Goal: Browse casually: Explore the website without a specific task or goal

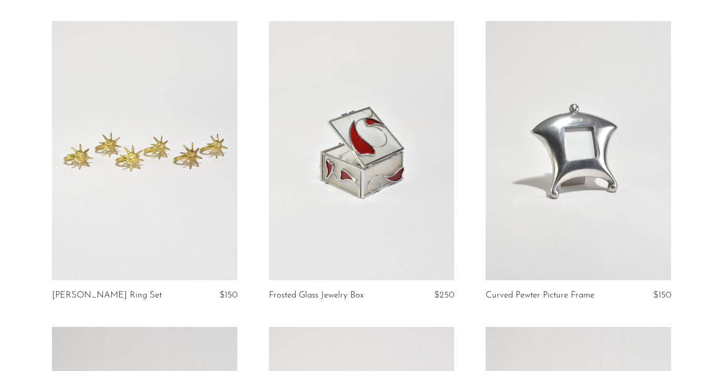
scroll to position [77, 0]
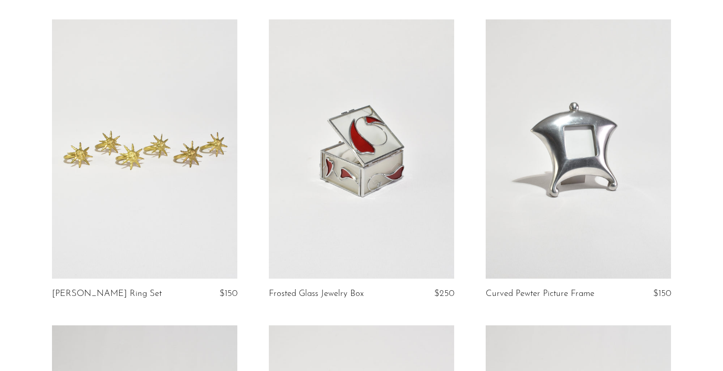
click at [61, 136] on link at bounding box center [144, 148] width 185 height 259
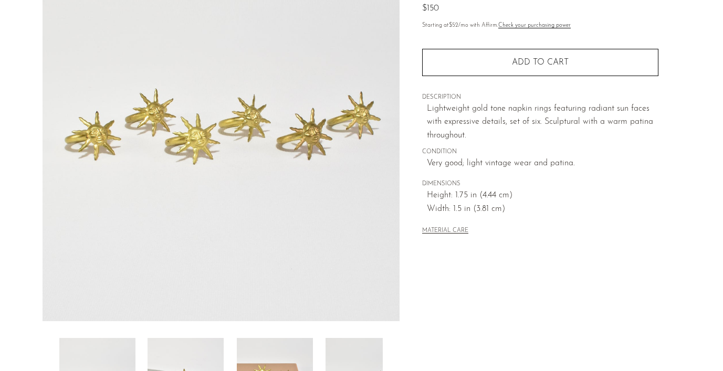
scroll to position [158, 0]
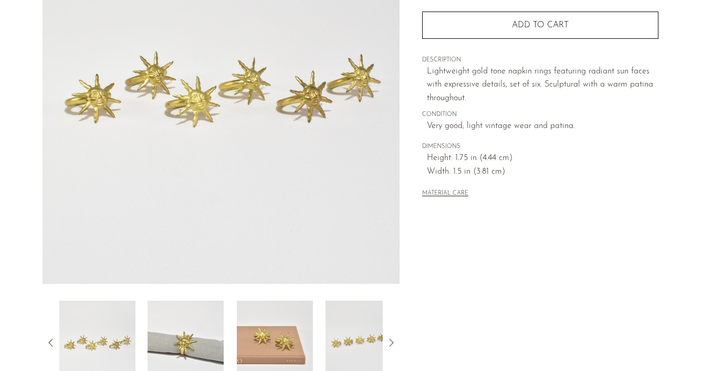
click at [174, 306] on img at bounding box center [186, 343] width 76 height 84
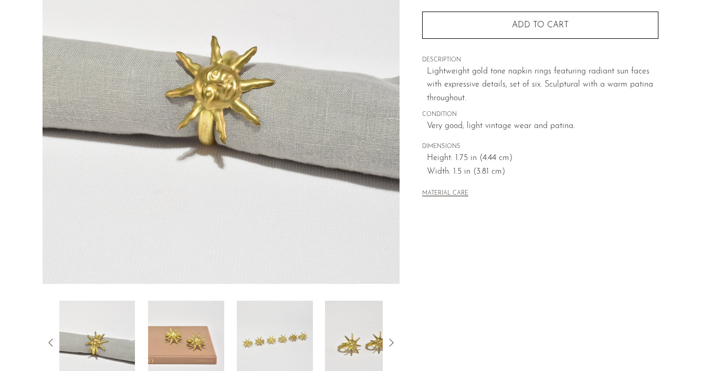
click at [174, 306] on img at bounding box center [186, 343] width 76 height 84
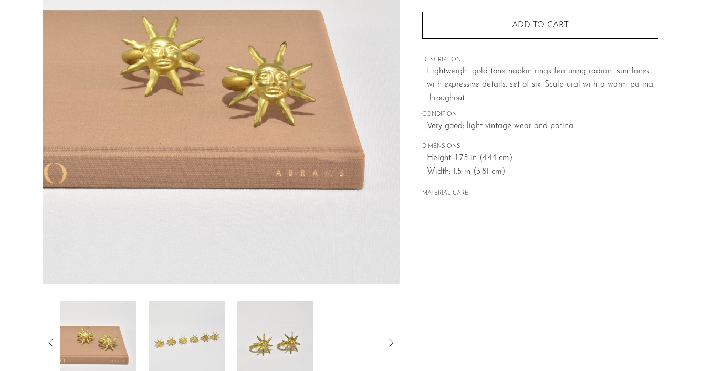
click at [174, 306] on img at bounding box center [187, 343] width 76 height 84
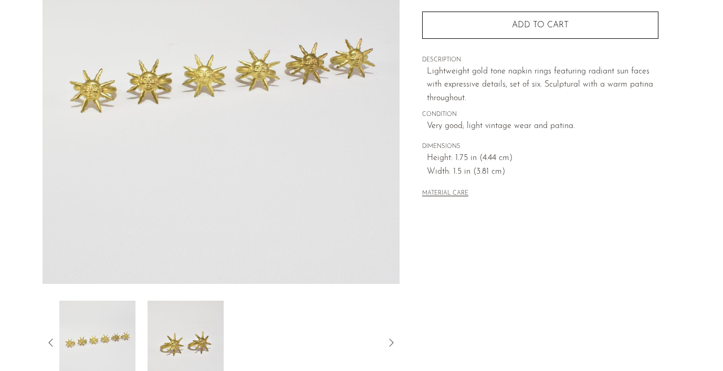
click at [174, 306] on img at bounding box center [186, 343] width 76 height 84
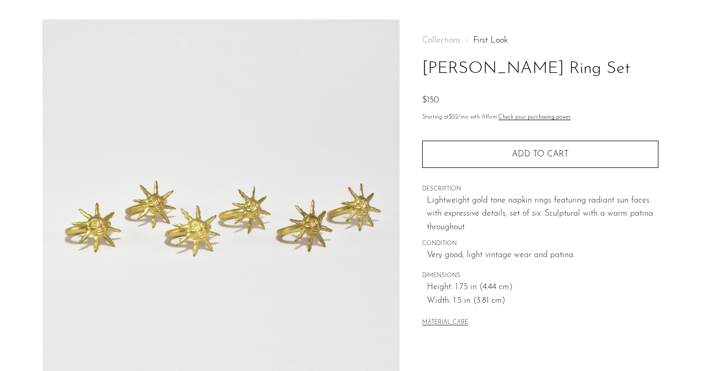
scroll to position [8, 0]
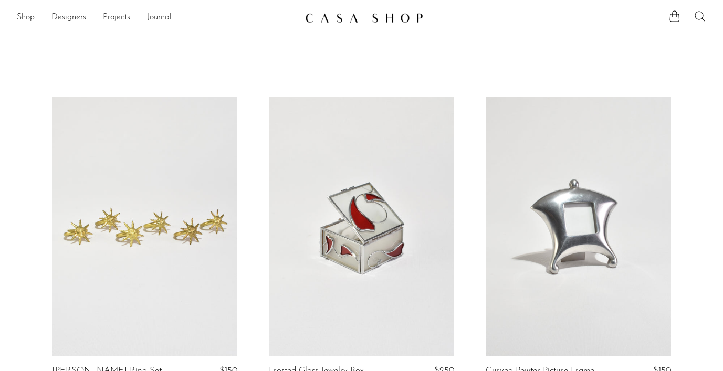
scroll to position [77, 0]
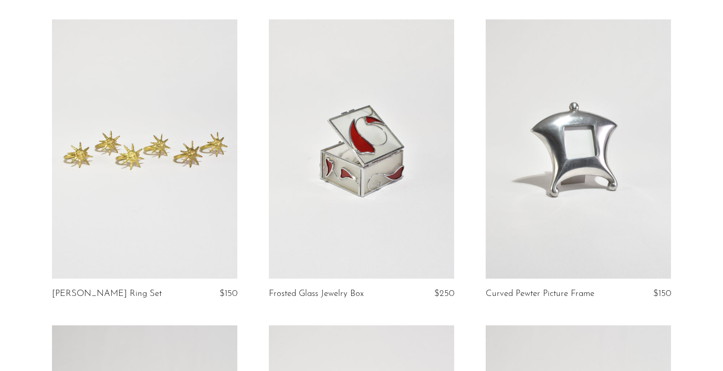
click at [364, 168] on link at bounding box center [361, 148] width 185 height 259
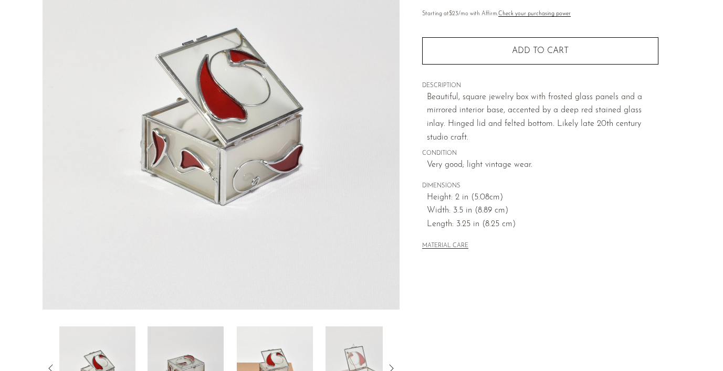
scroll to position [150, 0]
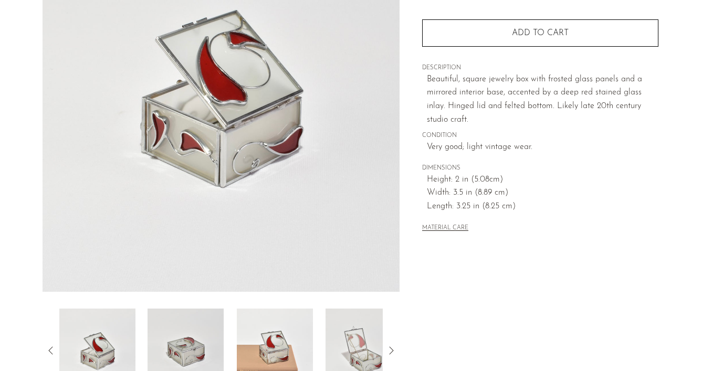
click at [201, 327] on img at bounding box center [186, 351] width 76 height 84
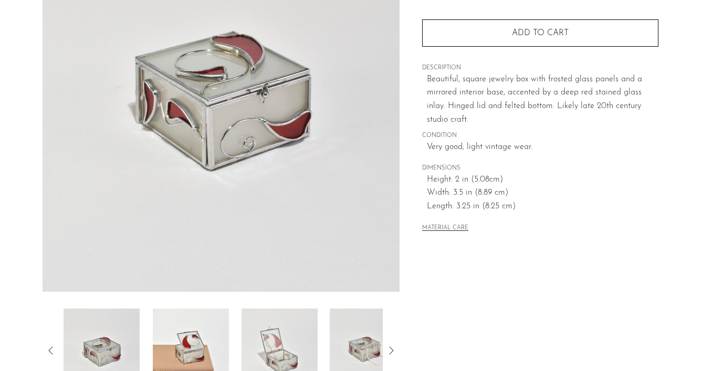
click at [201, 327] on img at bounding box center [190, 351] width 76 height 84
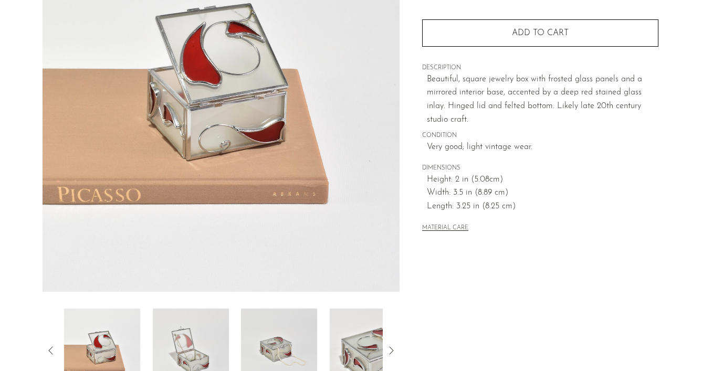
click at [201, 327] on img at bounding box center [191, 351] width 76 height 84
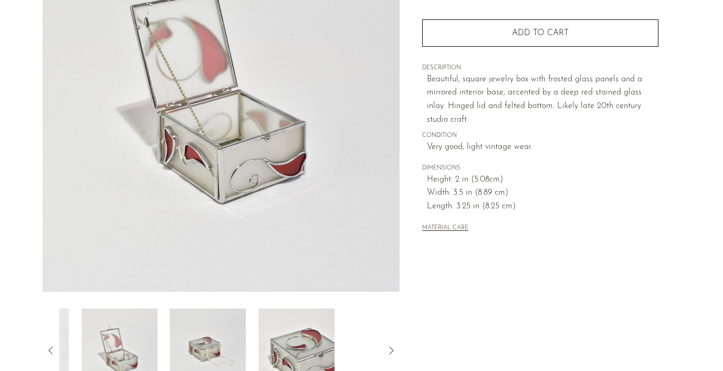
click at [201, 327] on img at bounding box center [208, 351] width 76 height 84
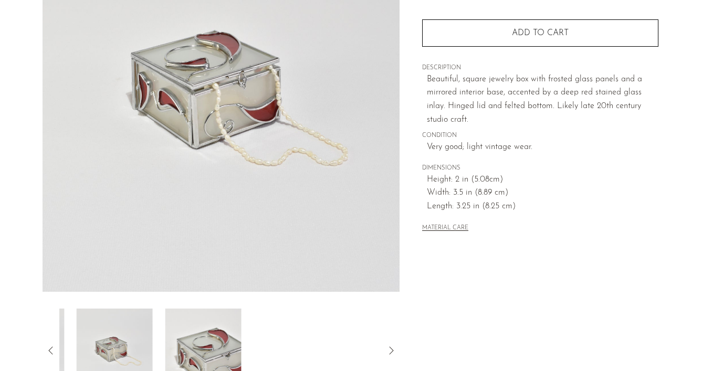
click at [201, 327] on img at bounding box center [203, 351] width 76 height 84
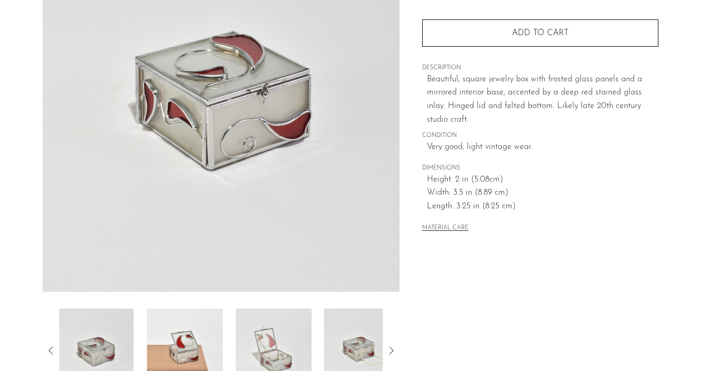
scroll to position [56, 0]
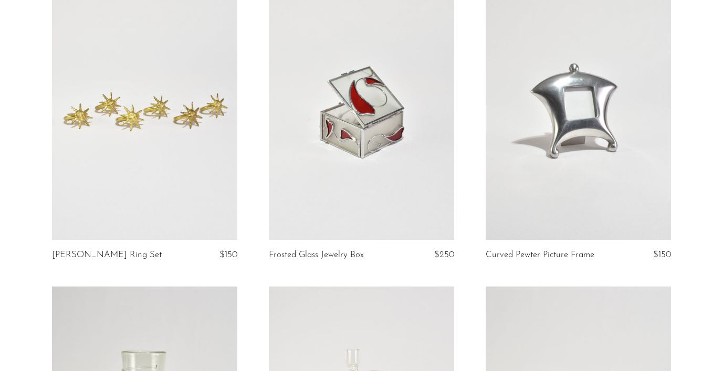
scroll to position [117, 0]
click at [529, 147] on link at bounding box center [578, 109] width 185 height 259
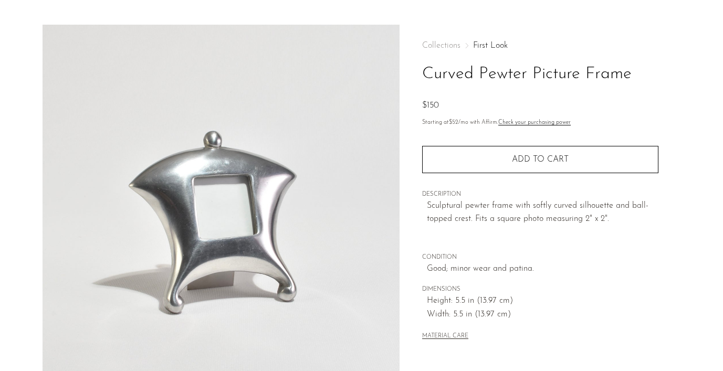
scroll to position [23, 0]
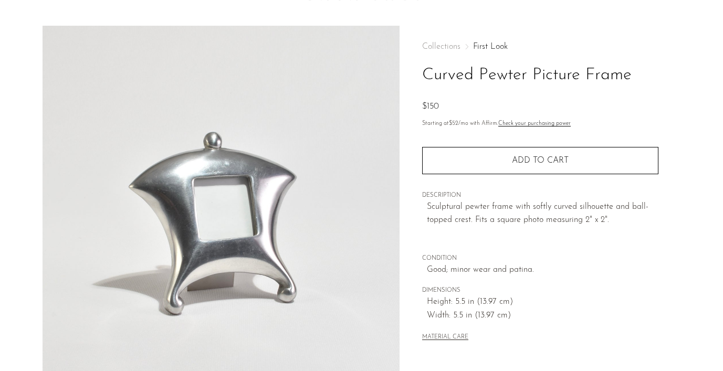
click at [506, 73] on h1 "Curved Pewter Picture Frame" at bounding box center [540, 75] width 236 height 27
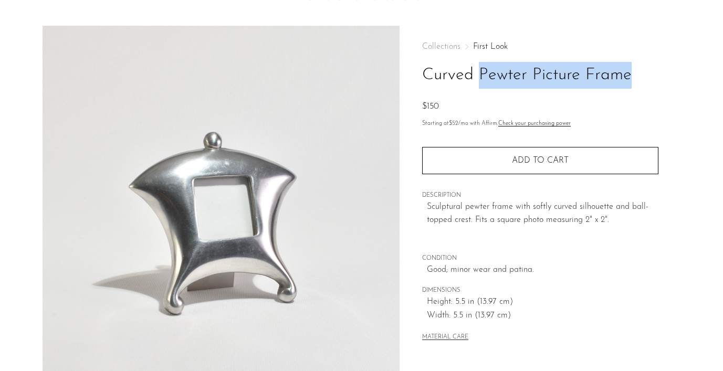
click at [506, 73] on h1 "Curved Pewter Picture Frame" at bounding box center [540, 75] width 236 height 27
copy div "Curved Pewter Picture Frame"
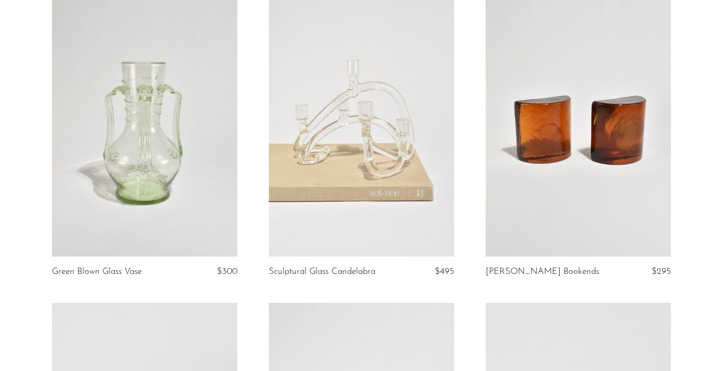
scroll to position [406, 0]
click at [121, 123] on link at bounding box center [144, 125] width 185 height 259
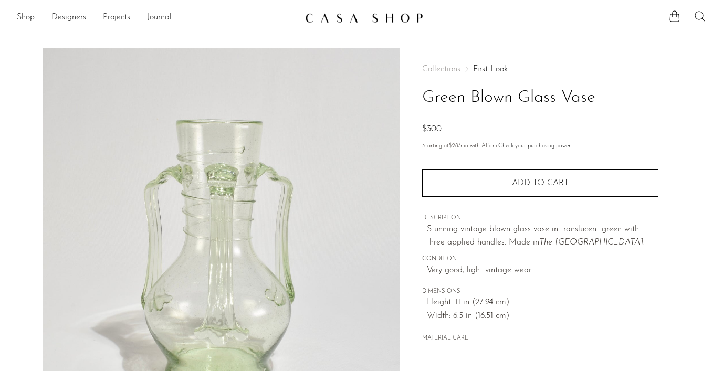
click at [465, 95] on h1 "Green Blown Glass Vase" at bounding box center [540, 98] width 236 height 27
copy div "Green Blown Glass Vase"
click at [491, 67] on link "First Look" at bounding box center [490, 69] width 35 height 8
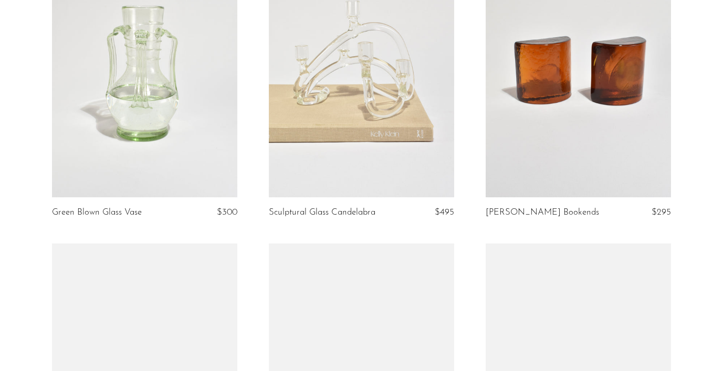
scroll to position [466, 0]
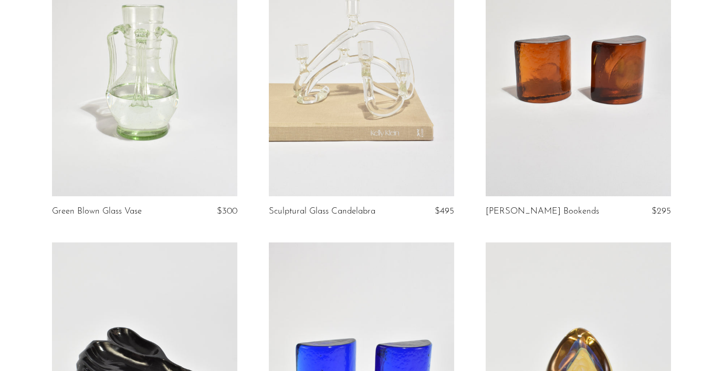
click at [124, 156] on link at bounding box center [144, 66] width 185 height 259
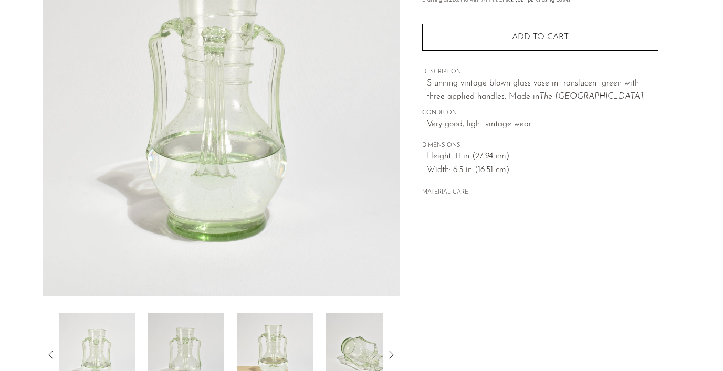
scroll to position [138, 0]
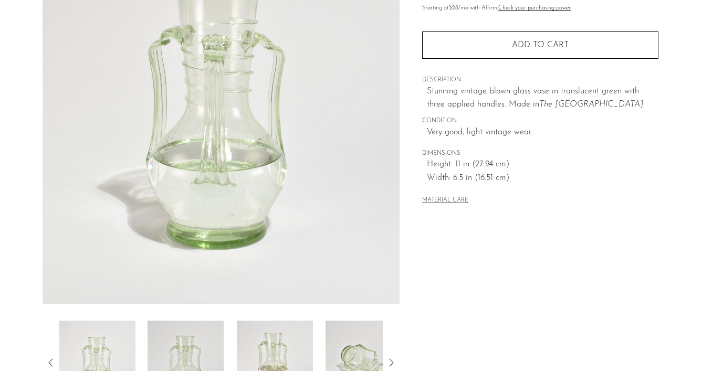
click at [183, 342] on img at bounding box center [186, 363] width 76 height 84
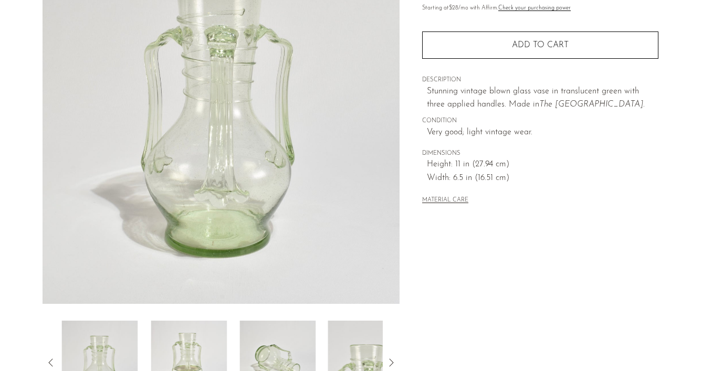
click at [190, 341] on img at bounding box center [189, 363] width 76 height 84
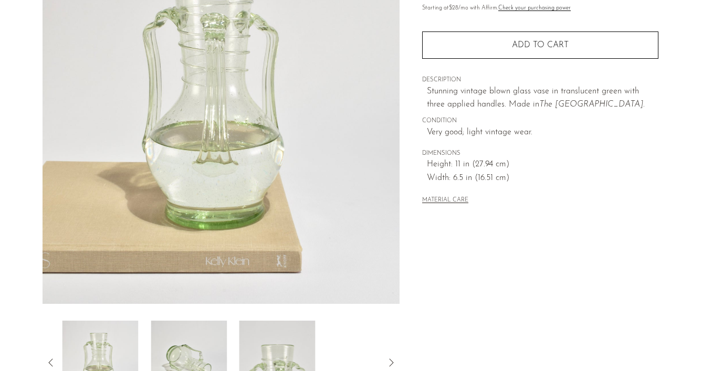
click at [190, 341] on img at bounding box center [189, 363] width 76 height 84
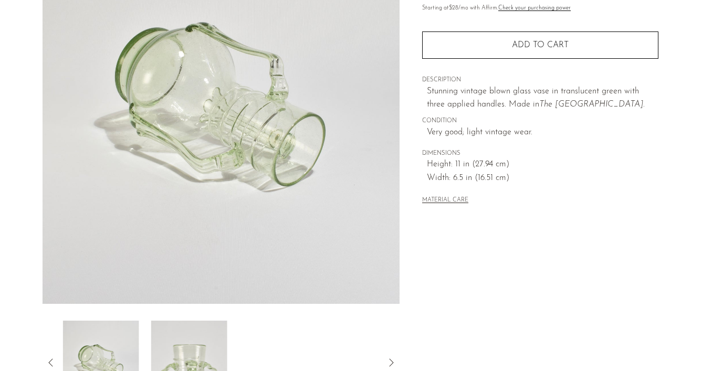
scroll to position [124, 0]
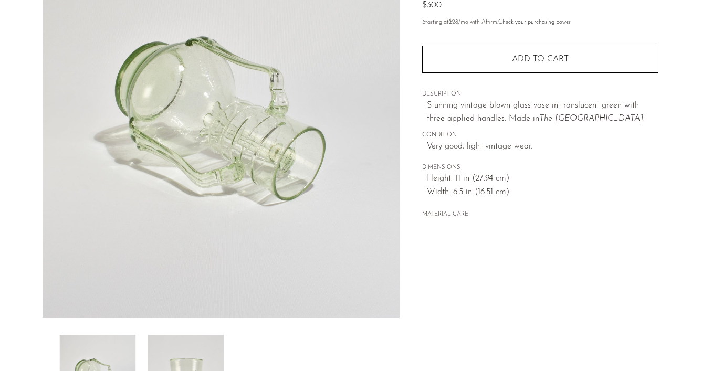
click at [190, 341] on img at bounding box center [186, 377] width 76 height 84
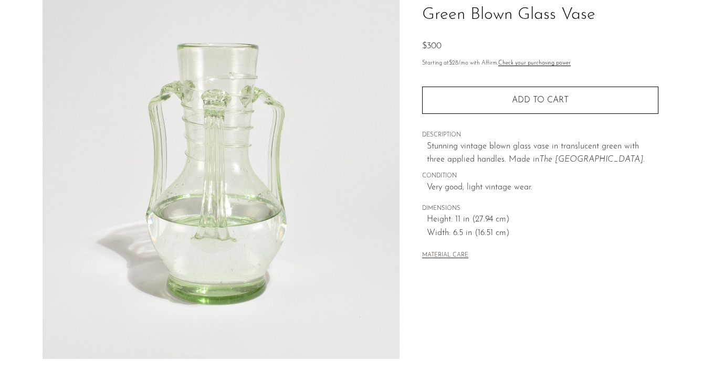
scroll to position [82, 0]
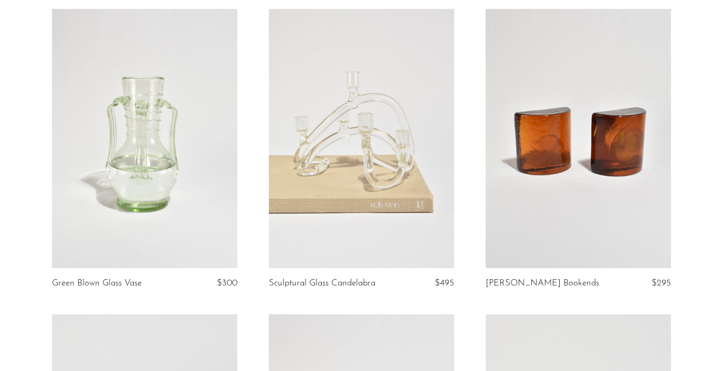
scroll to position [341, 0]
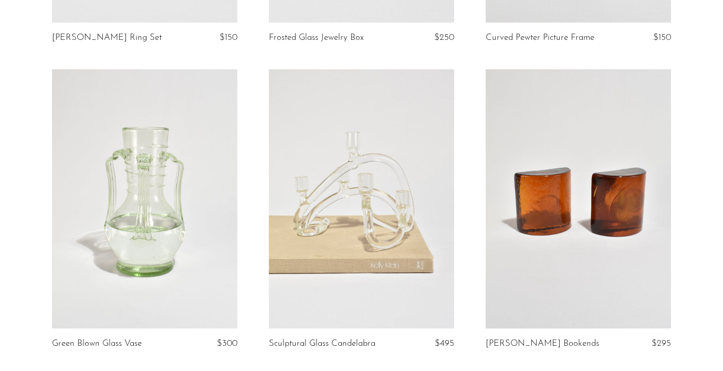
scroll to position [326, 0]
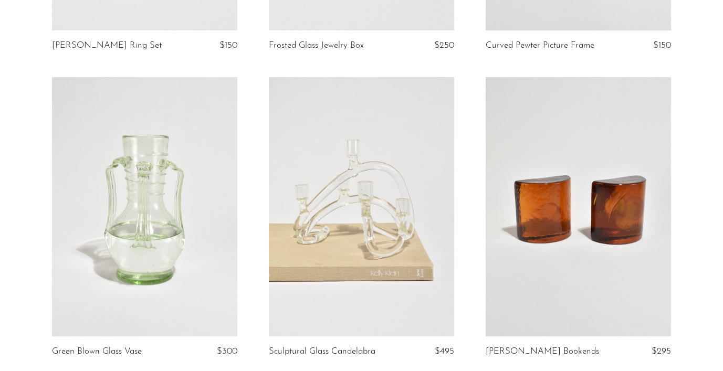
click at [192, 141] on link at bounding box center [144, 206] width 185 height 259
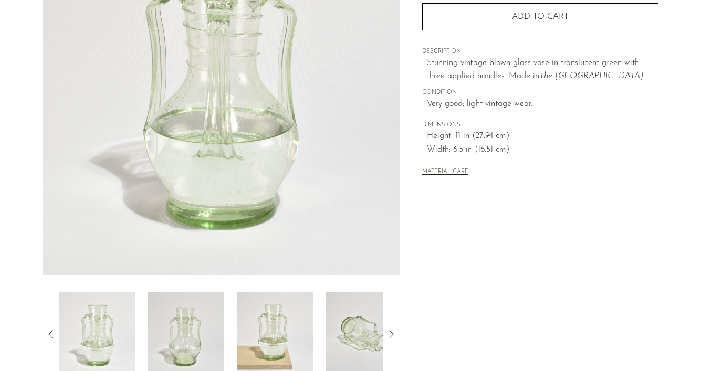
click at [200, 350] on img at bounding box center [186, 335] width 76 height 84
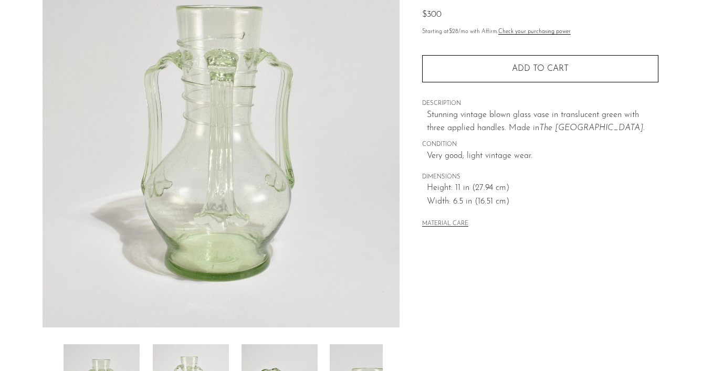
scroll to position [114, 0]
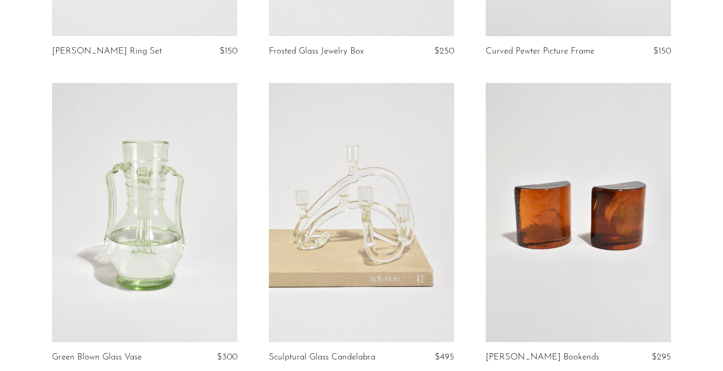
scroll to position [427, 0]
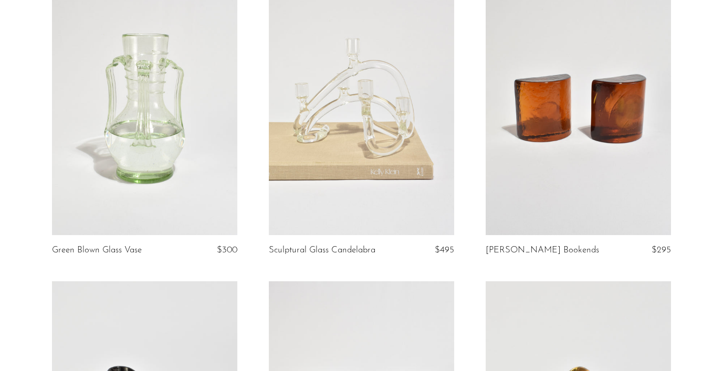
click at [389, 182] on link at bounding box center [361, 105] width 185 height 259
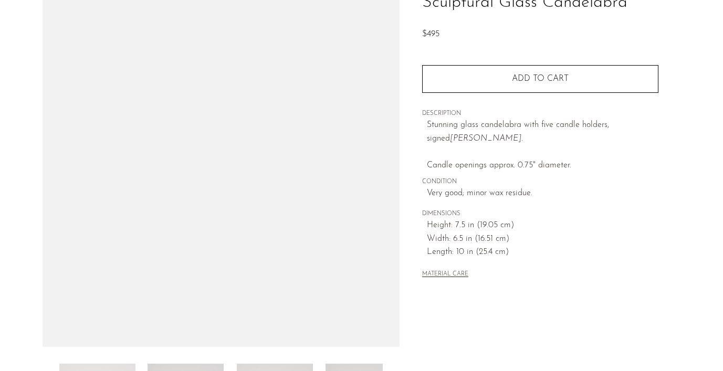
scroll to position [159, 0]
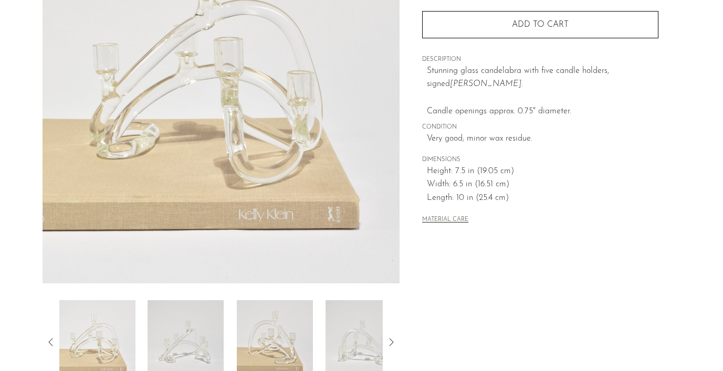
click at [193, 341] on img at bounding box center [186, 342] width 76 height 84
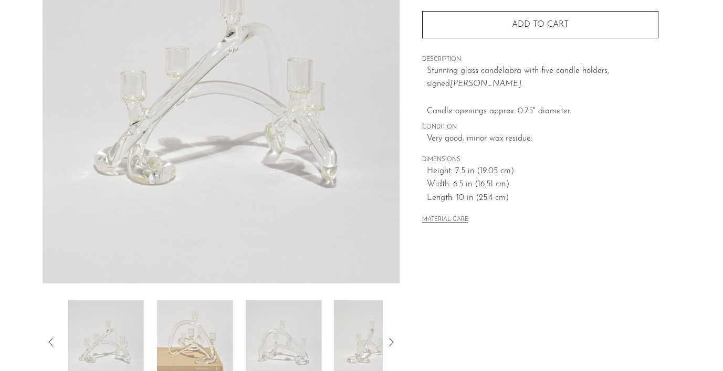
scroll to position [132, 0]
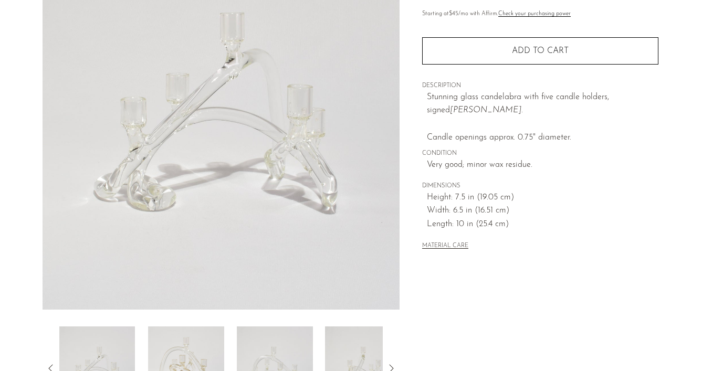
click at [193, 342] on img at bounding box center [186, 369] width 76 height 84
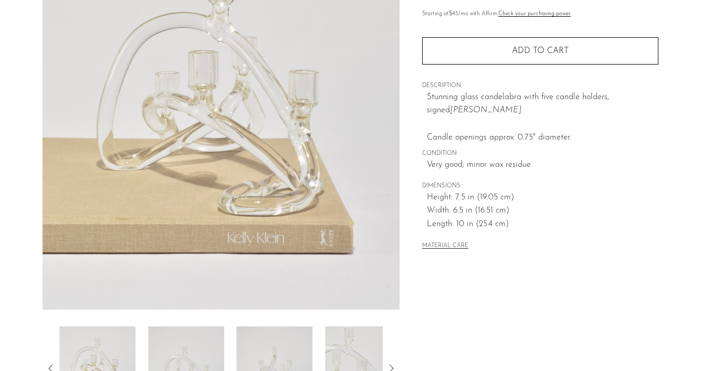
click at [193, 342] on img at bounding box center [186, 369] width 76 height 84
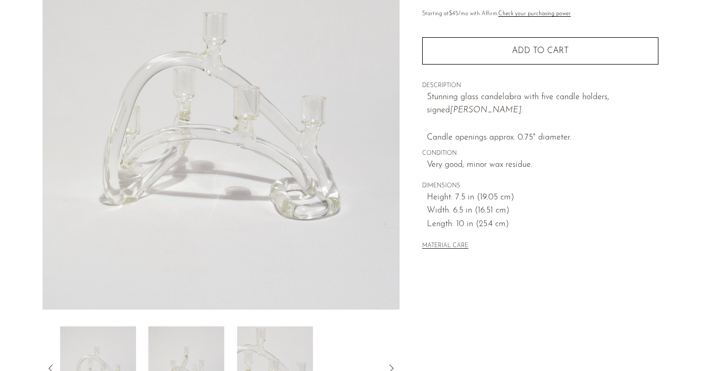
click at [193, 342] on img at bounding box center [187, 369] width 76 height 84
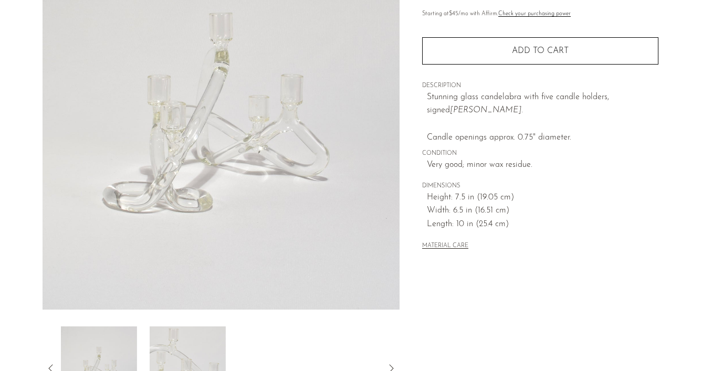
click at [193, 342] on img at bounding box center [188, 369] width 76 height 84
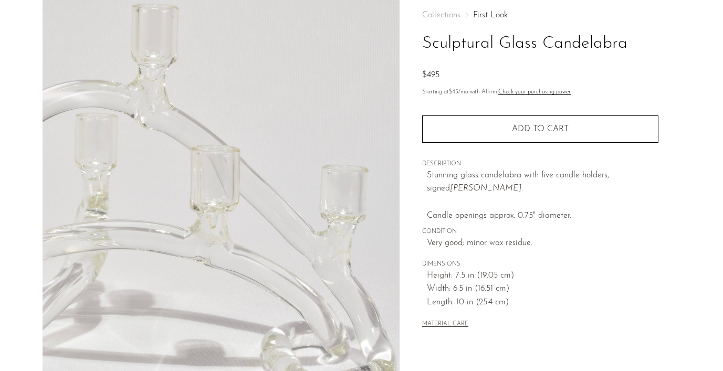
scroll to position [55, 0]
click at [567, 46] on h1 "Sculptural Glass Candelabra" at bounding box center [540, 43] width 236 height 27
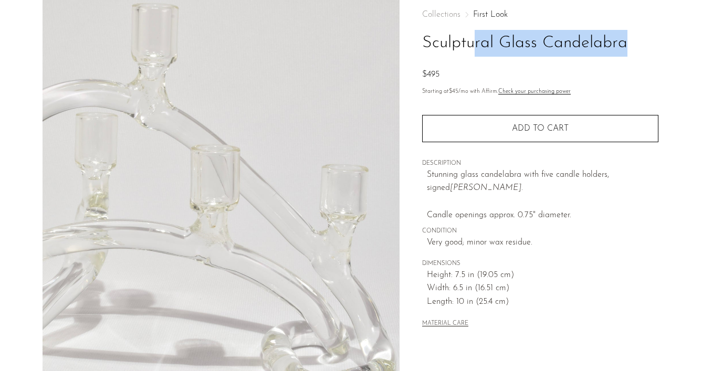
click at [567, 46] on h1 "Sculptural Glass Candelabra" at bounding box center [540, 43] width 236 height 27
copy div "Sculptural Glass Candelabra"
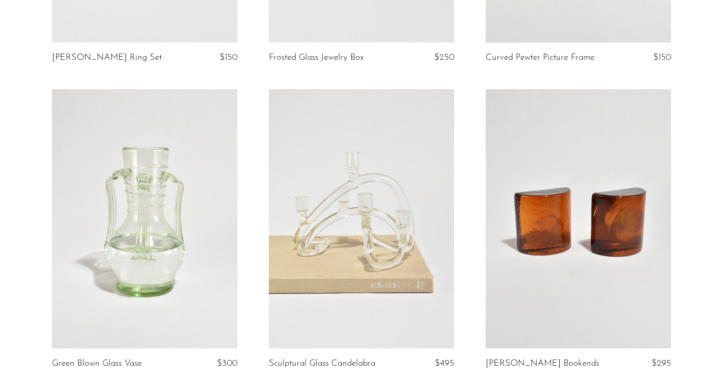
scroll to position [445, 0]
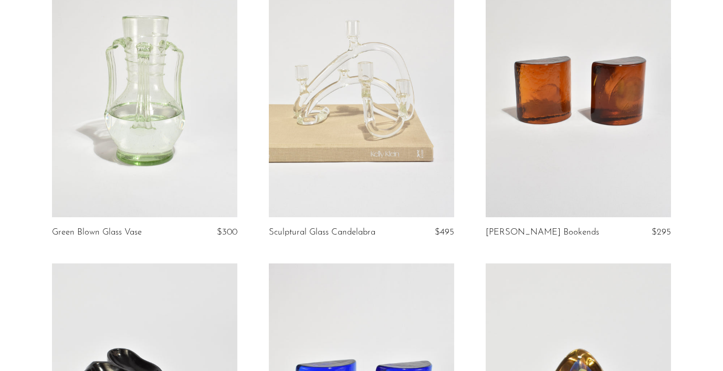
click at [546, 164] on link at bounding box center [578, 87] width 185 height 259
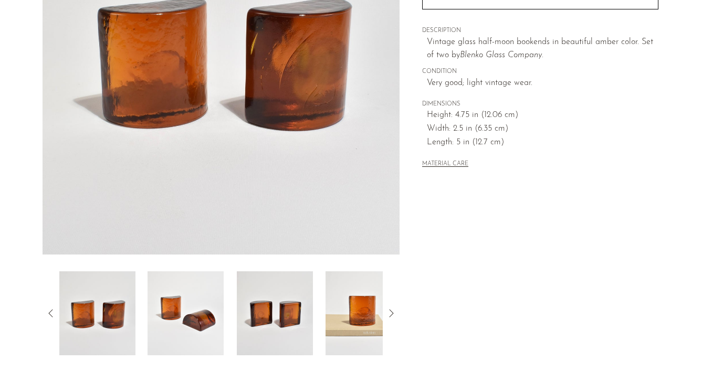
click at [173, 301] on img at bounding box center [186, 314] width 76 height 84
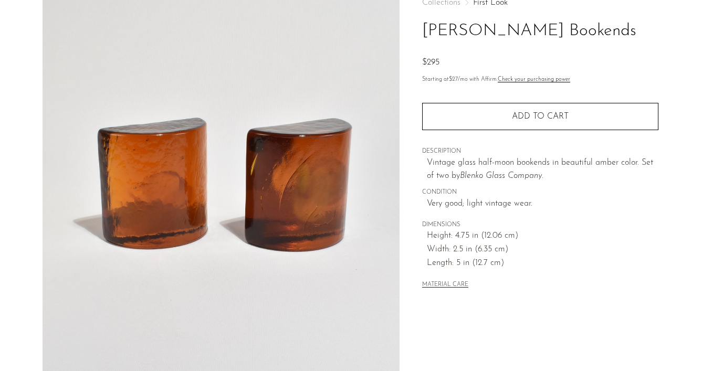
scroll to position [58, 0]
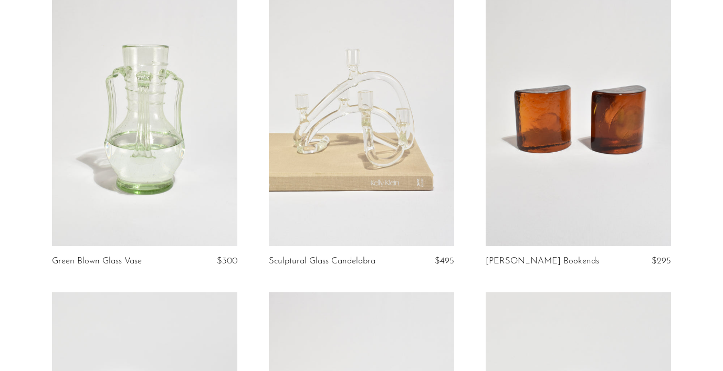
scroll to position [384, 0]
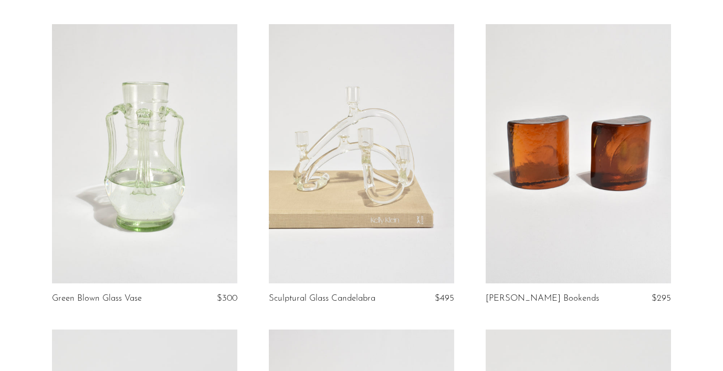
scroll to position [379, 0]
click at [576, 189] on link at bounding box center [578, 153] width 185 height 259
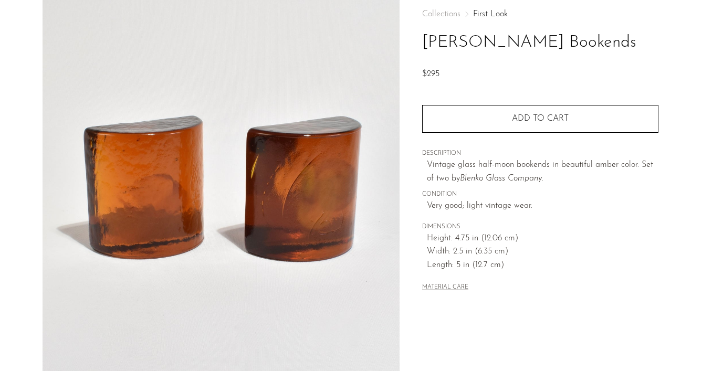
scroll to position [109, 0]
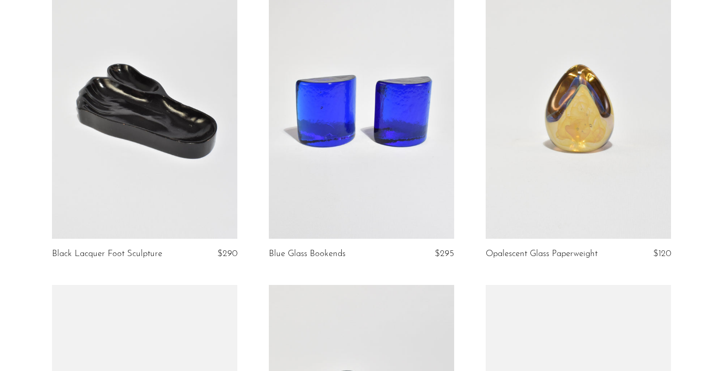
scroll to position [724, 0]
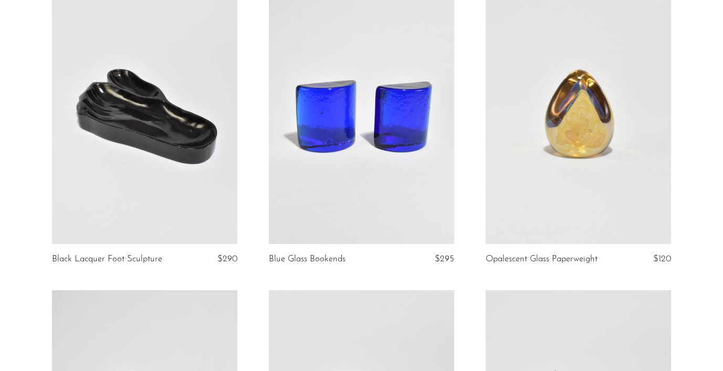
click at [122, 134] on link at bounding box center [144, 113] width 185 height 259
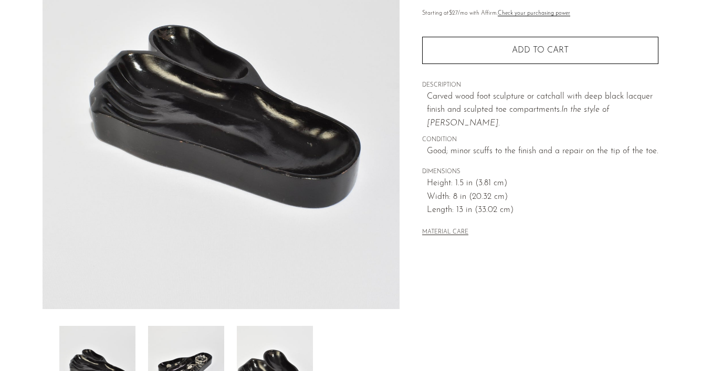
scroll to position [141, 0]
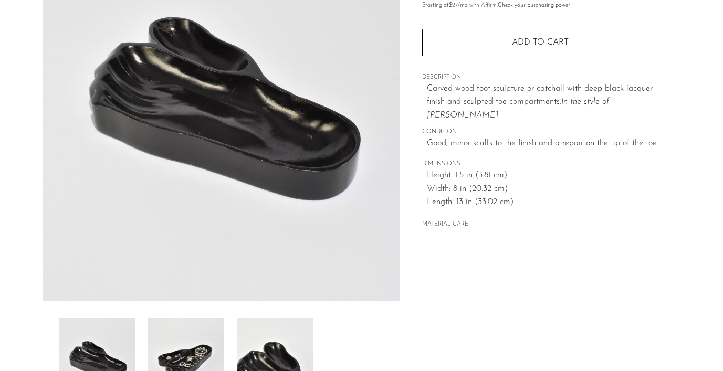
click at [175, 334] on img at bounding box center [186, 360] width 76 height 84
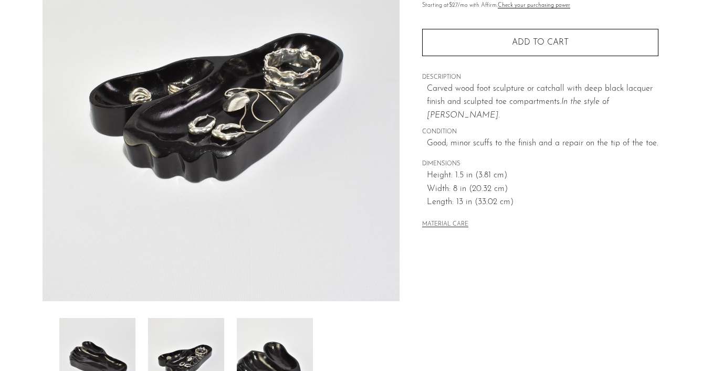
click at [288, 337] on img at bounding box center [275, 360] width 76 height 84
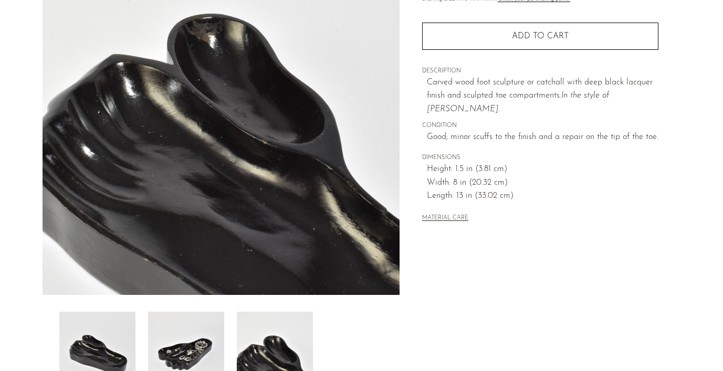
scroll to position [148, 0]
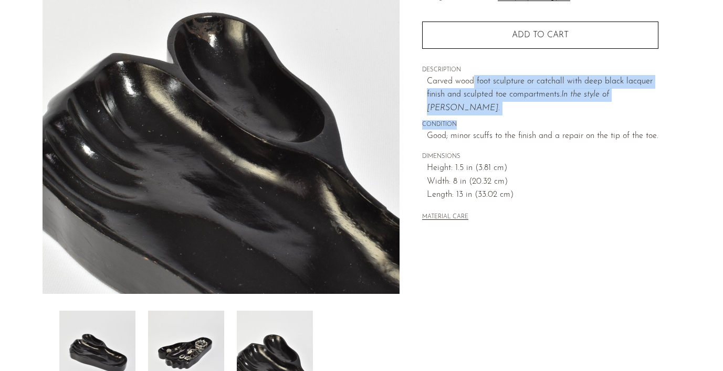
drag, startPoint x: 483, startPoint y: 120, endPoint x: 473, endPoint y: 77, distance: 44.8
click at [473, 77] on div "Collections First Look Black Lacquer Foot Sculpture $290 Starting at $27 /mo wi…" at bounding box center [540, 70] width 236 height 340
click at [473, 77] on p "Carved wood foot sculpture or catchall with deep black lacquer finish and sculp…" at bounding box center [543, 95] width 232 height 40
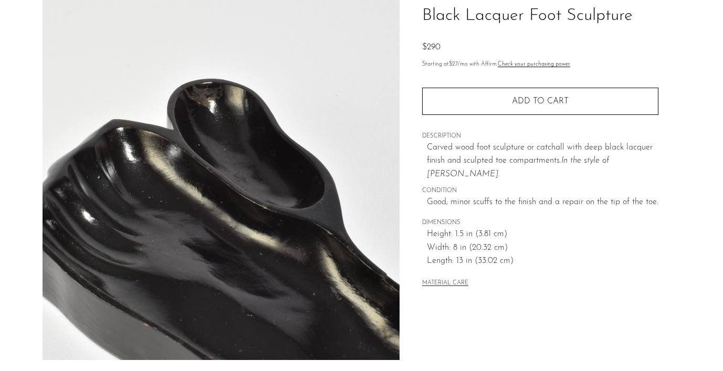
scroll to position [61, 0]
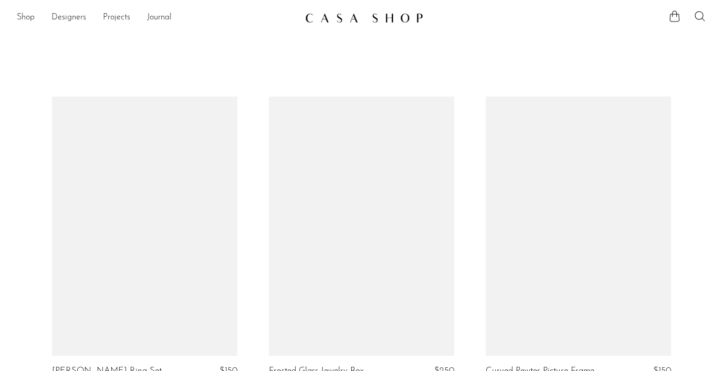
scroll to position [724, 0]
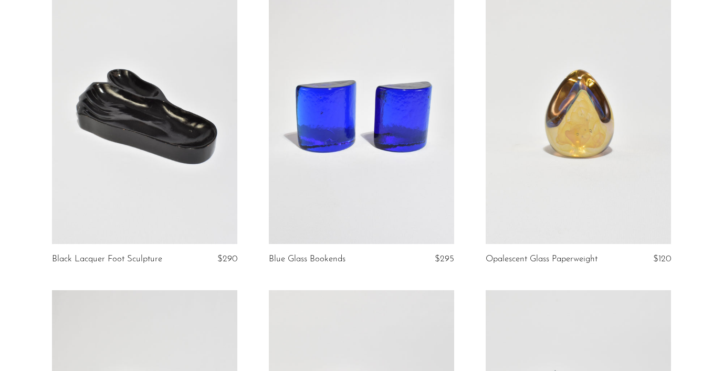
click at [183, 130] on link at bounding box center [144, 113] width 185 height 259
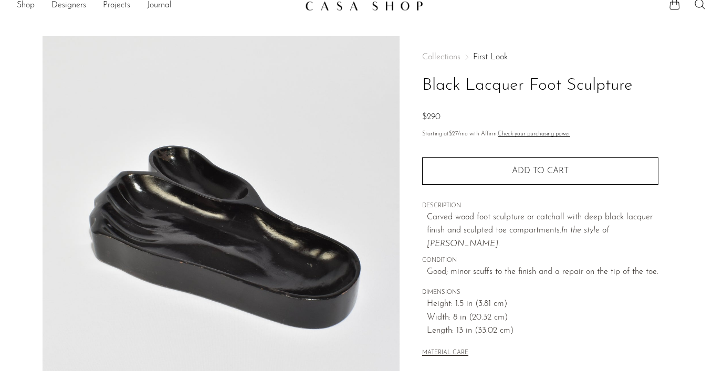
scroll to position [14, 0]
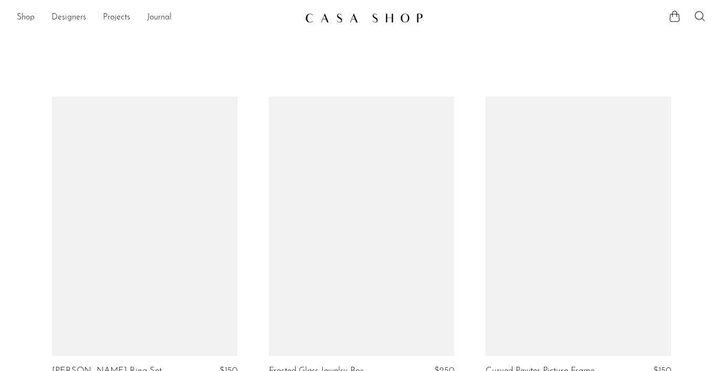
scroll to position [738, 0]
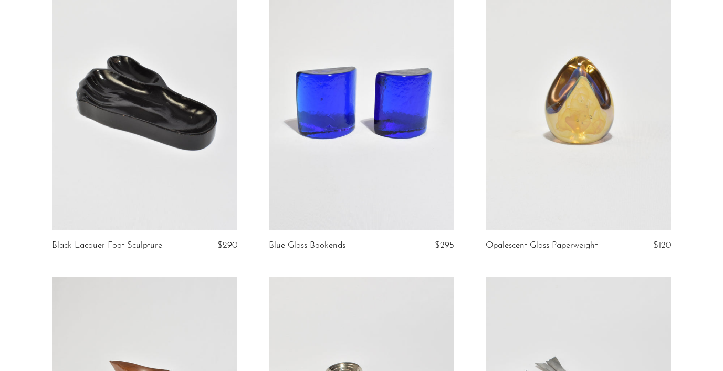
click at [338, 155] on link at bounding box center [361, 100] width 185 height 259
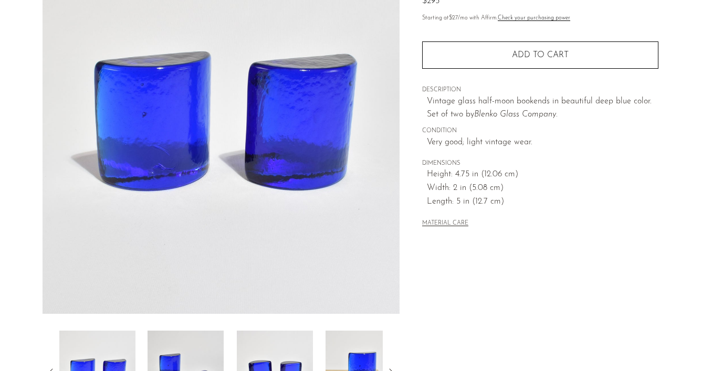
scroll to position [130, 0]
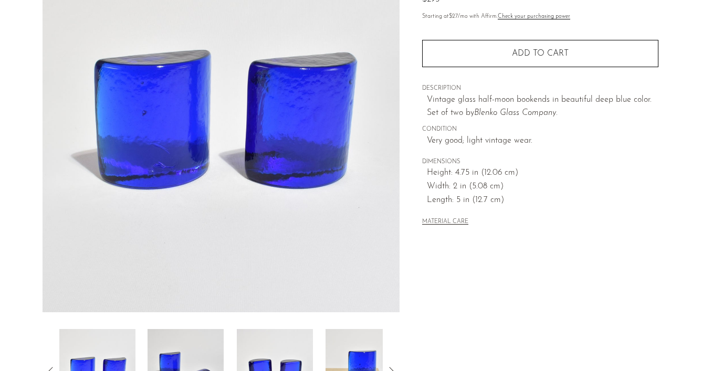
click at [196, 351] on img at bounding box center [186, 371] width 76 height 84
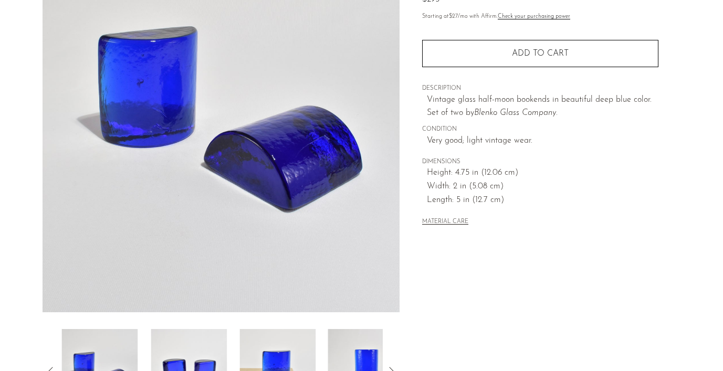
click at [196, 351] on img at bounding box center [189, 371] width 76 height 84
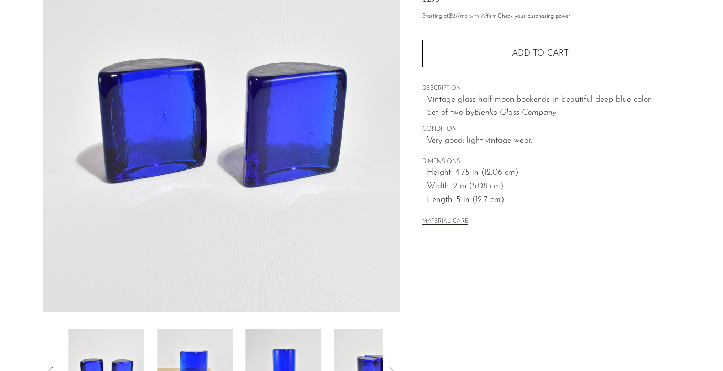
click at [196, 351] on img at bounding box center [195, 371] width 76 height 84
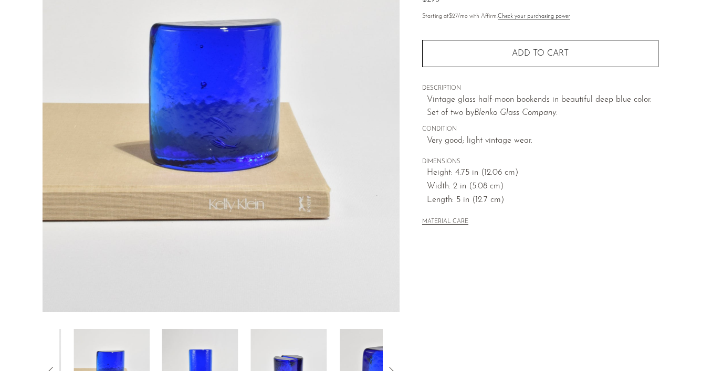
click at [196, 351] on img at bounding box center [200, 371] width 76 height 84
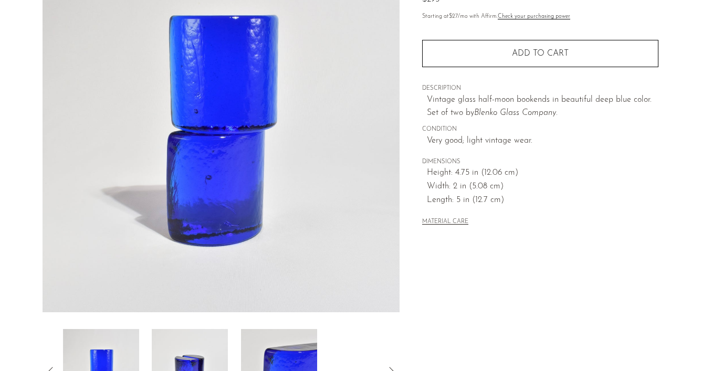
click at [196, 351] on img at bounding box center [190, 371] width 76 height 84
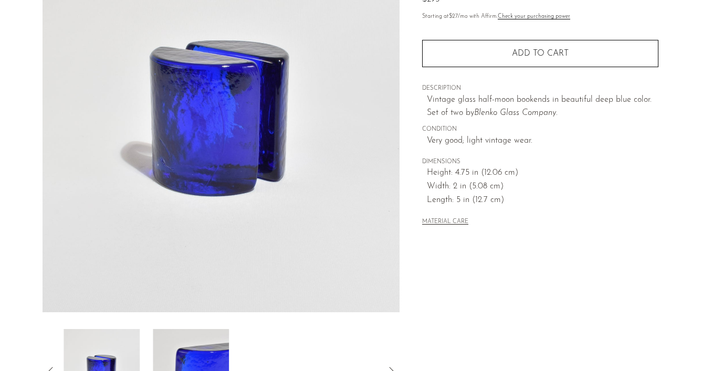
click at [196, 351] on img at bounding box center [191, 371] width 76 height 84
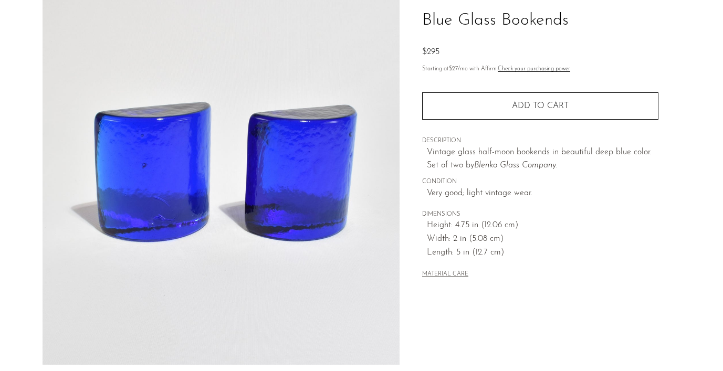
scroll to position [79, 0]
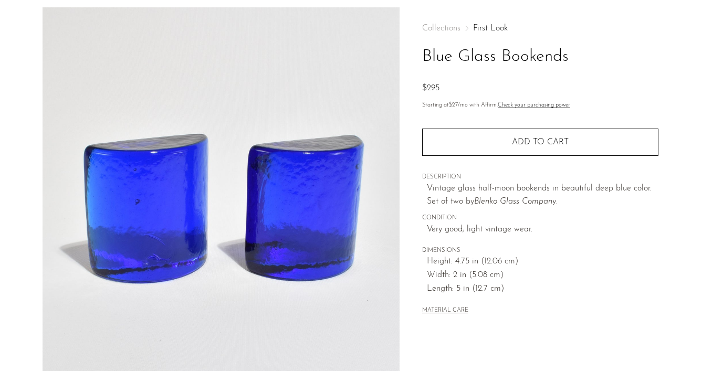
scroll to position [43, 0]
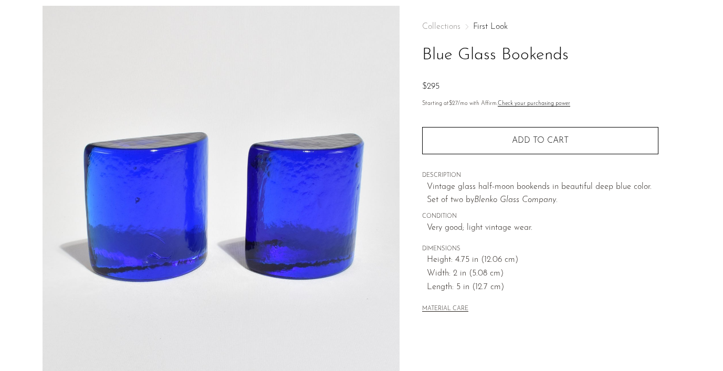
click at [481, 29] on link "First Look" at bounding box center [490, 27] width 35 height 8
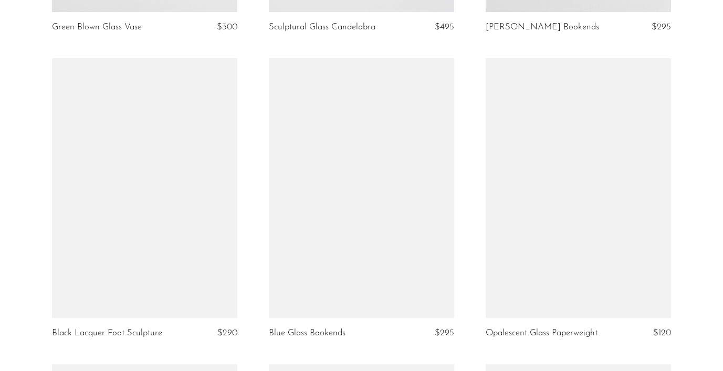
scroll to position [666, 0]
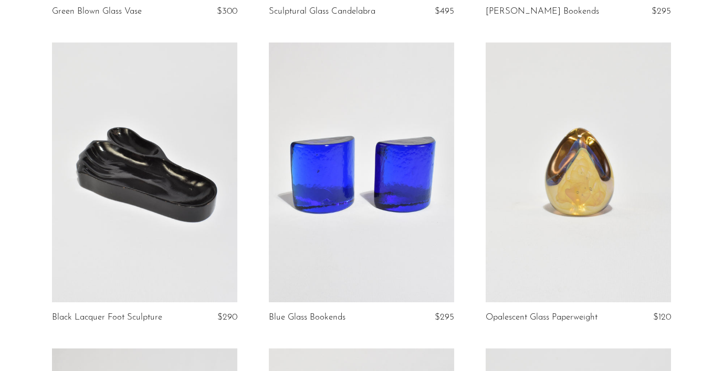
click at [580, 181] on link at bounding box center [578, 172] width 185 height 259
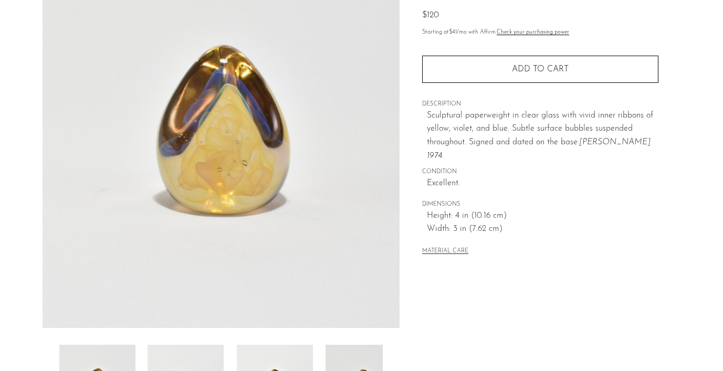
scroll to position [131, 0]
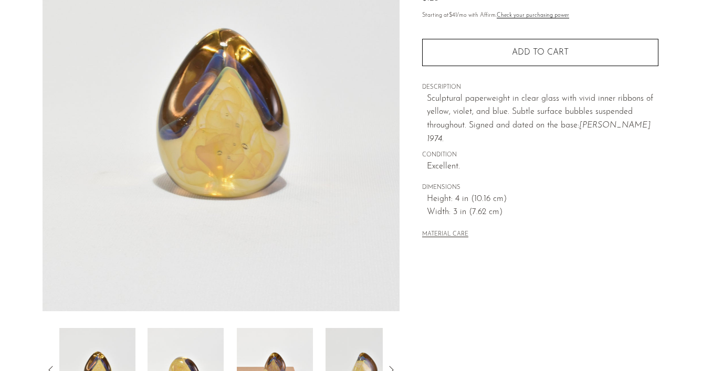
click at [180, 355] on img at bounding box center [186, 370] width 76 height 84
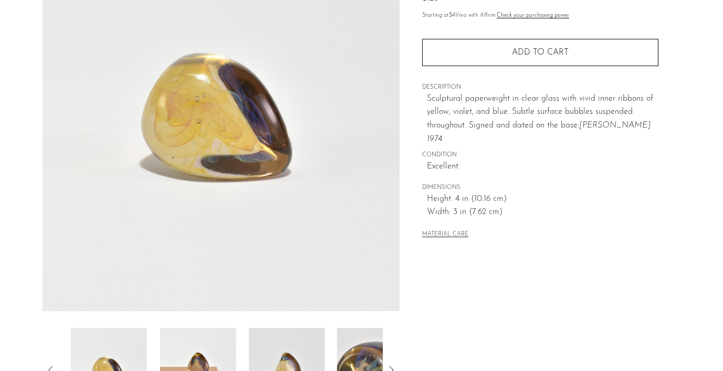
click at [180, 355] on img at bounding box center [198, 370] width 76 height 84
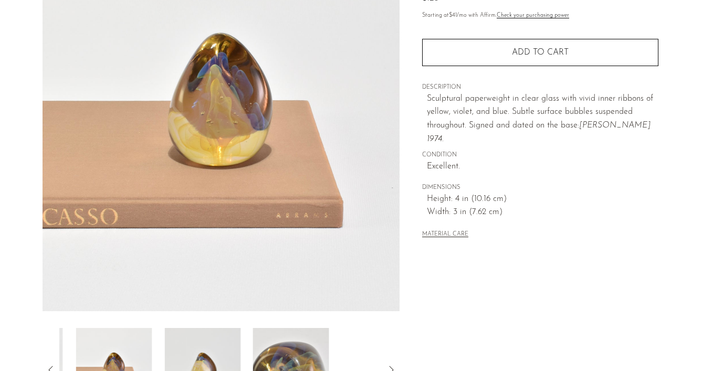
click at [180, 355] on img at bounding box center [202, 370] width 76 height 84
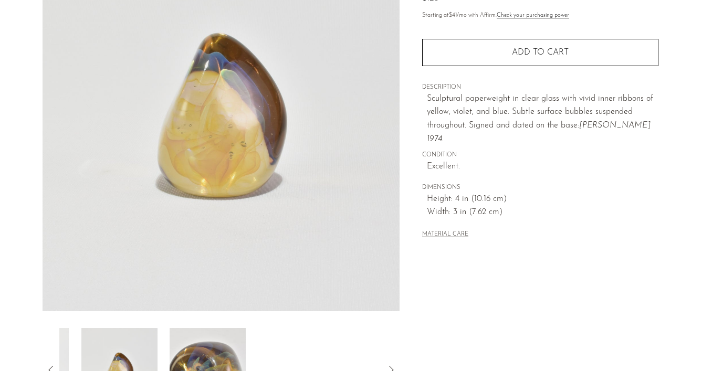
click at [180, 355] on img at bounding box center [208, 370] width 76 height 84
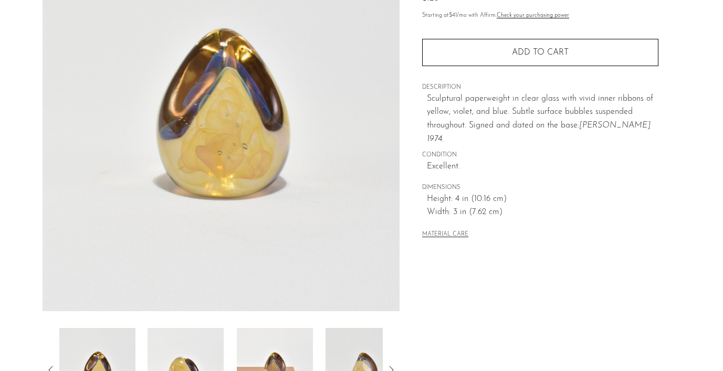
scroll to position [185, 0]
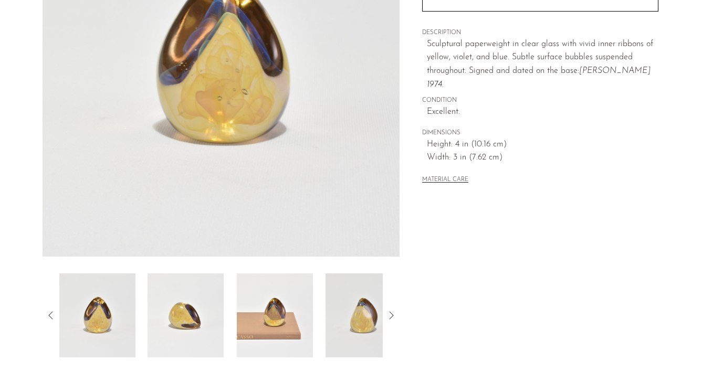
click at [172, 345] on img at bounding box center [186, 316] width 76 height 84
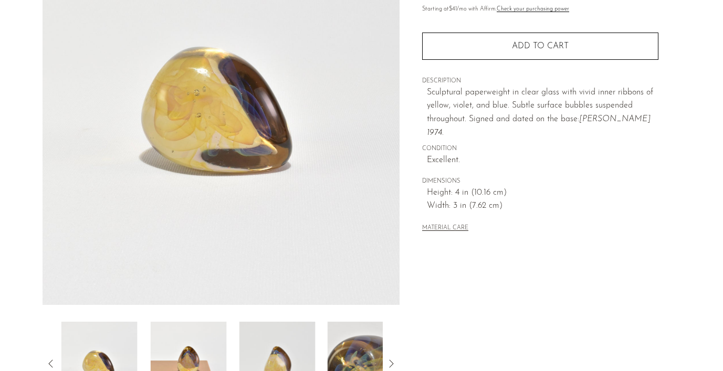
scroll to position [132, 0]
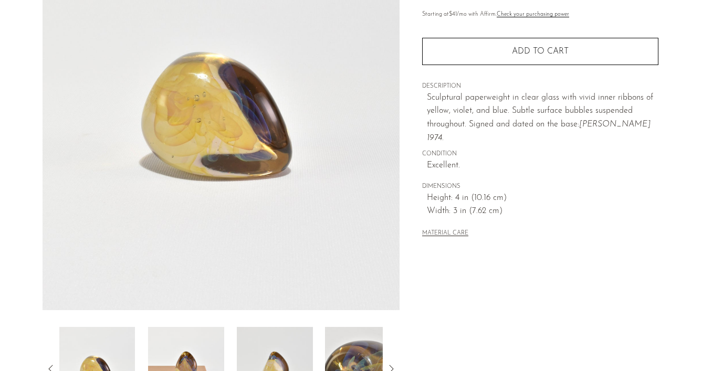
click at [256, 352] on img at bounding box center [275, 369] width 76 height 84
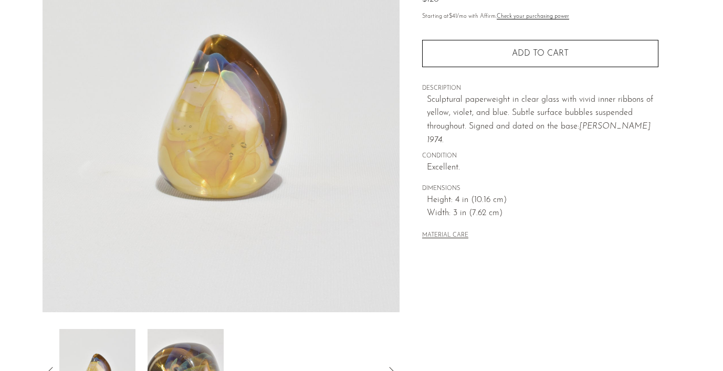
scroll to position [139, 0]
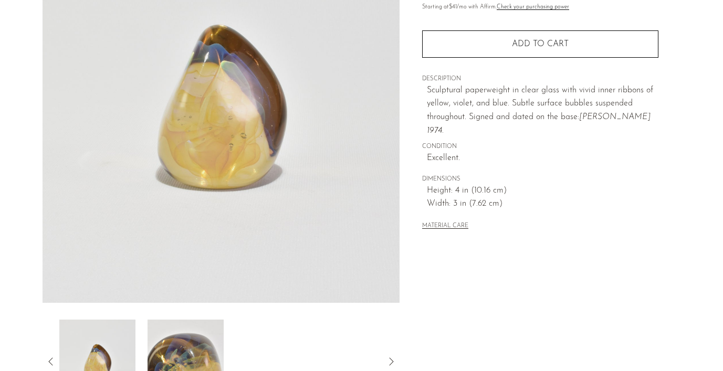
click at [57, 360] on div at bounding box center [222, 362] width 358 height 84
click at [54, 360] on icon at bounding box center [51, 362] width 13 height 13
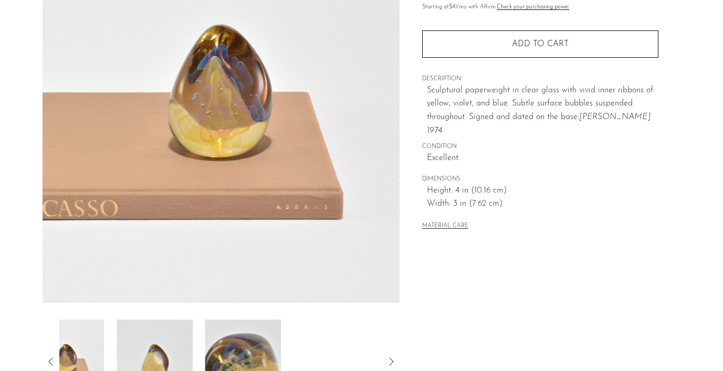
click at [54, 360] on icon at bounding box center [51, 362] width 13 height 13
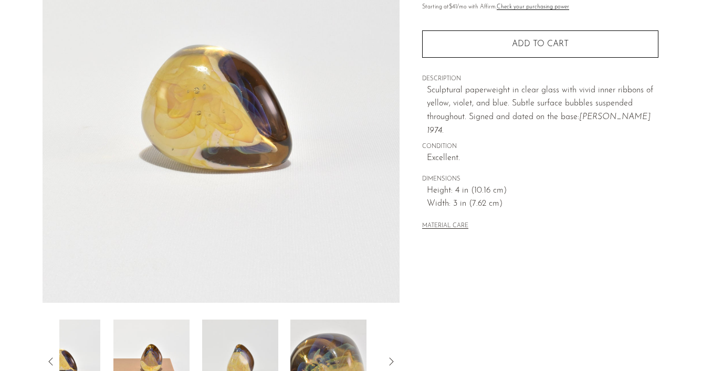
click at [54, 360] on icon at bounding box center [51, 362] width 13 height 13
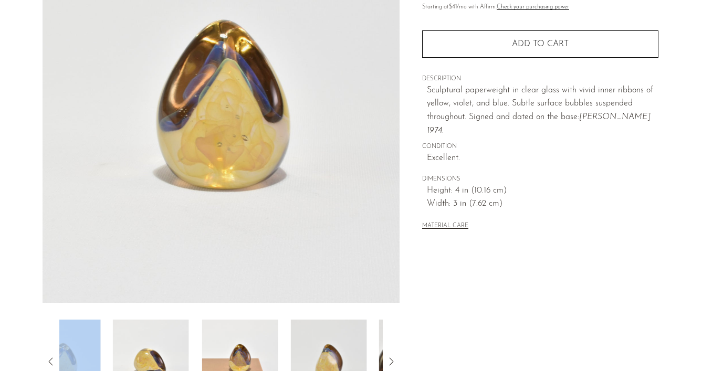
click at [54, 360] on icon at bounding box center [51, 362] width 13 height 13
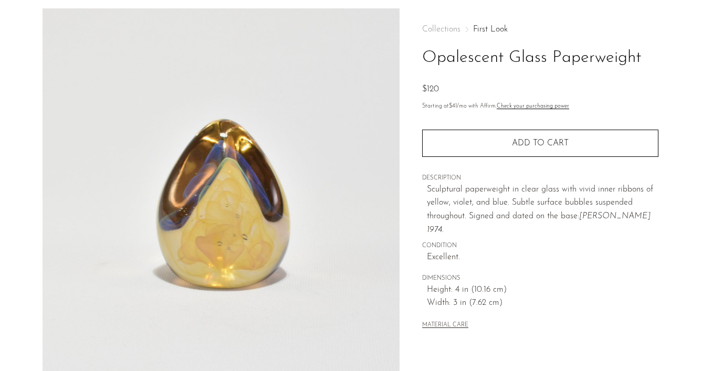
scroll to position [0, 0]
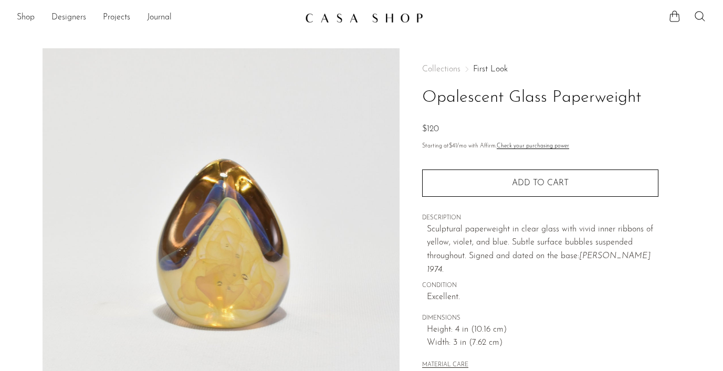
click at [485, 64] on div "Collections First Look Opalescent Glass Paperweight $120 Starting at $41 /mo wi…" at bounding box center [540, 218] width 236 height 340
click at [486, 70] on link "First Look" at bounding box center [490, 69] width 35 height 8
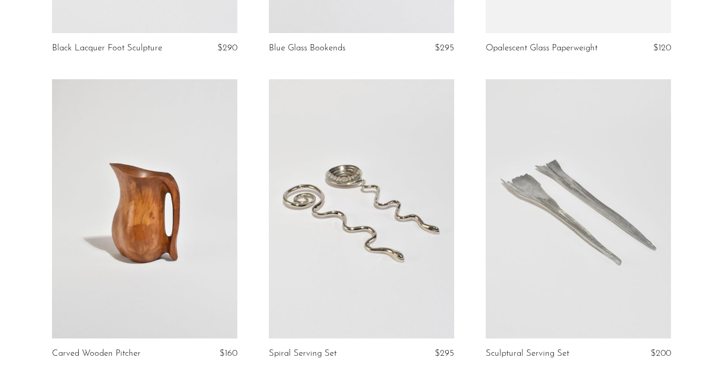
scroll to position [958, 0]
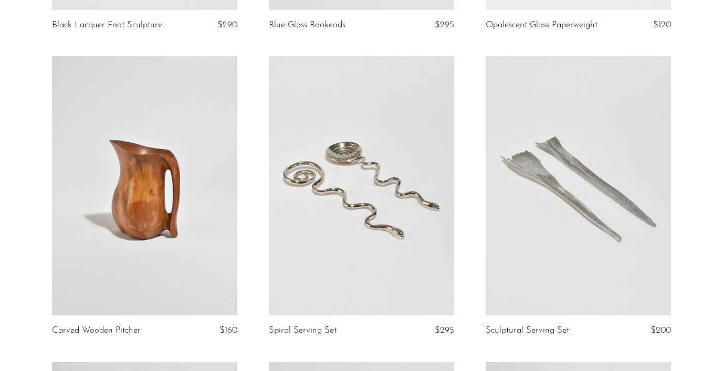
click at [154, 211] on link at bounding box center [144, 185] width 185 height 259
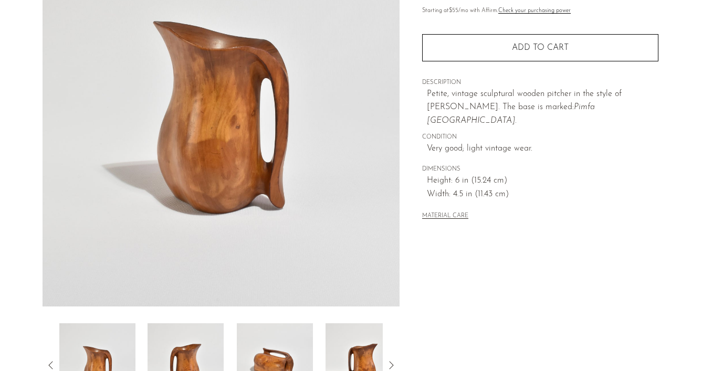
scroll to position [138, 0]
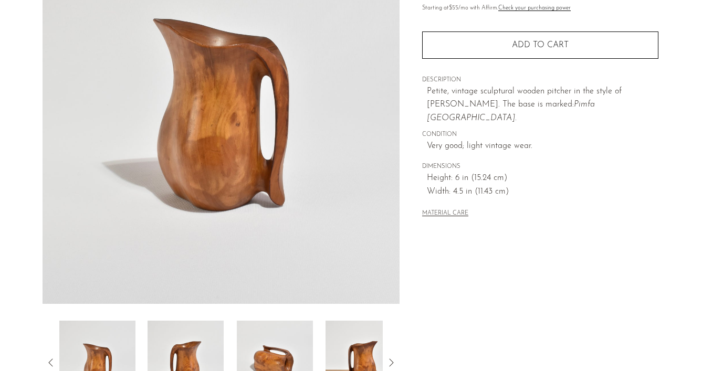
click at [176, 353] on img at bounding box center [186, 363] width 76 height 84
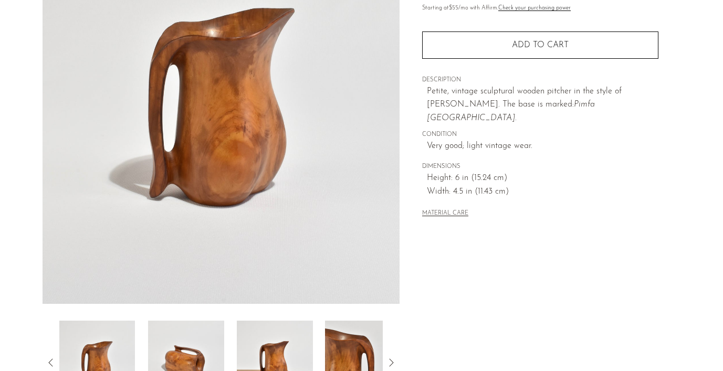
click at [176, 353] on img at bounding box center [186, 363] width 76 height 84
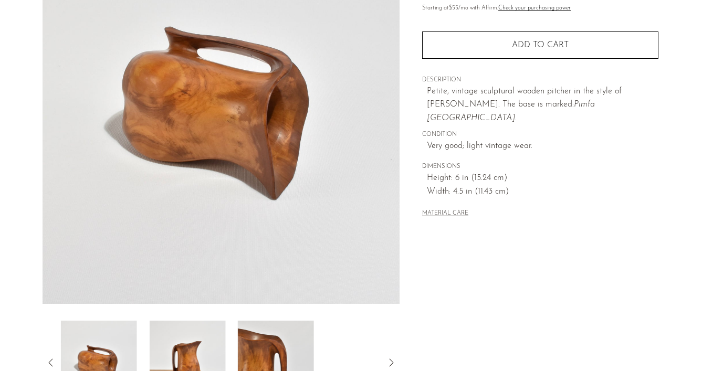
click at [176, 353] on img at bounding box center [187, 363] width 76 height 84
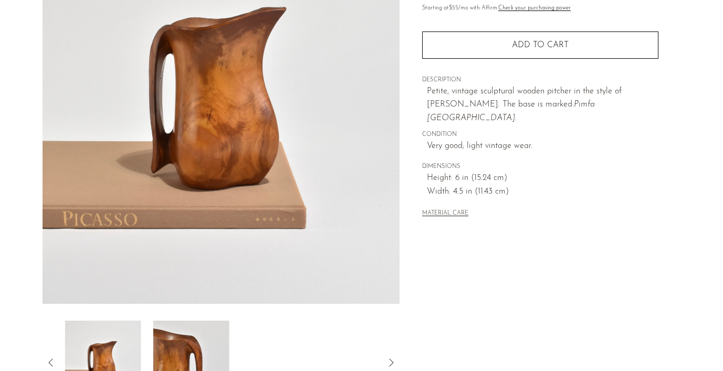
click at [176, 353] on img at bounding box center [191, 363] width 76 height 84
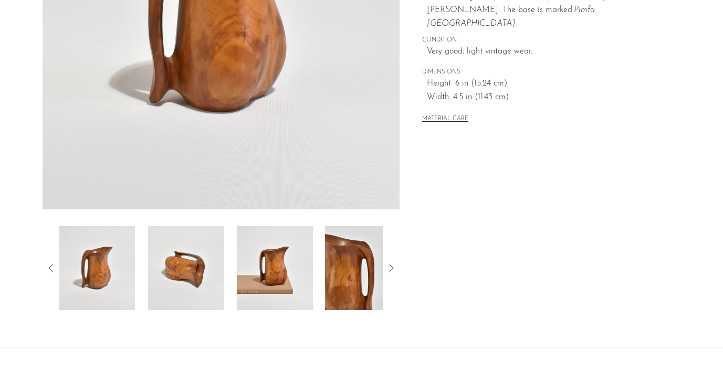
scroll to position [220, 0]
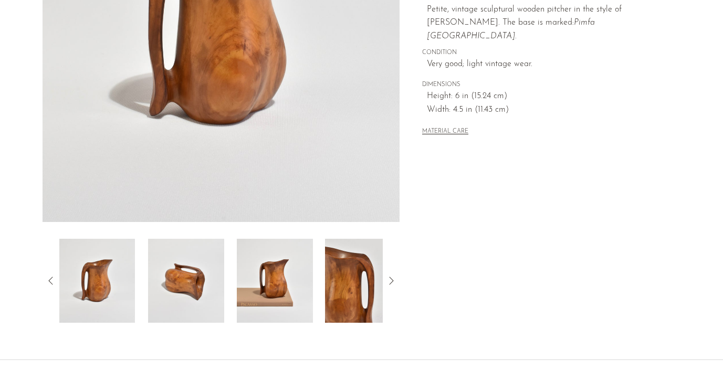
click at [48, 282] on icon at bounding box center [51, 281] width 13 height 13
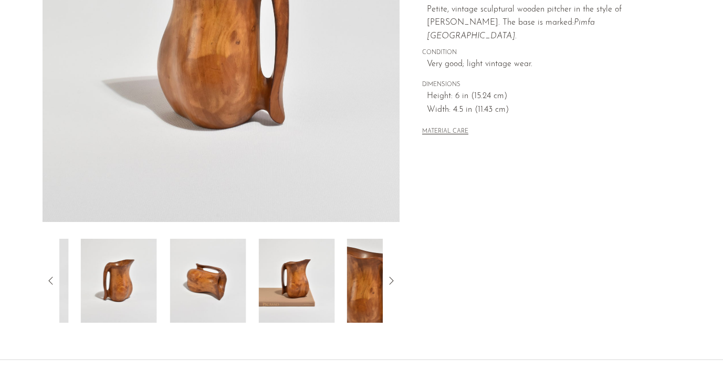
click at [48, 282] on icon at bounding box center [51, 281] width 13 height 13
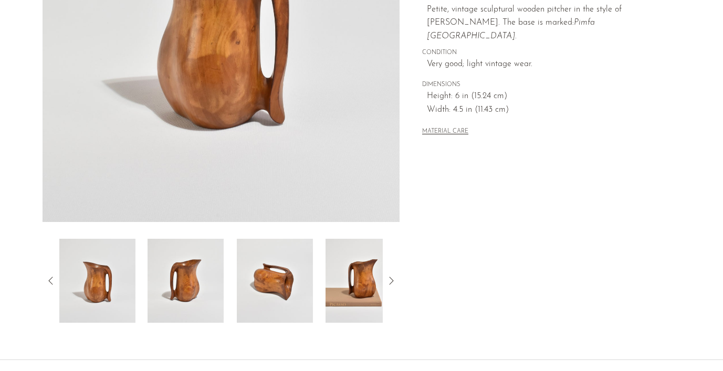
click at [487, 197] on div "Collections First Look Carved Wooden Pitcher $160 Starting at $55 /mo with Affi…" at bounding box center [540, 75] width 281 height 495
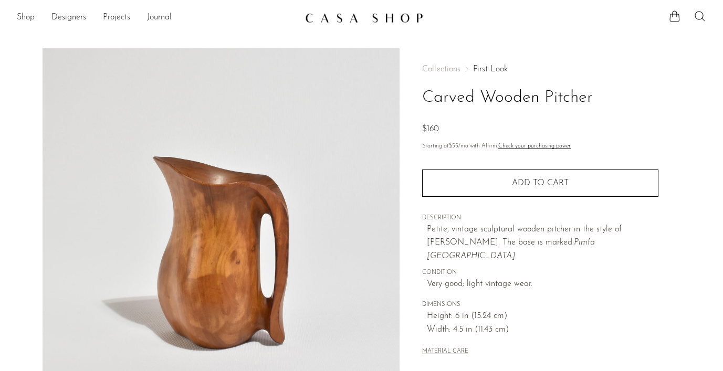
click at [475, 67] on link "First Look" at bounding box center [490, 69] width 35 height 8
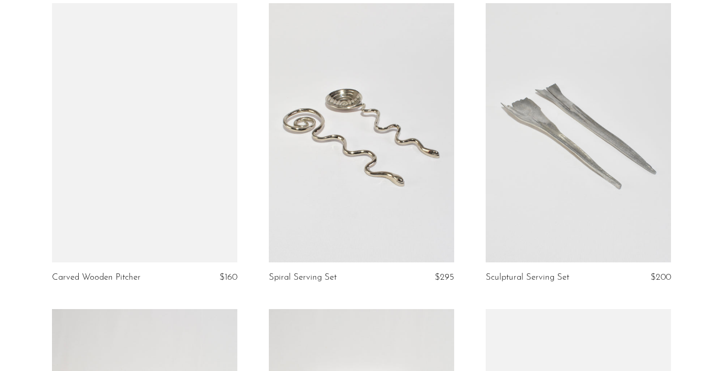
scroll to position [1012, 0]
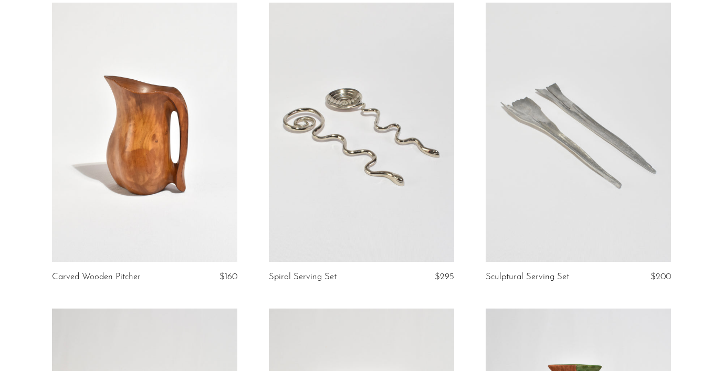
click at [403, 173] on link at bounding box center [361, 132] width 185 height 259
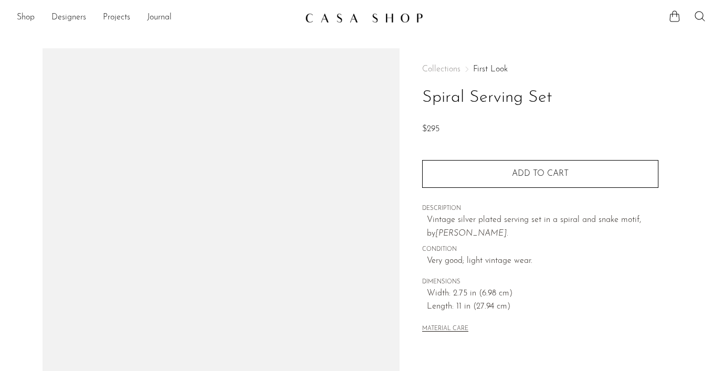
scroll to position [183, 0]
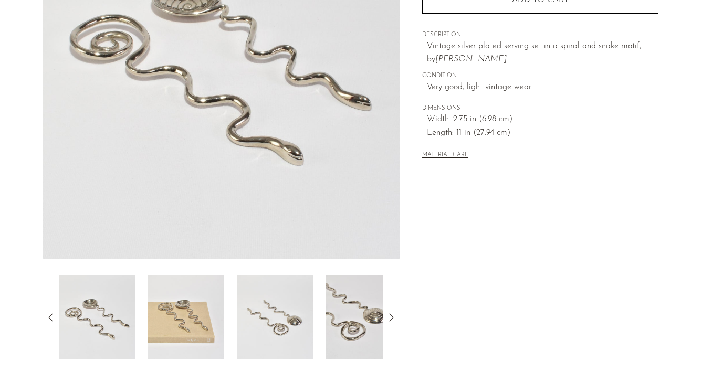
click at [187, 326] on img at bounding box center [186, 318] width 76 height 84
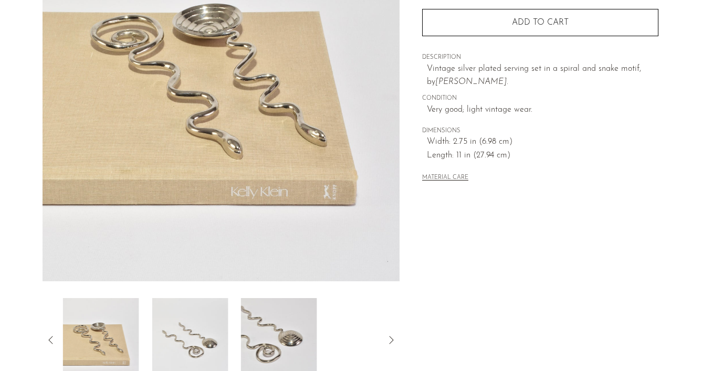
scroll to position [157, 0]
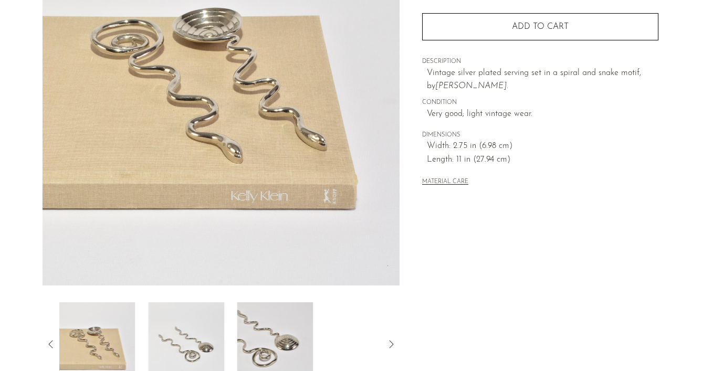
click at [187, 326] on img at bounding box center [186, 345] width 76 height 84
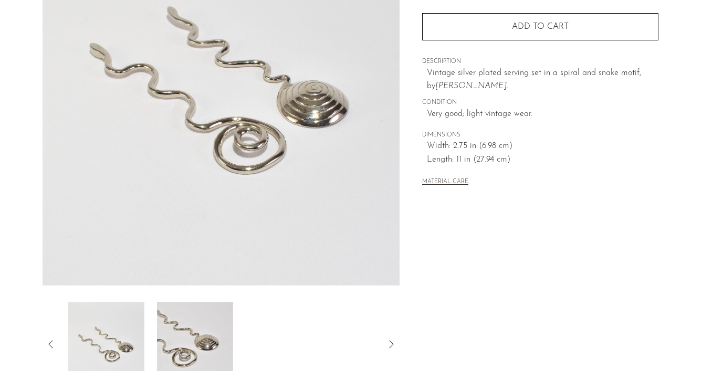
click at [187, 326] on img at bounding box center [195, 345] width 76 height 84
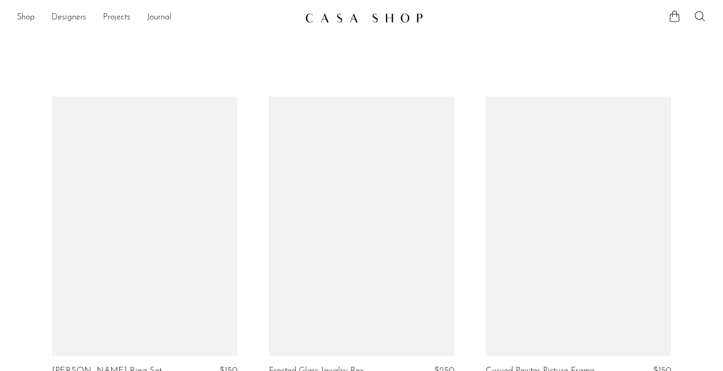
scroll to position [1012, 0]
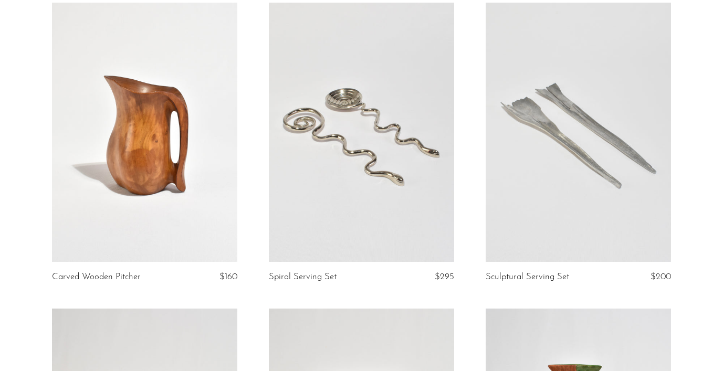
click at [580, 200] on link at bounding box center [578, 132] width 185 height 259
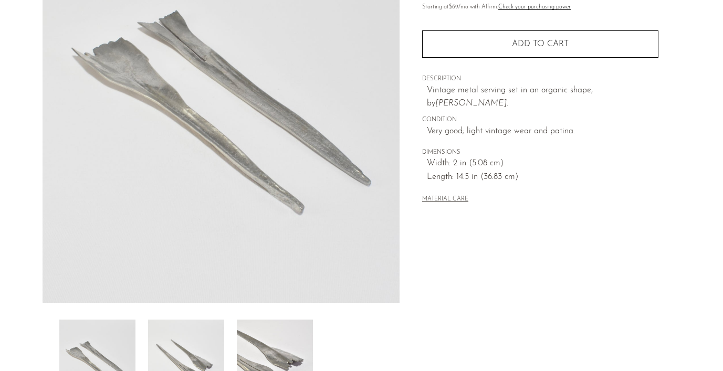
scroll to position [154, 0]
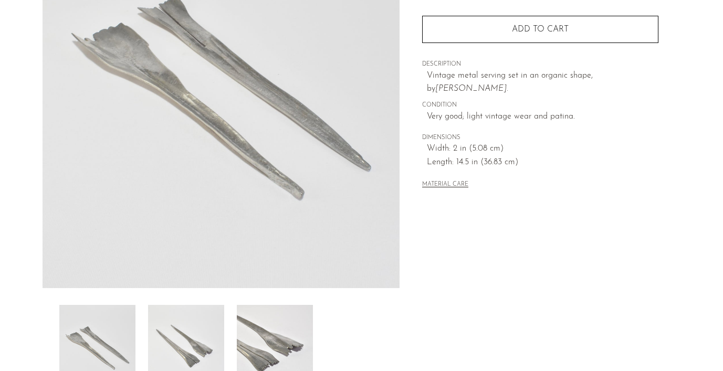
click at [158, 323] on img at bounding box center [186, 347] width 76 height 84
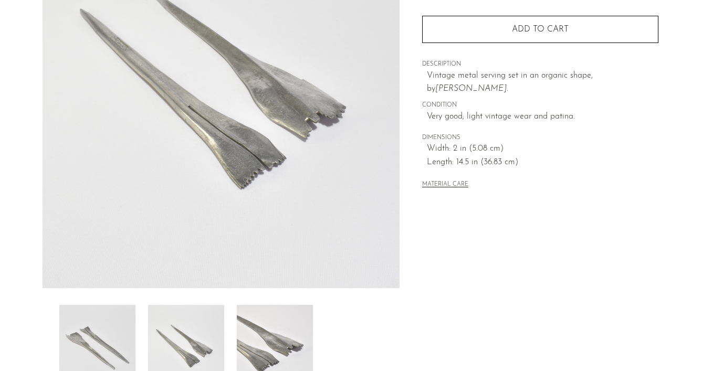
click at [247, 322] on img at bounding box center [275, 347] width 76 height 84
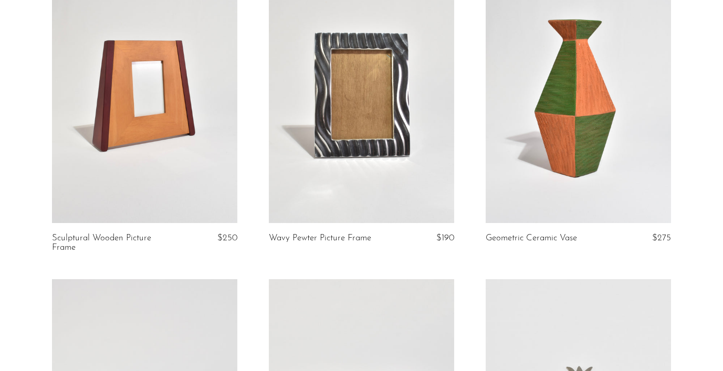
scroll to position [1339, 0]
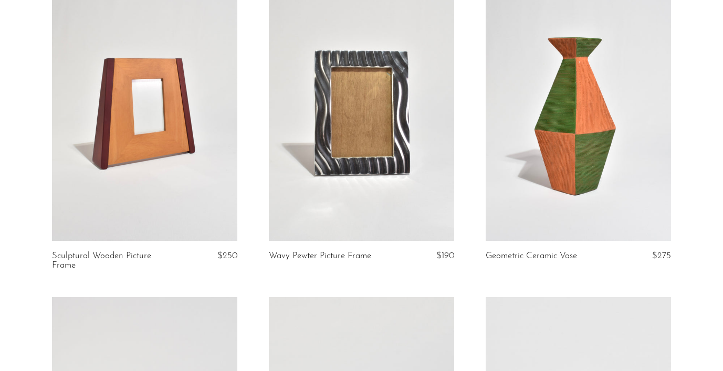
click at [154, 131] on link at bounding box center [144, 111] width 185 height 259
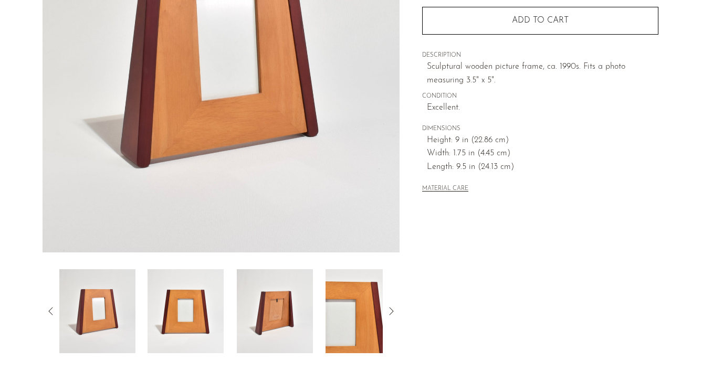
scroll to position [192, 0]
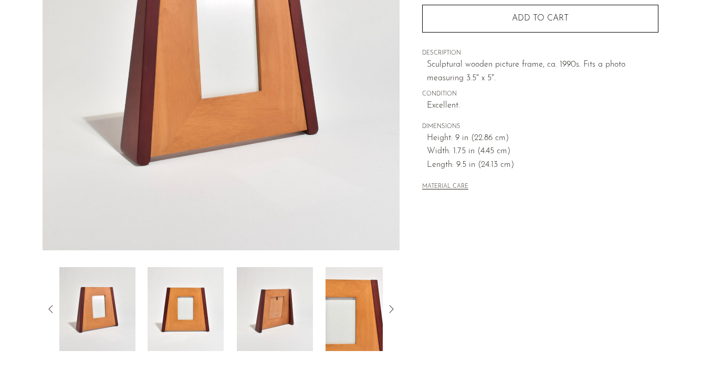
click at [187, 311] on img at bounding box center [186, 309] width 76 height 84
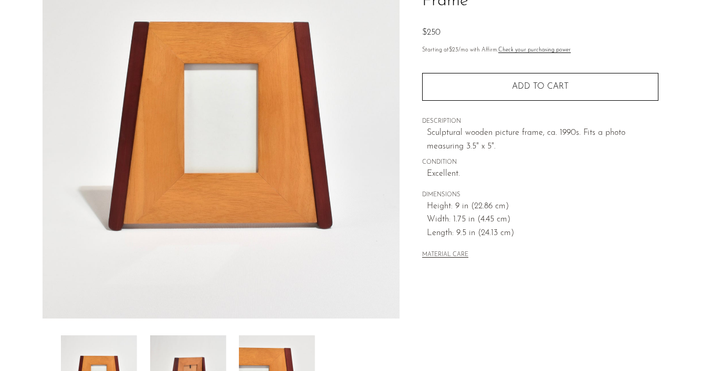
scroll to position [124, 0]
click at [194, 351] on img at bounding box center [186, 377] width 76 height 84
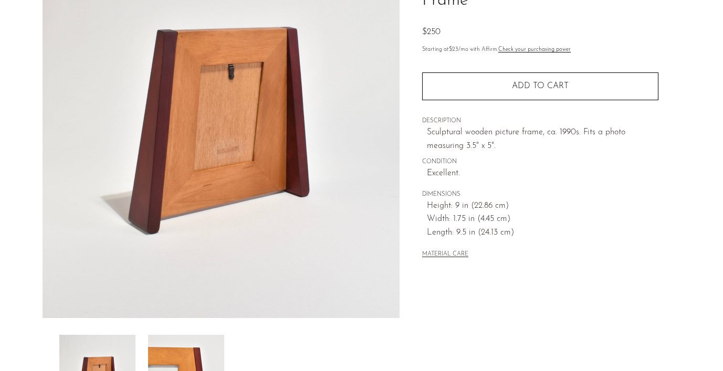
click at [194, 351] on img at bounding box center [186, 377] width 76 height 84
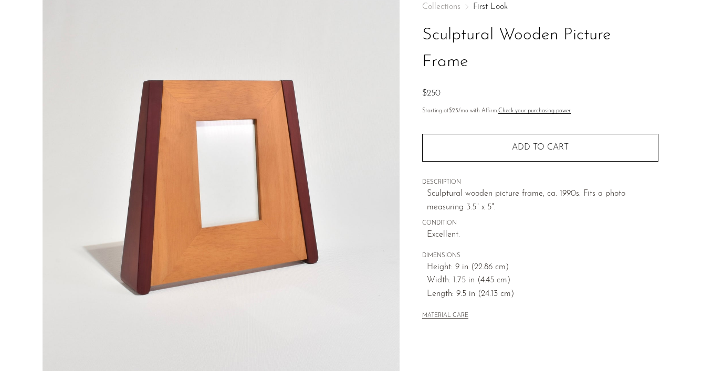
scroll to position [64, 0]
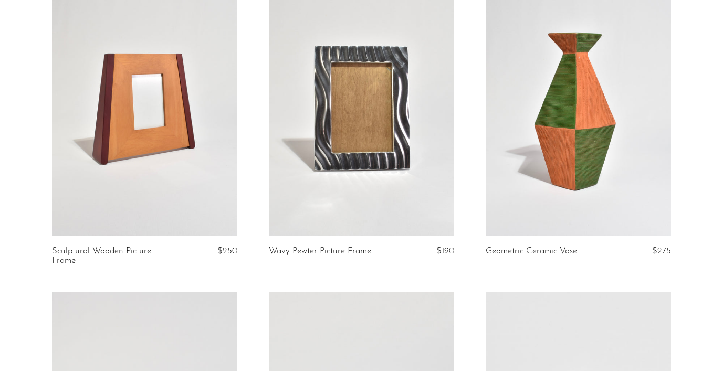
scroll to position [1346, 0]
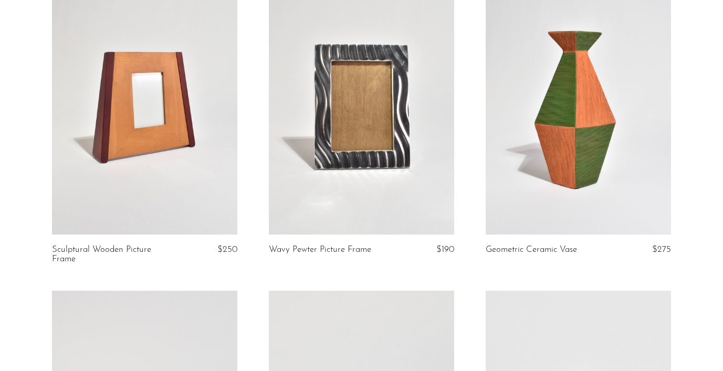
click at [370, 131] on link at bounding box center [361, 104] width 185 height 259
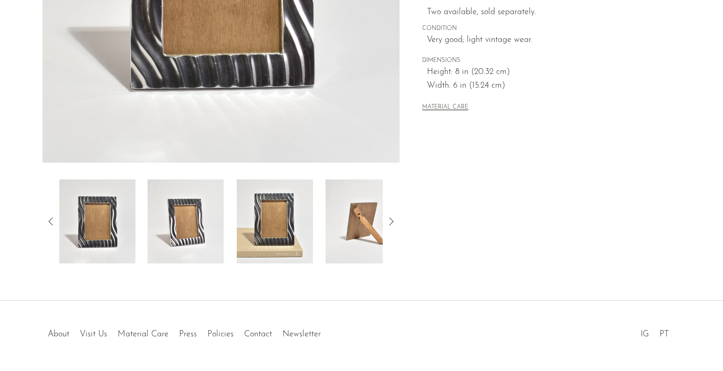
click at [171, 254] on img at bounding box center [186, 222] width 76 height 84
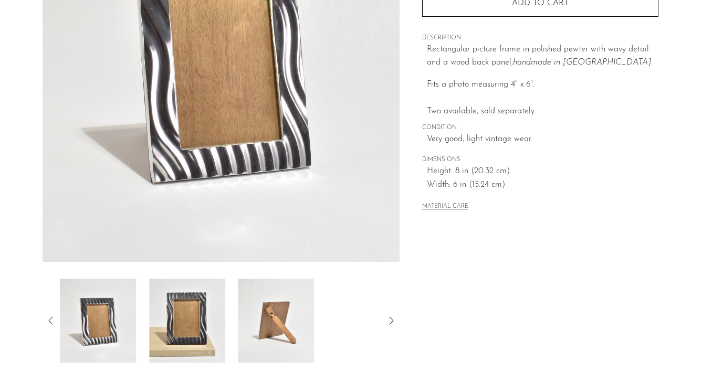
scroll to position [48, 0]
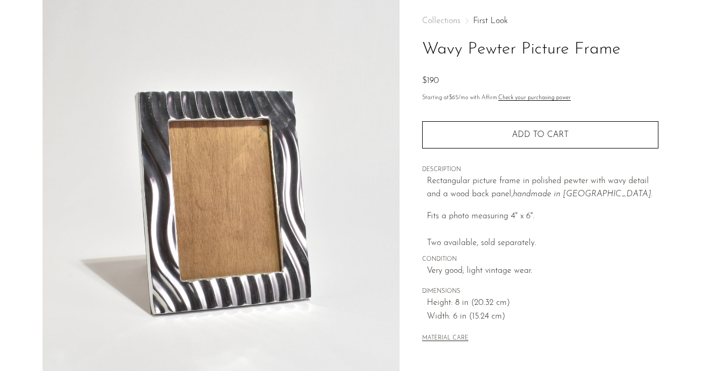
click at [490, 19] on link "First Look" at bounding box center [490, 21] width 35 height 8
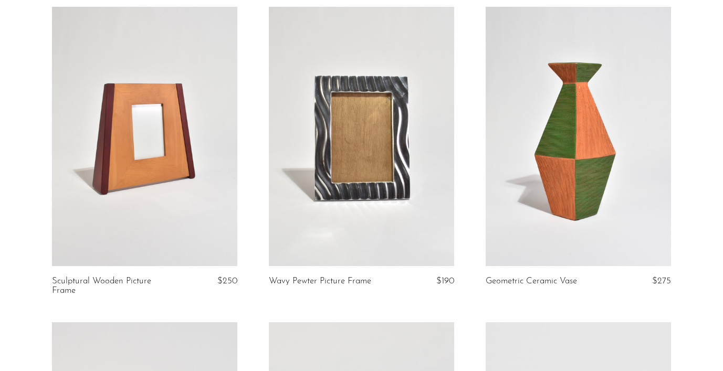
scroll to position [1315, 0]
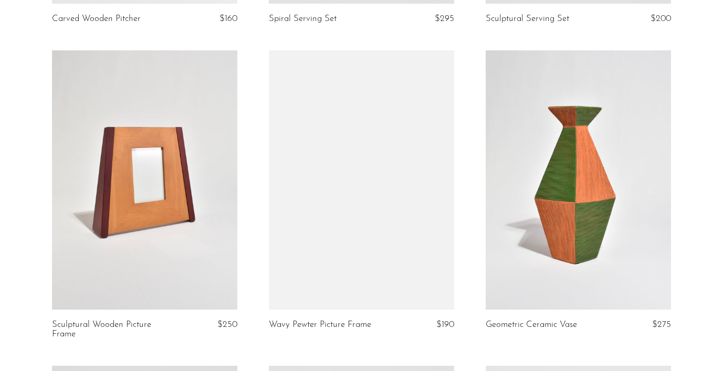
scroll to position [1305, 0]
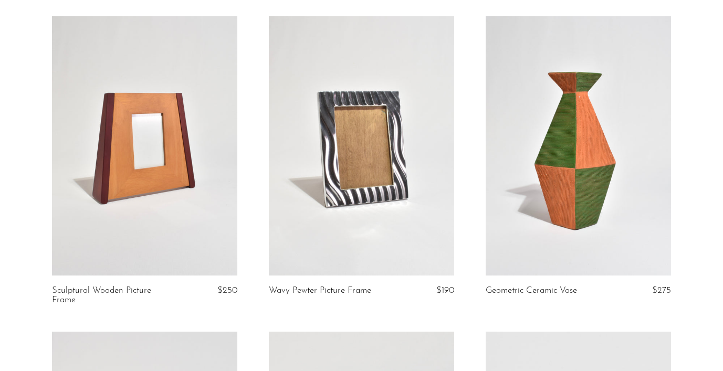
click at [402, 197] on link at bounding box center [361, 145] width 185 height 259
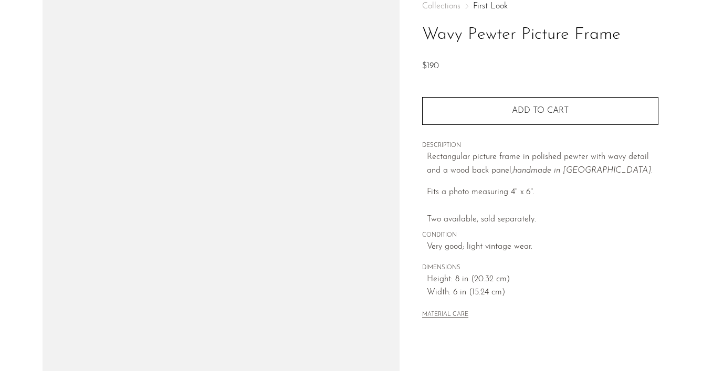
scroll to position [139, 0]
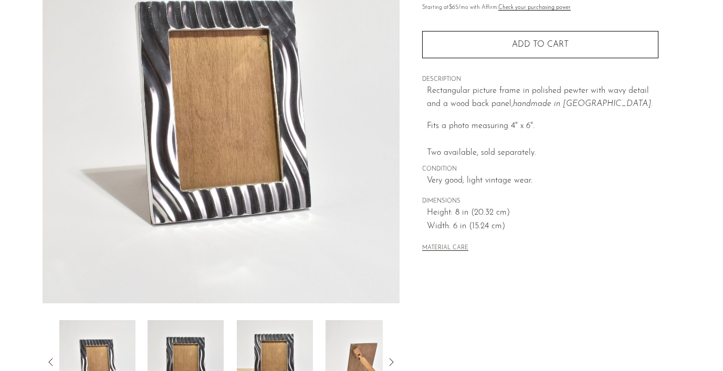
click at [205, 325] on img at bounding box center [186, 362] width 76 height 84
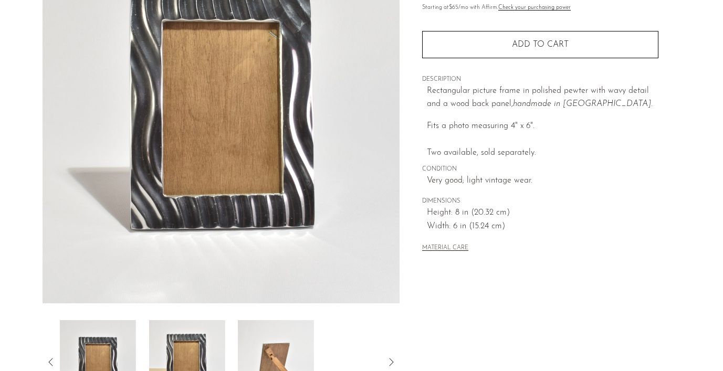
click at [205, 325] on img at bounding box center [187, 362] width 76 height 84
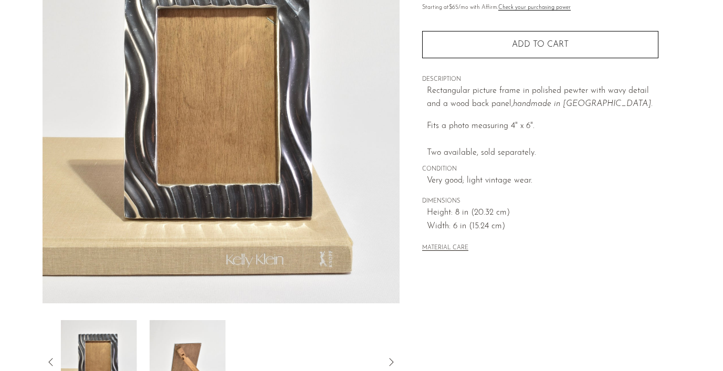
click at [205, 325] on img at bounding box center [187, 362] width 76 height 84
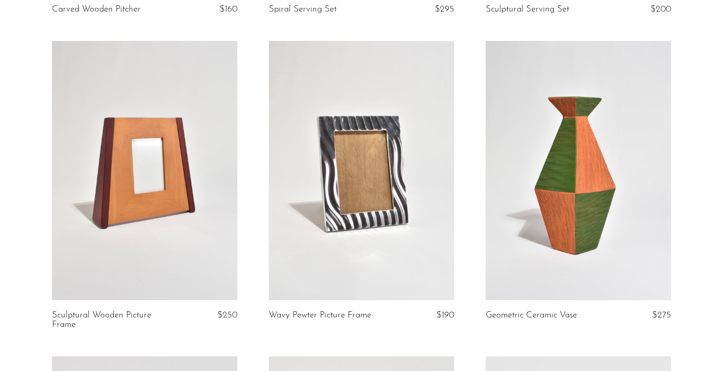
scroll to position [1282, 0]
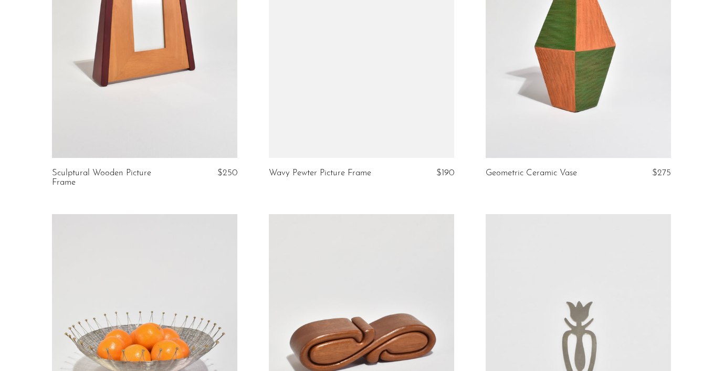
scroll to position [1279, 0]
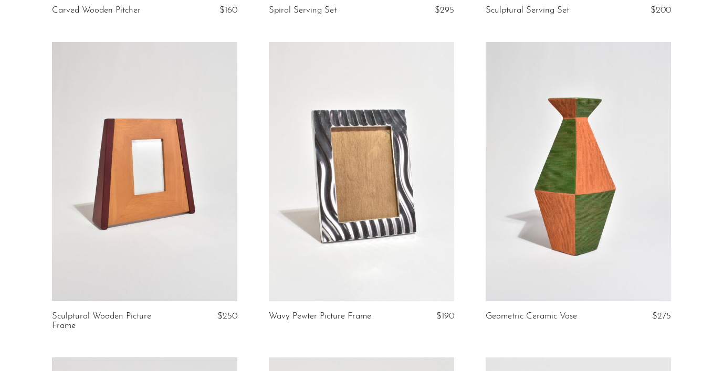
click at [395, 140] on link at bounding box center [361, 171] width 185 height 259
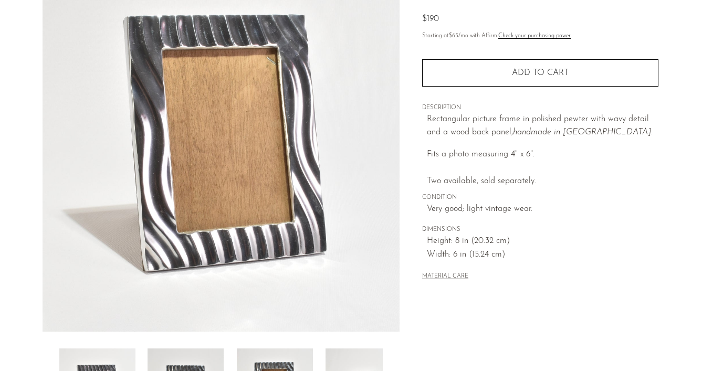
scroll to position [112, 0]
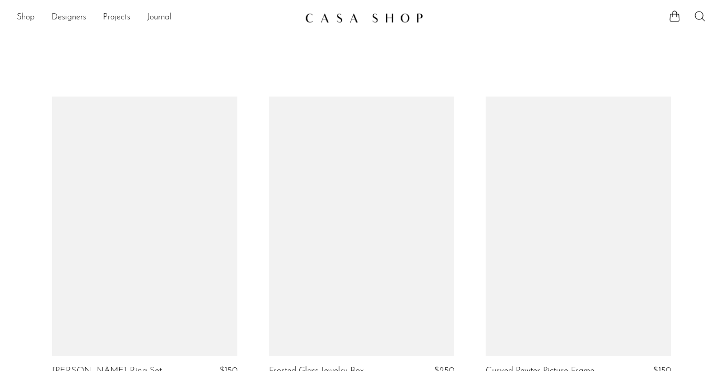
scroll to position [1279, 0]
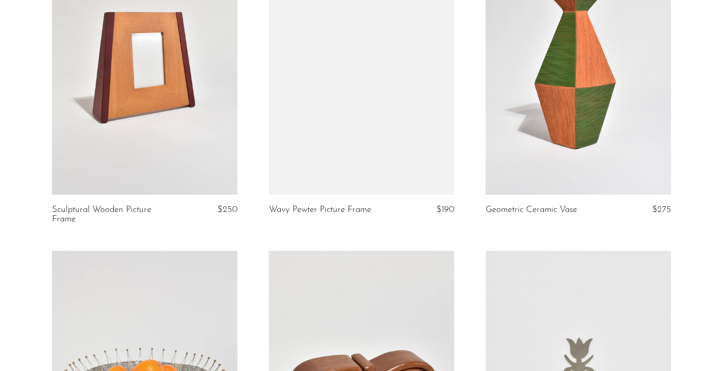
scroll to position [1278, 0]
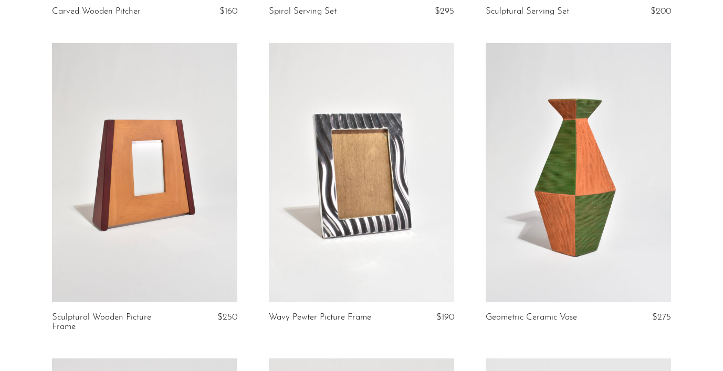
click at [571, 219] on link at bounding box center [578, 172] width 185 height 259
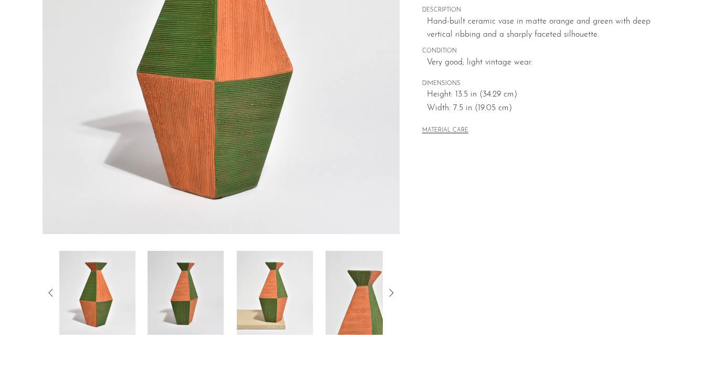
click at [200, 292] on img at bounding box center [186, 293] width 76 height 84
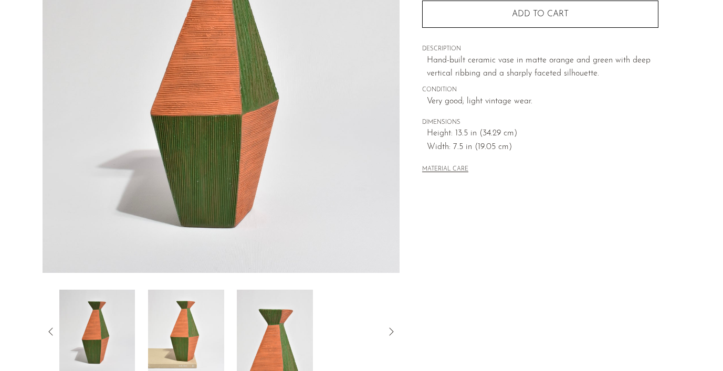
click at [186, 332] on img at bounding box center [186, 332] width 76 height 84
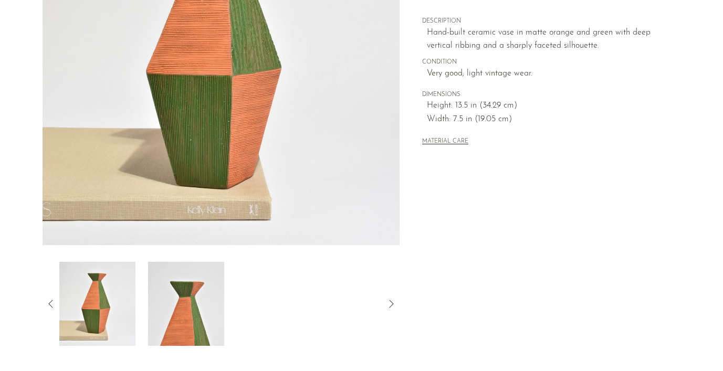
click at [181, 326] on img at bounding box center [186, 304] width 76 height 84
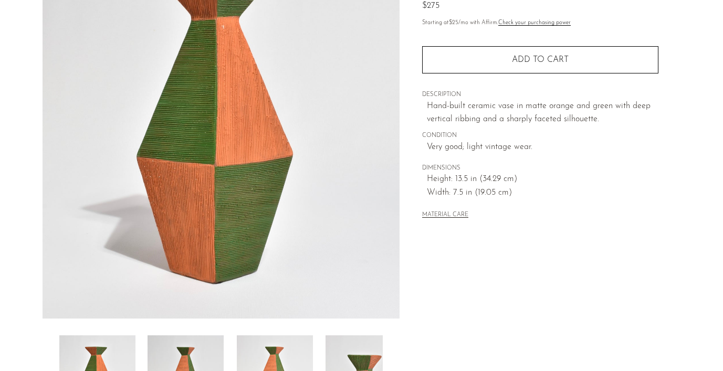
scroll to position [48, 0]
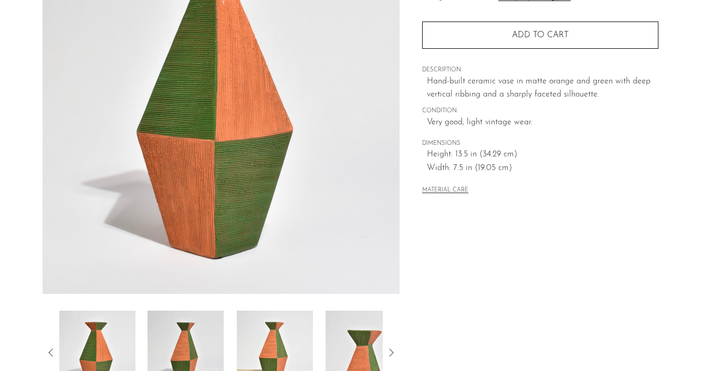
click at [179, 328] on img at bounding box center [186, 353] width 76 height 84
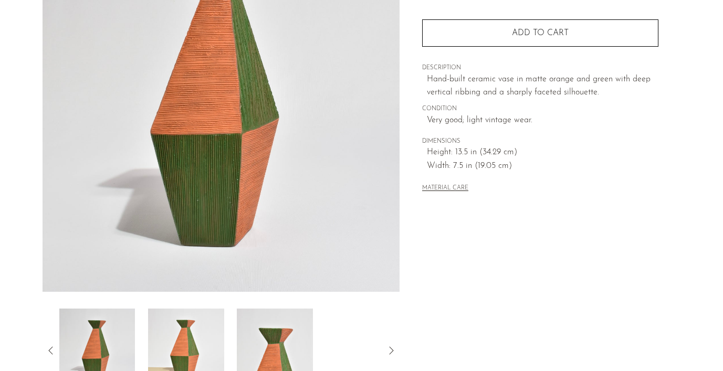
click at [179, 331] on img at bounding box center [186, 351] width 76 height 84
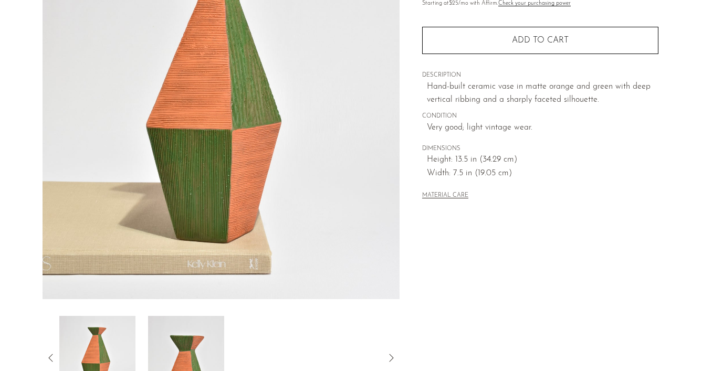
click at [175, 354] on img at bounding box center [186, 358] width 76 height 84
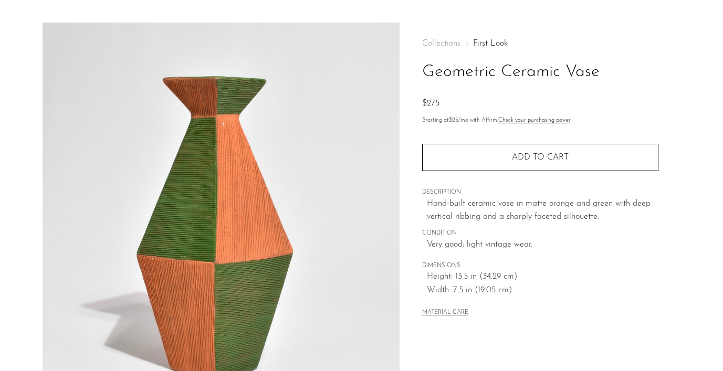
scroll to position [25, 0]
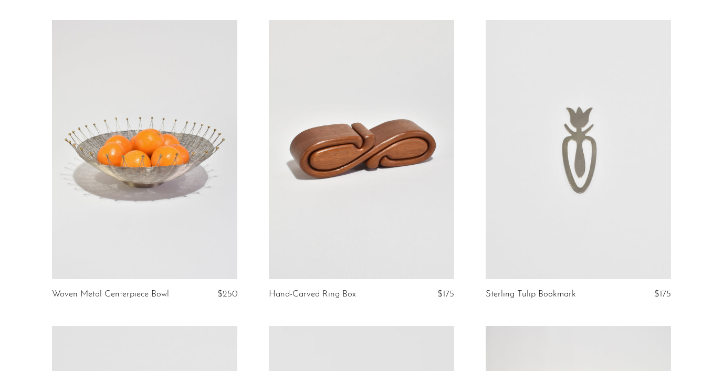
scroll to position [1618, 0]
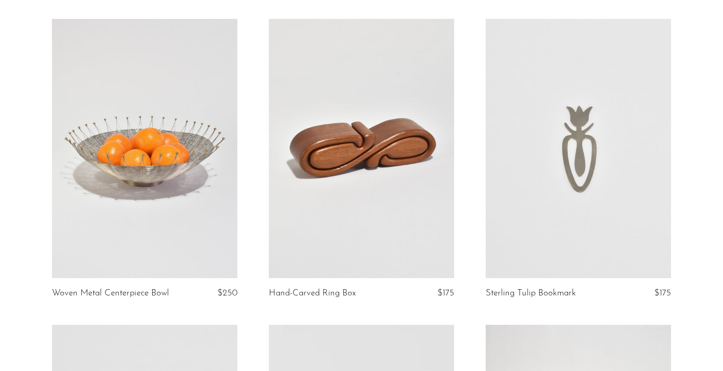
click at [168, 183] on link at bounding box center [144, 148] width 185 height 259
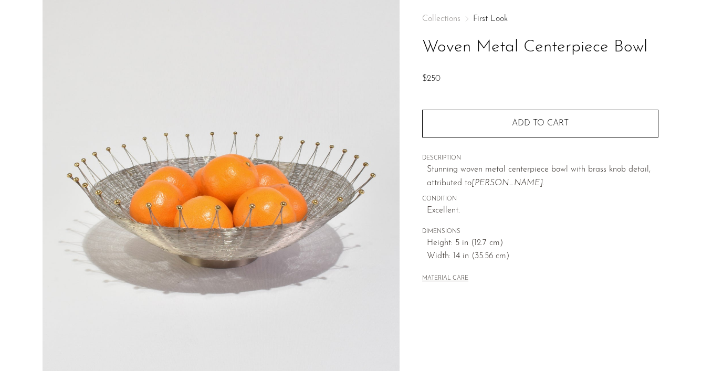
scroll to position [51, 0]
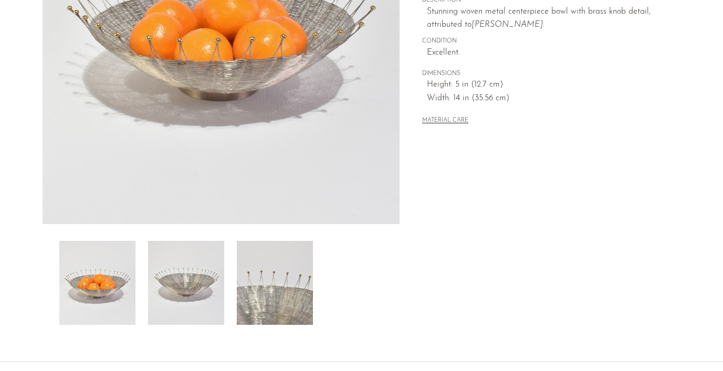
click at [192, 291] on img at bounding box center [186, 283] width 76 height 84
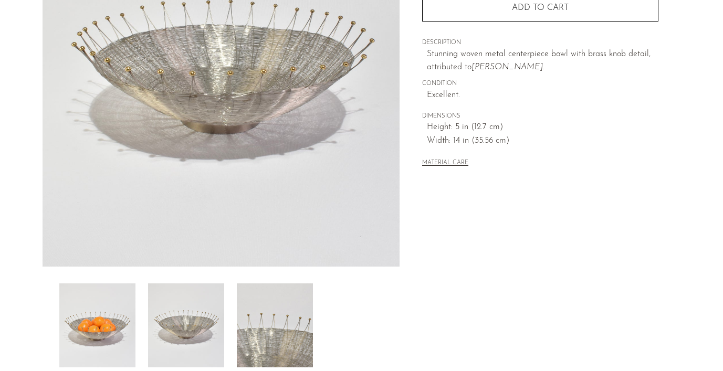
click at [273, 325] on img at bounding box center [275, 326] width 76 height 84
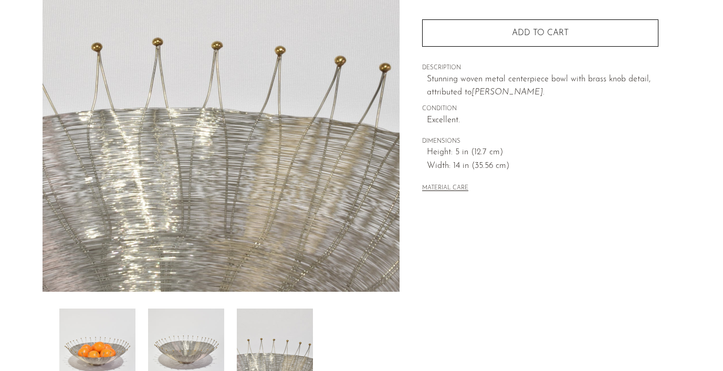
scroll to position [144, 0]
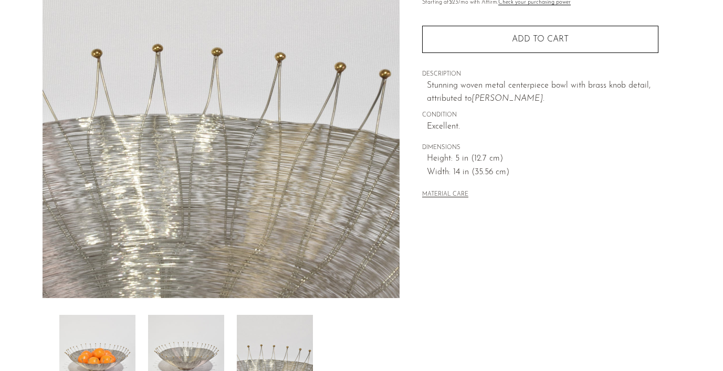
click at [205, 352] on img at bounding box center [186, 357] width 76 height 84
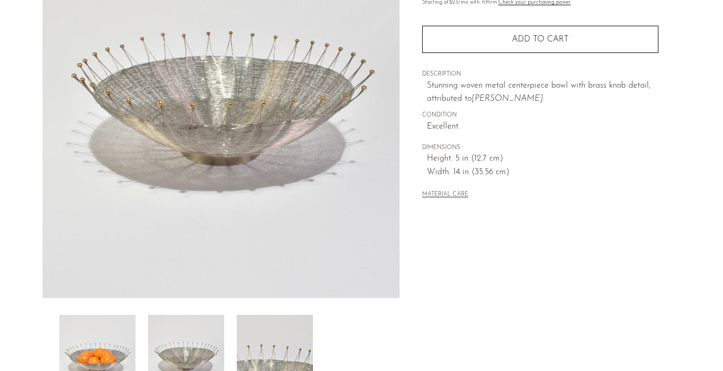
click at [112, 346] on img at bounding box center [97, 357] width 76 height 84
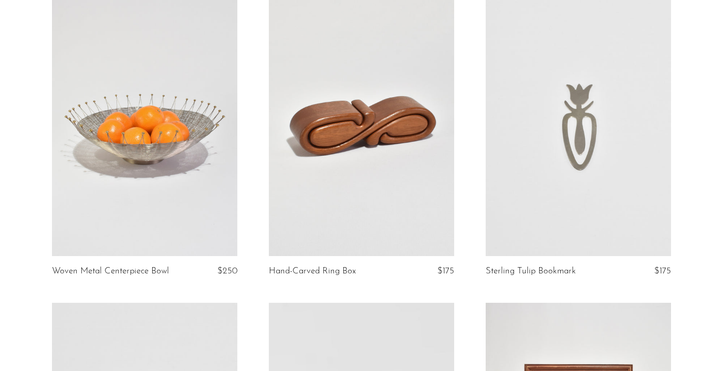
scroll to position [1640, 0]
click at [398, 94] on link at bounding box center [361, 125] width 185 height 259
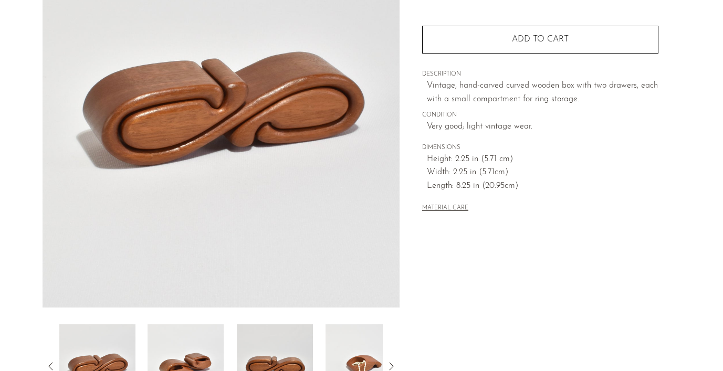
scroll to position [136, 0]
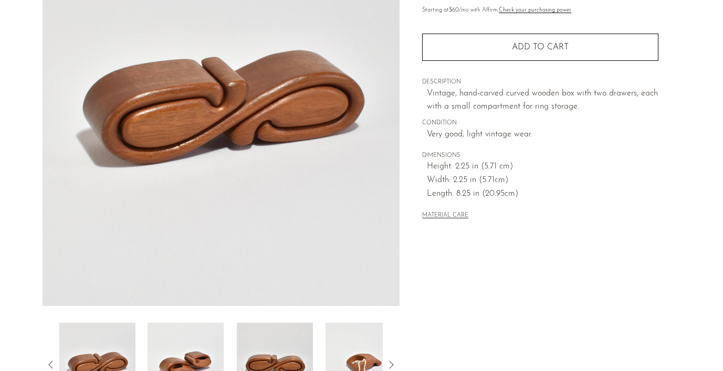
click at [175, 341] on img at bounding box center [186, 365] width 76 height 84
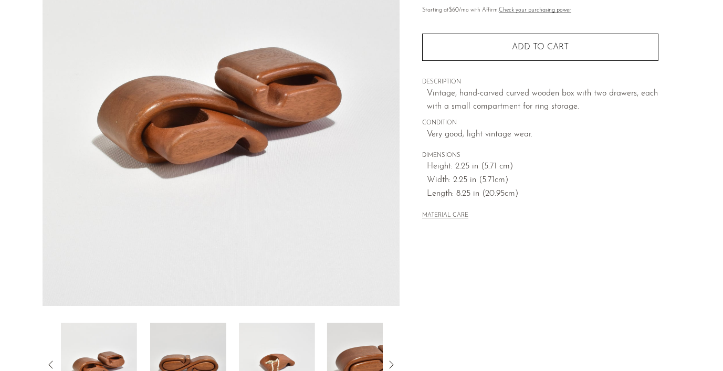
click at [175, 341] on img at bounding box center [188, 365] width 76 height 84
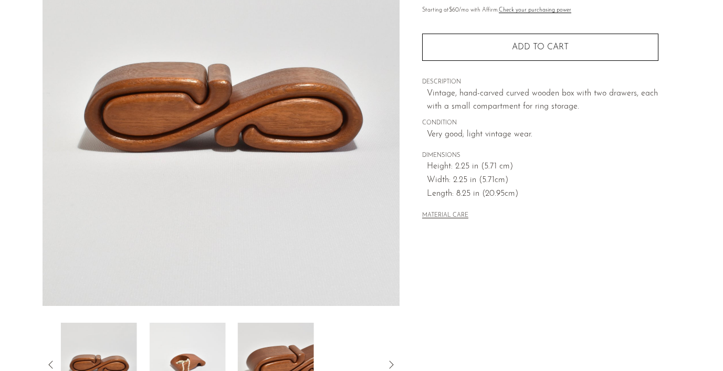
click at [175, 341] on img at bounding box center [187, 365] width 76 height 84
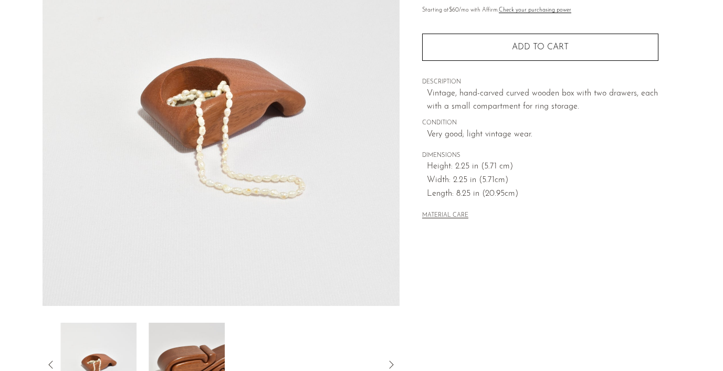
click at [175, 341] on img at bounding box center [187, 365] width 76 height 84
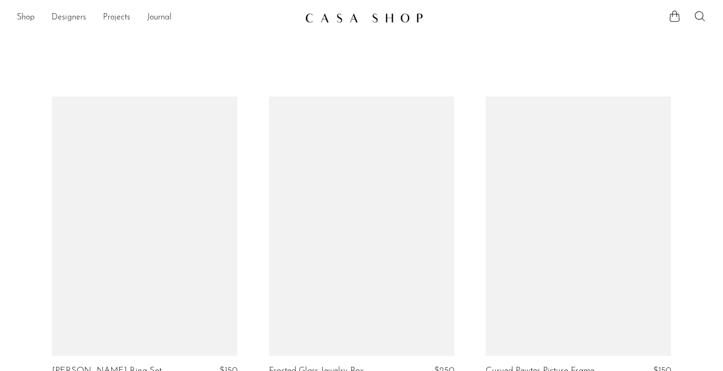
scroll to position [1640, 0]
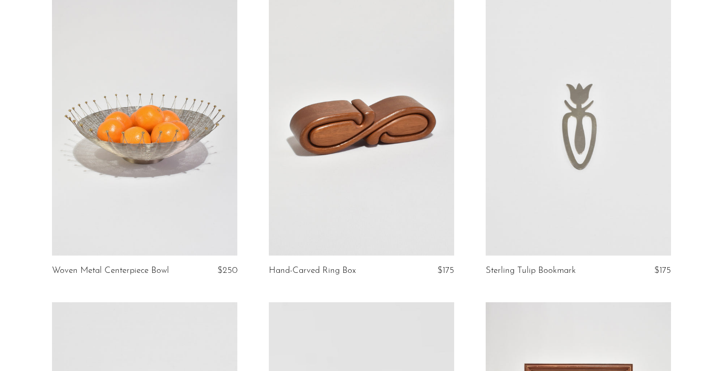
click at [628, 165] on link at bounding box center [578, 125] width 185 height 259
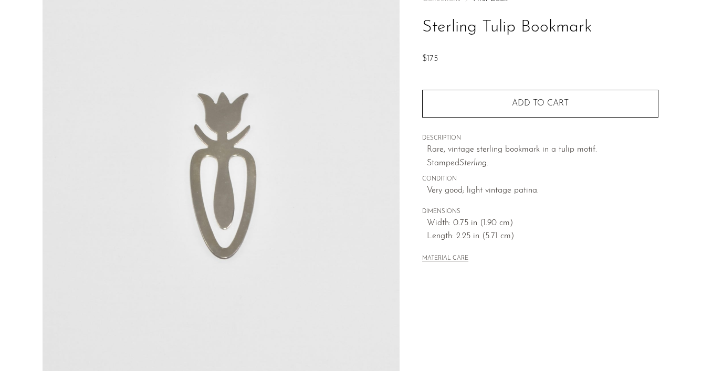
scroll to position [127, 0]
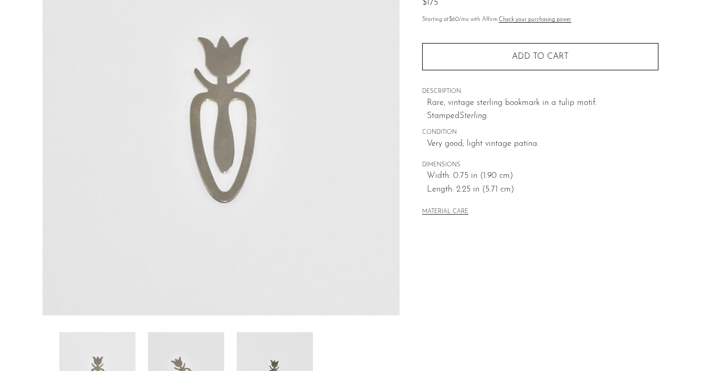
click at [201, 339] on img at bounding box center [186, 374] width 76 height 84
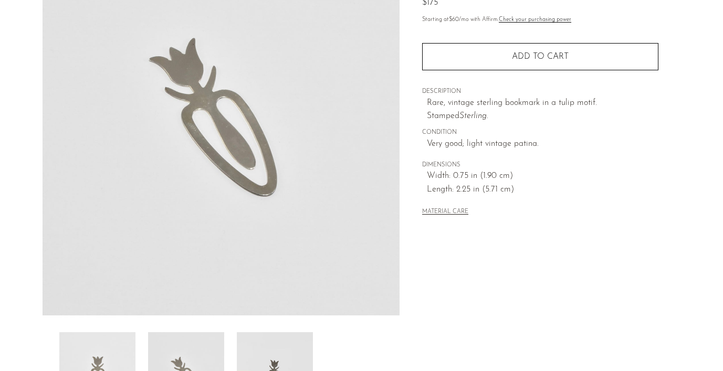
click at [296, 347] on img at bounding box center [275, 374] width 76 height 84
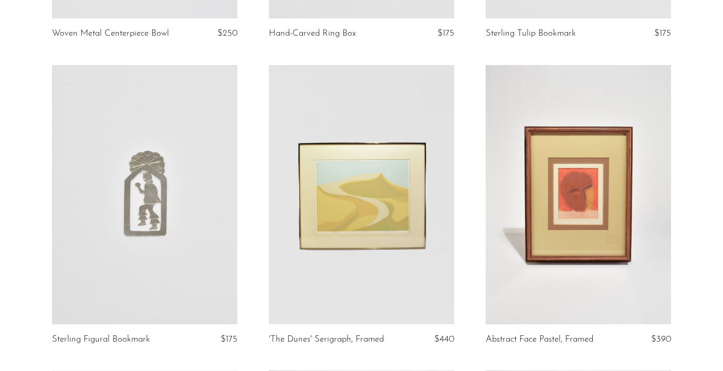
scroll to position [1879, 0]
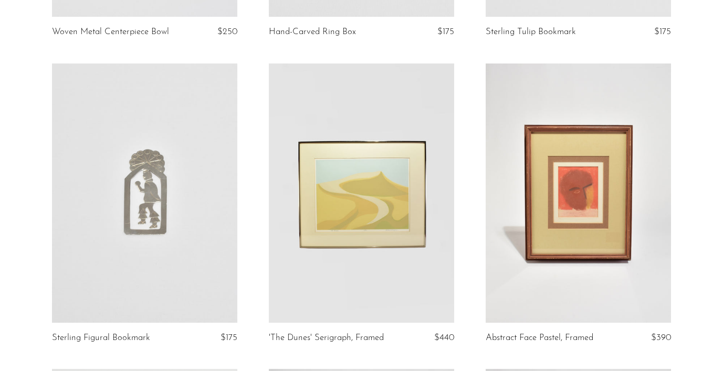
click at [151, 180] on link at bounding box center [144, 193] width 185 height 259
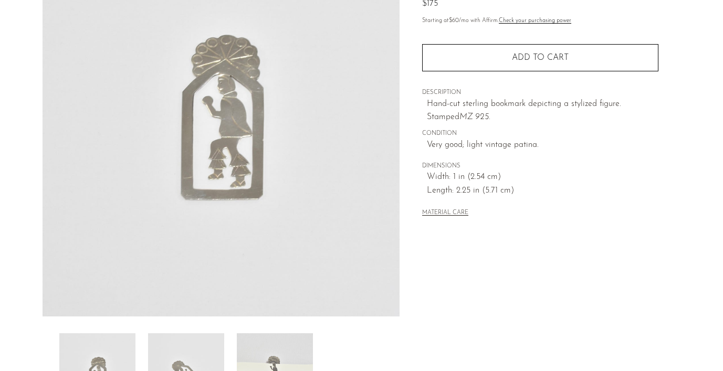
scroll to position [129, 0]
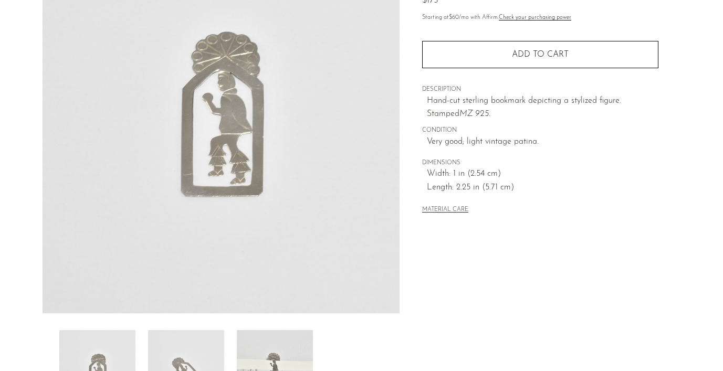
click at [199, 357] on img at bounding box center [186, 372] width 76 height 84
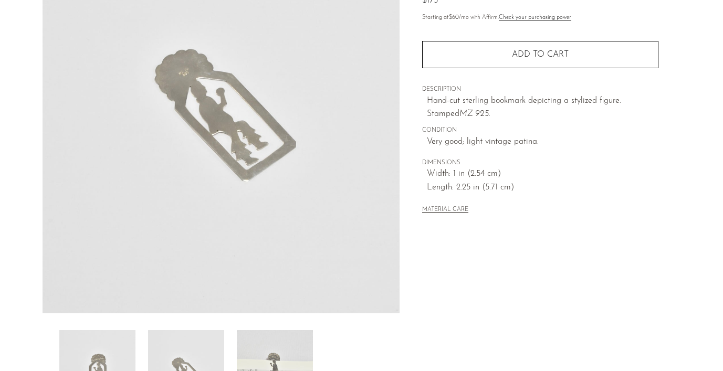
click at [250, 356] on img at bounding box center [275, 372] width 76 height 84
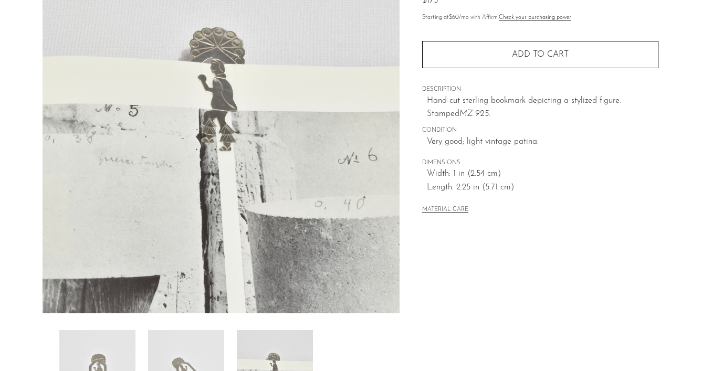
click at [171, 356] on img at bounding box center [186, 372] width 76 height 84
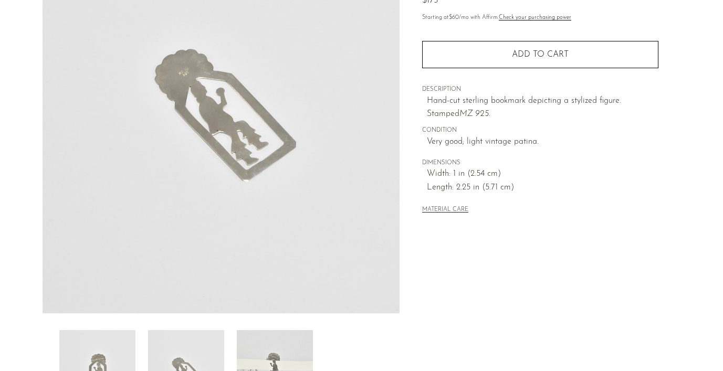
click at [90, 349] on img at bounding box center [97, 372] width 76 height 84
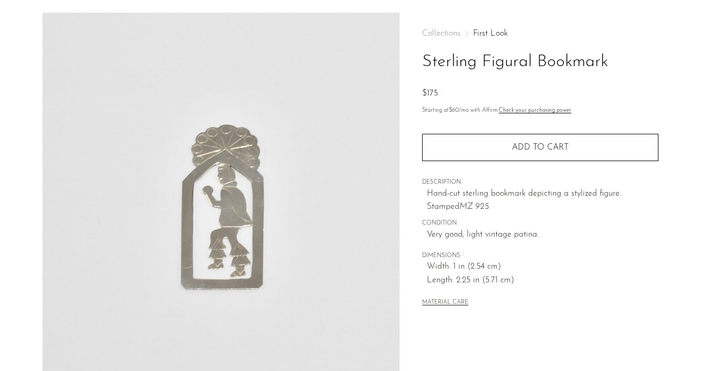
scroll to position [32, 0]
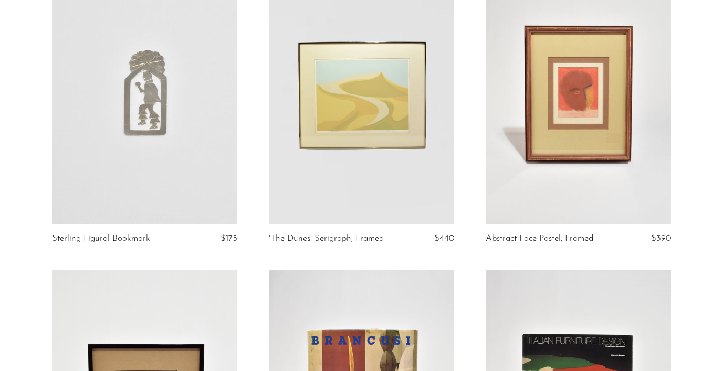
scroll to position [1988, 0]
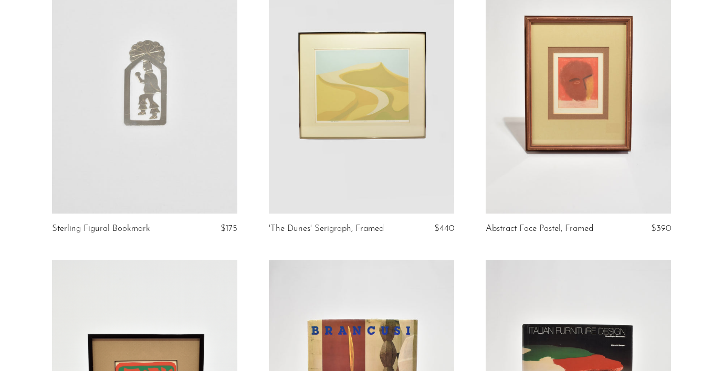
click at [381, 122] on link at bounding box center [361, 83] width 185 height 259
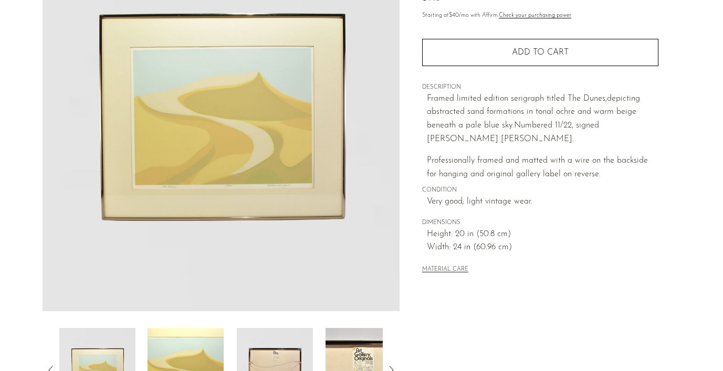
scroll to position [136, 0]
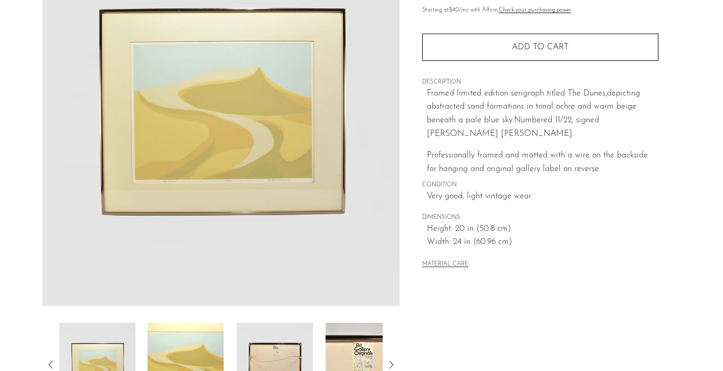
click at [189, 355] on img at bounding box center [186, 365] width 76 height 84
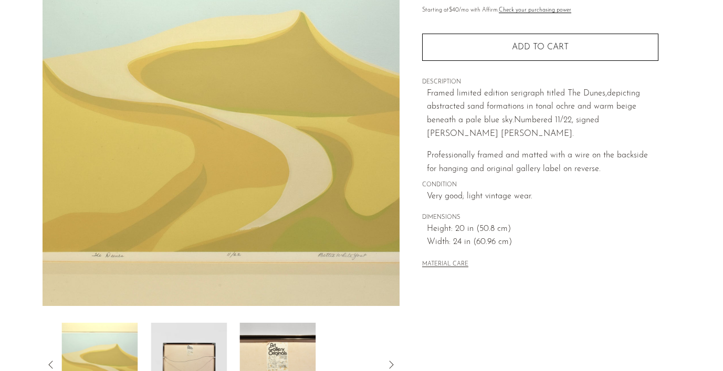
click at [189, 355] on img at bounding box center [189, 365] width 76 height 84
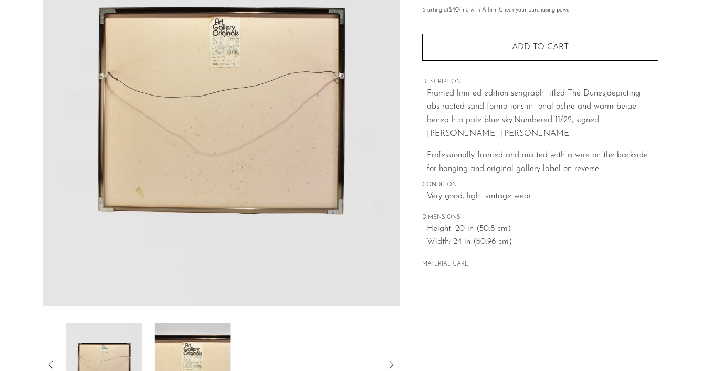
click at [189, 355] on img at bounding box center [192, 365] width 76 height 84
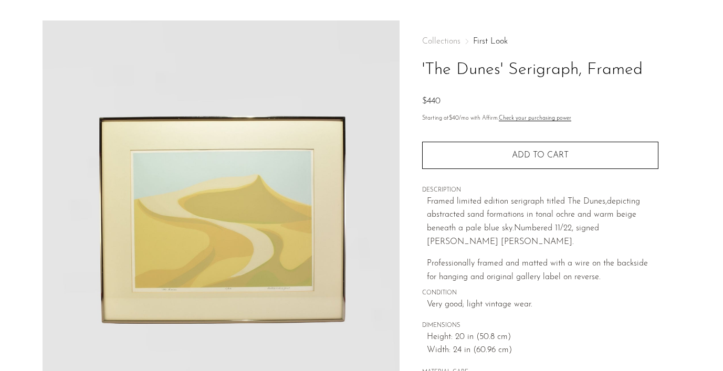
scroll to position [28, 0]
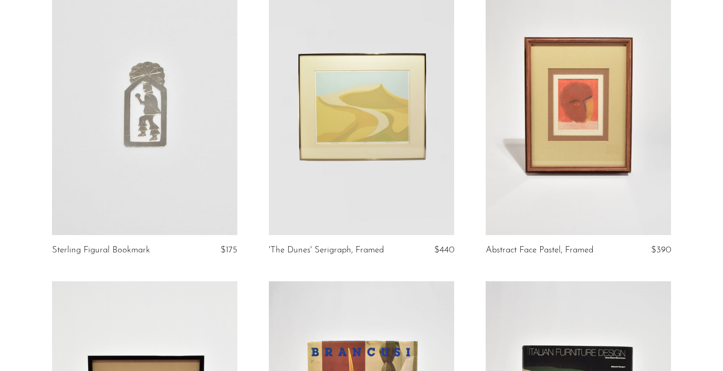
scroll to position [1965, 0]
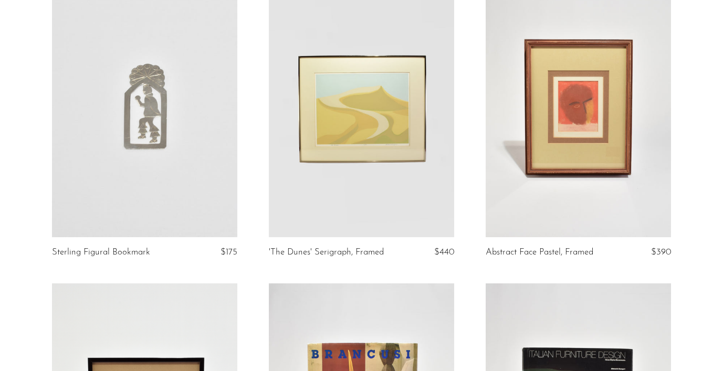
click at [601, 129] on link at bounding box center [578, 107] width 185 height 259
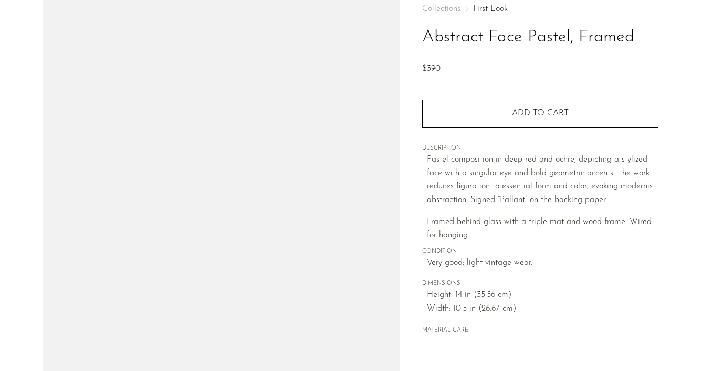
scroll to position [155, 0]
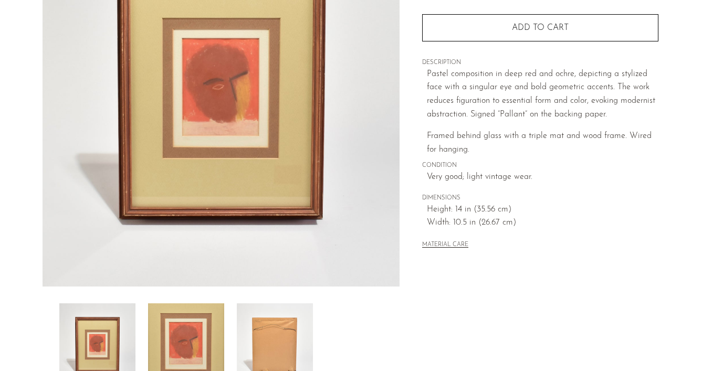
click at [179, 336] on img at bounding box center [186, 346] width 76 height 84
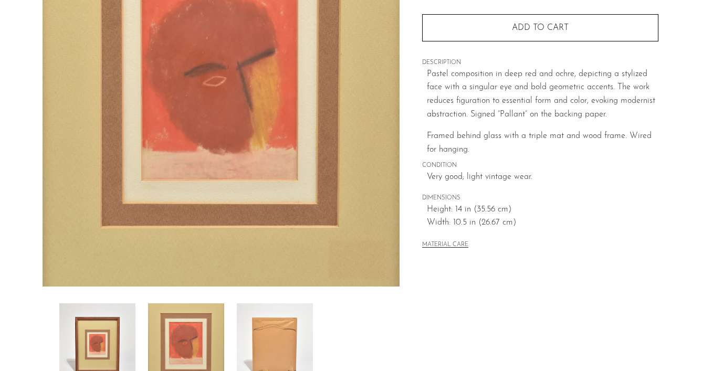
click at [279, 331] on img at bounding box center [275, 346] width 76 height 84
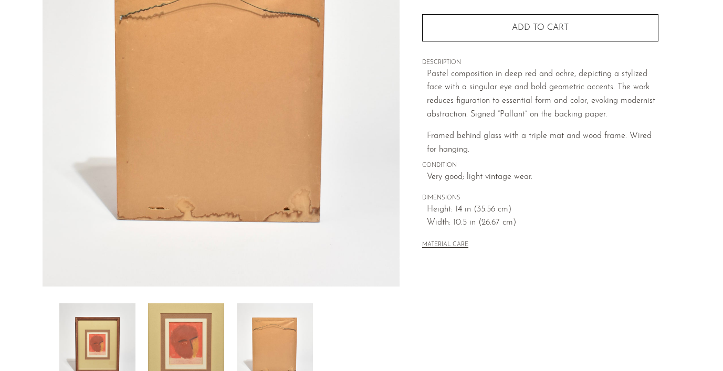
click at [187, 331] on img at bounding box center [186, 346] width 76 height 84
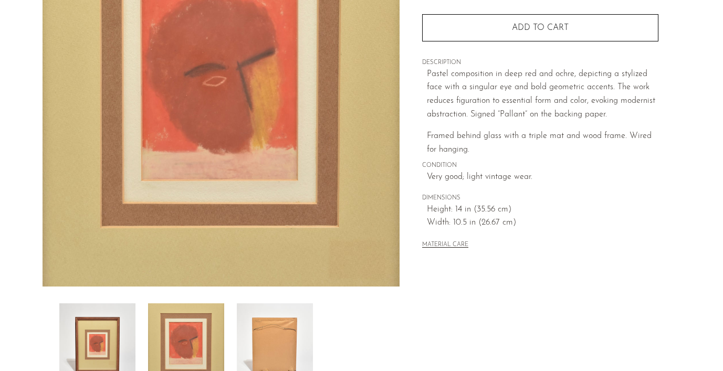
click at [84, 334] on img at bounding box center [97, 346] width 76 height 84
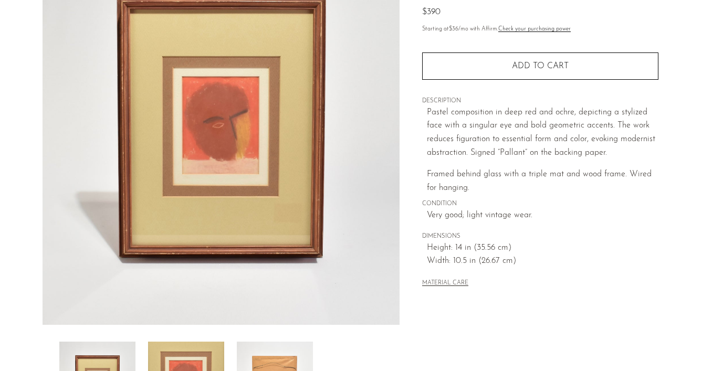
scroll to position [98, 0]
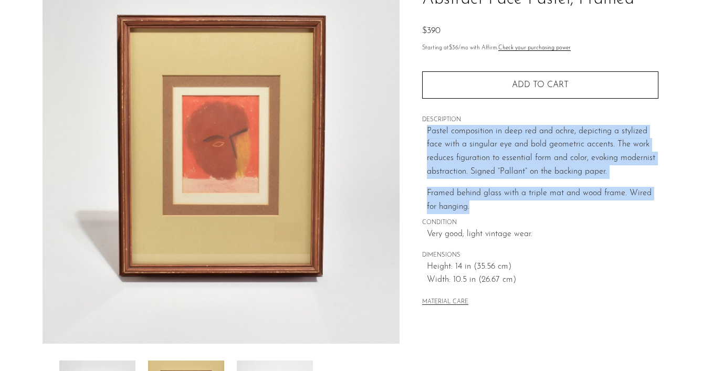
drag, startPoint x: 426, startPoint y: 131, endPoint x: 695, endPoint y: 202, distance: 277.4
click at [695, 202] on article "Abstract Face Pastel, Framed $390" at bounding box center [362, 197] width 672 height 495
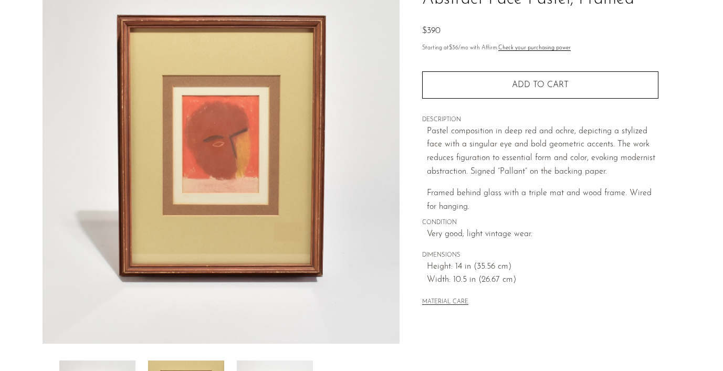
click at [609, 226] on span "CONDITION" at bounding box center [540, 222] width 236 height 9
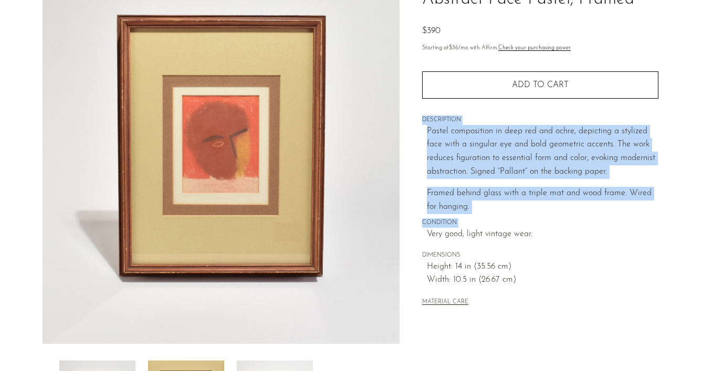
drag, startPoint x: 609, startPoint y: 226, endPoint x: 575, endPoint y: 110, distance: 121.5
click at [575, 110] on div "Collections First Look Abstract Face Pastel, Framed $390 Starting at $36 /mo wi…" at bounding box center [540, 138] width 236 height 376
click at [575, 109] on div "Collections First Look Abstract Face Pastel, Framed $390 Starting at $36 /mo wi…" at bounding box center [540, 138] width 236 height 376
drag, startPoint x: 575, startPoint y: 109, endPoint x: 652, endPoint y: 237, distance: 149.3
click at [653, 239] on div "Collections First Look Abstract Face Pastel, Framed $390 Starting at $36 /mo wi…" at bounding box center [540, 138] width 236 height 376
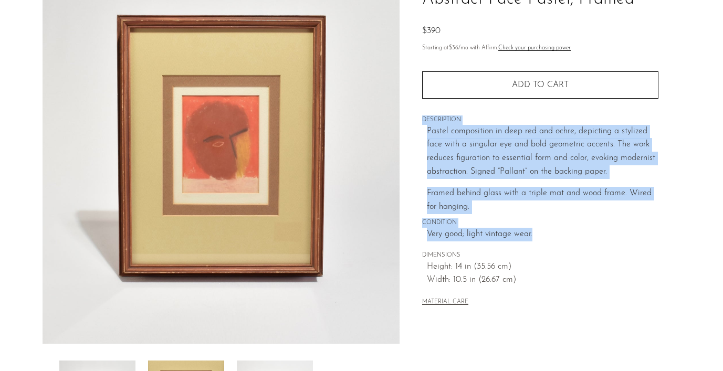
click at [652, 237] on span "Very good; light vintage wear." at bounding box center [543, 235] width 232 height 14
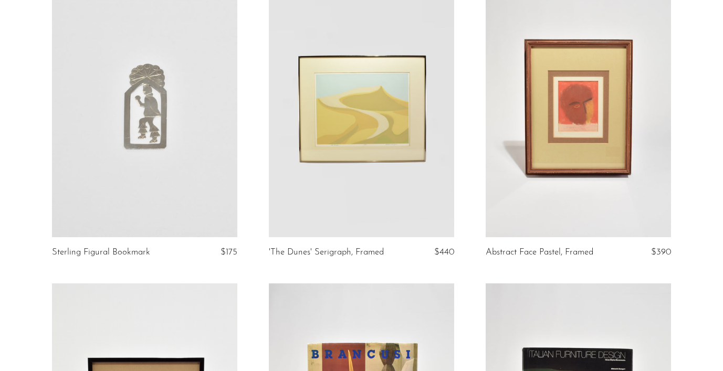
scroll to position [2211, 0]
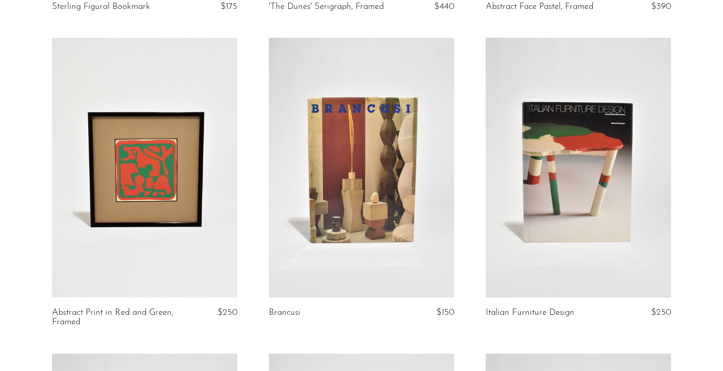
click at [118, 221] on link at bounding box center [144, 167] width 185 height 259
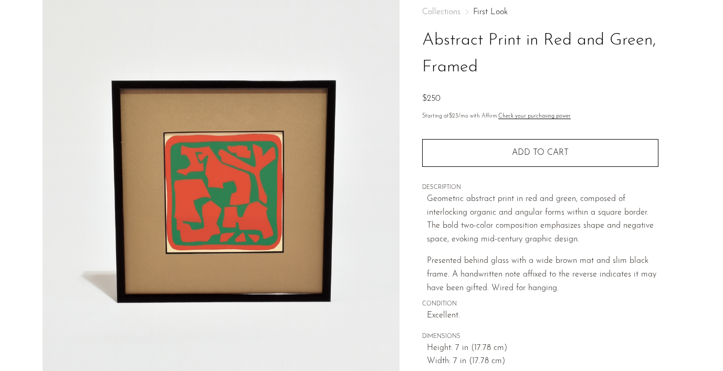
scroll to position [262, 0]
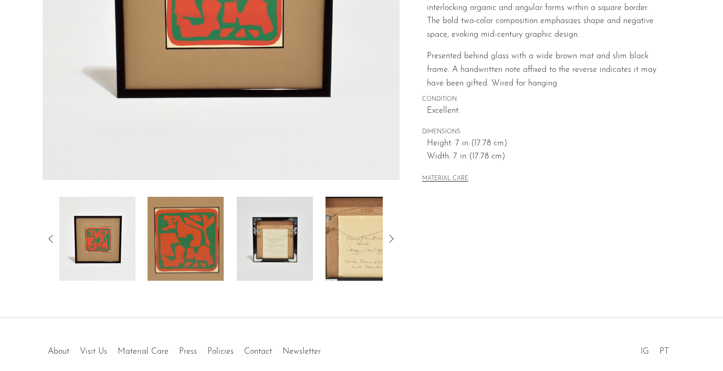
click at [182, 220] on img at bounding box center [186, 239] width 76 height 84
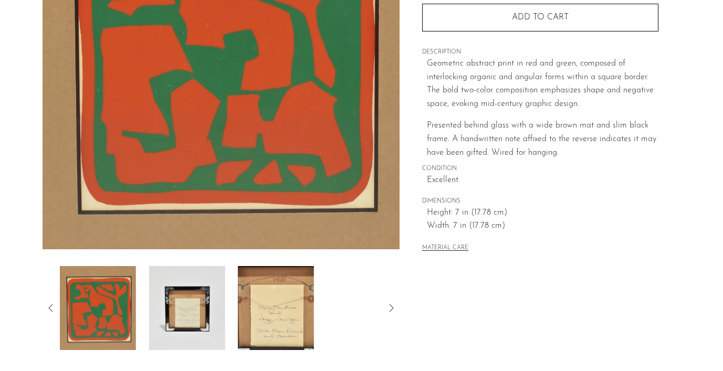
scroll to position [189, 0]
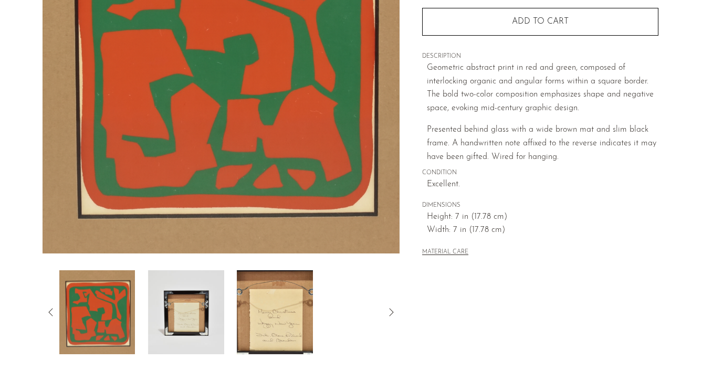
click at [199, 291] on img at bounding box center [186, 312] width 76 height 84
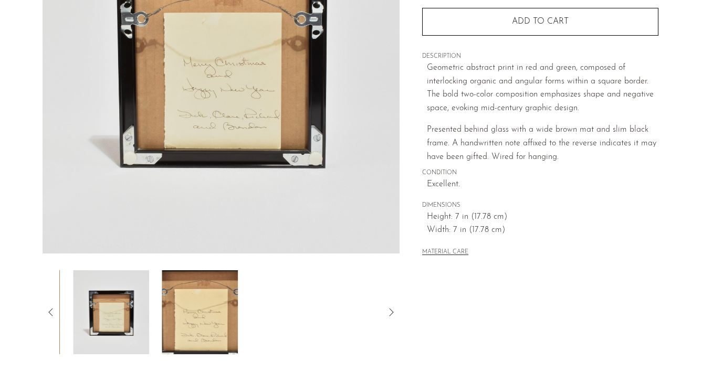
click at [199, 291] on img at bounding box center [200, 312] width 76 height 84
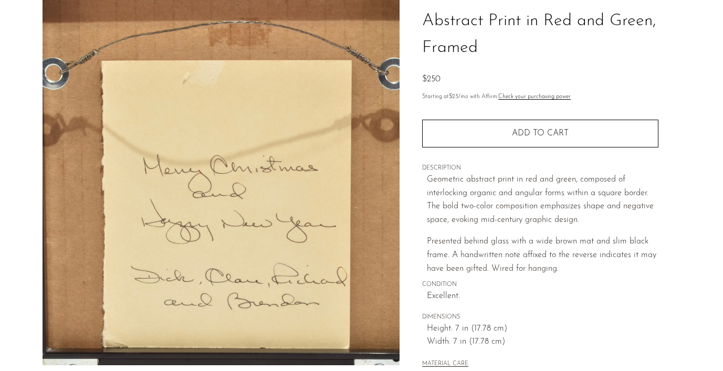
scroll to position [76, 0]
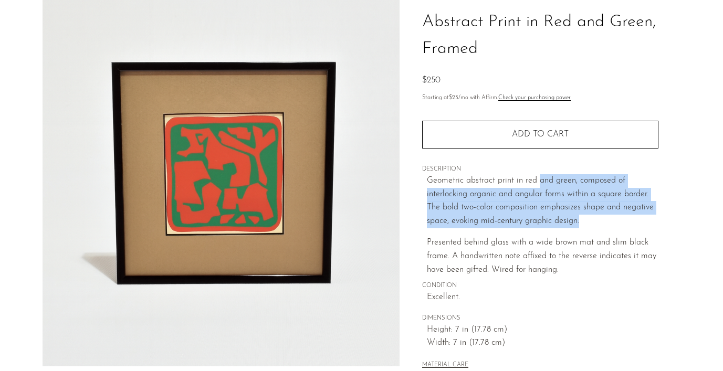
drag, startPoint x: 539, startPoint y: 181, endPoint x: 579, endPoint y: 225, distance: 59.8
click at [579, 225] on p "Geometric abstract print in red and green, composed of interlocking organic and…" at bounding box center [543, 201] width 232 height 54
drag, startPoint x: 579, startPoint y: 225, endPoint x: 554, endPoint y: 167, distance: 63.0
click at [554, 167] on div "Collections First Look Abstract Print in Red and Green, Framed $250 Starting at…" at bounding box center [540, 181] width 236 height 416
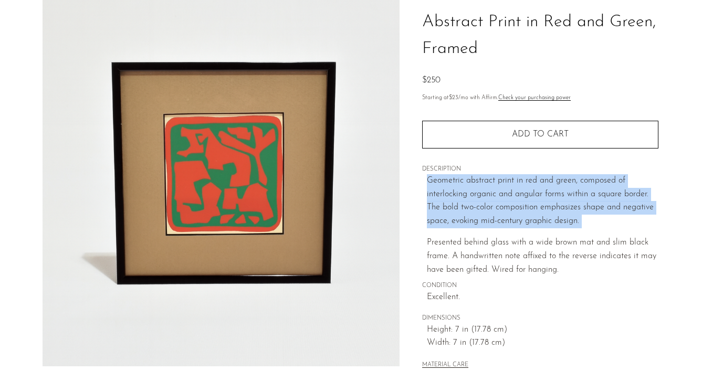
click at [554, 167] on span "DESCRIPTION" at bounding box center [540, 169] width 236 height 9
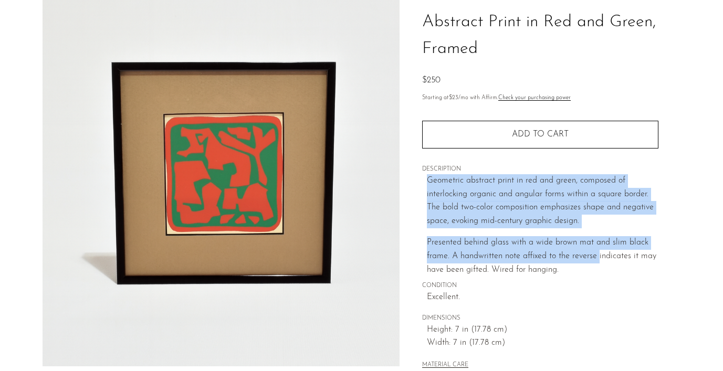
drag, startPoint x: 554, startPoint y: 167, endPoint x: 601, endPoint y: 256, distance: 101.0
click at [601, 256] on div "Collections First Look Abstract Print in Red and Green, Framed $250 Starting at…" at bounding box center [540, 181] width 236 height 416
click at [601, 256] on p "Presented behind glass with a wide brown mat and slim black frame. A handwritte…" at bounding box center [543, 256] width 232 height 40
drag, startPoint x: 601, startPoint y: 256, endPoint x: 574, endPoint y: 184, distance: 77.6
click at [574, 184] on div "Geometric abstract print in red and green, composed of interlocking organic and…" at bounding box center [543, 225] width 232 height 102
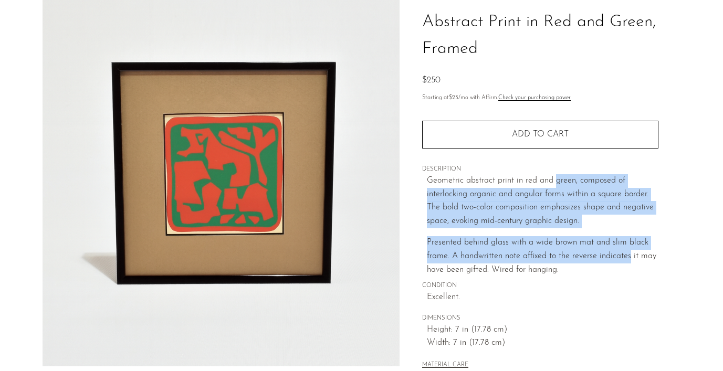
click at [574, 184] on p "Geometric abstract print in red and green, composed of interlocking organic and…" at bounding box center [543, 201] width 232 height 54
drag, startPoint x: 574, startPoint y: 184, endPoint x: 604, endPoint y: 261, distance: 83.2
click at [604, 260] on div "Geometric abstract print in red and green, composed of interlocking organic and…" at bounding box center [543, 225] width 232 height 102
click at [604, 261] on p "Presented behind glass with a wide brown mat and slim black frame. A handwritte…" at bounding box center [543, 256] width 232 height 40
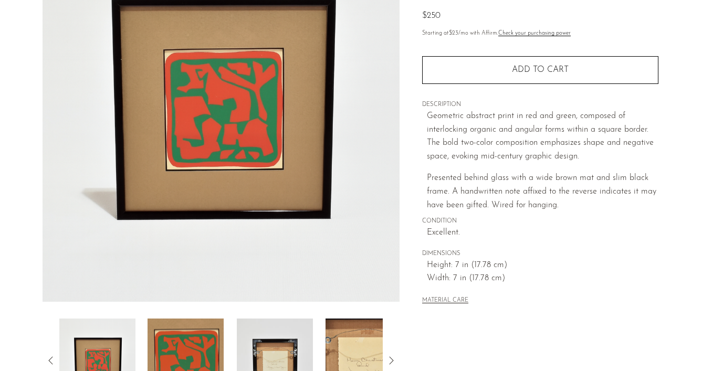
scroll to position [142, 0]
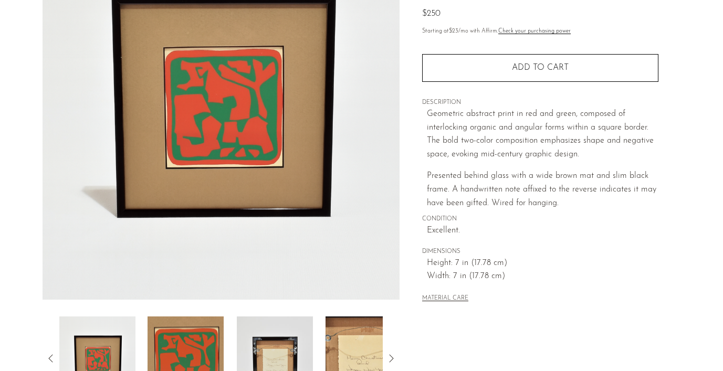
click at [209, 350] on img at bounding box center [186, 359] width 76 height 84
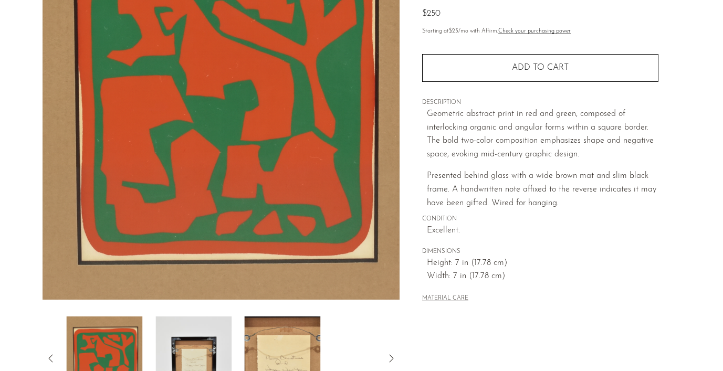
click at [209, 350] on img at bounding box center [193, 359] width 76 height 84
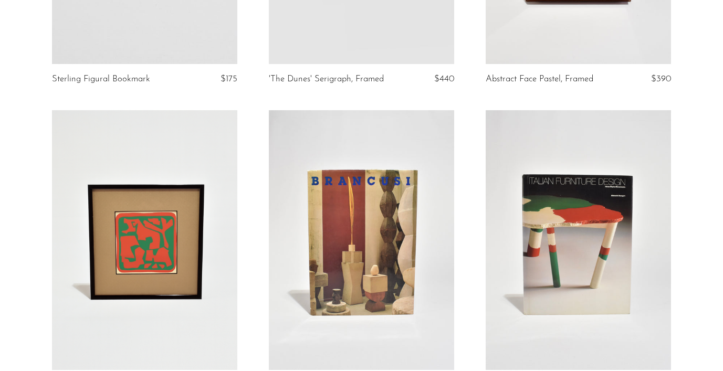
scroll to position [2233, 0]
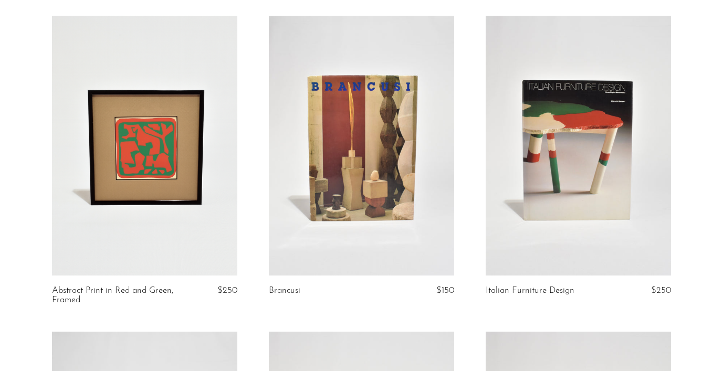
click at [375, 186] on link at bounding box center [361, 145] width 185 height 259
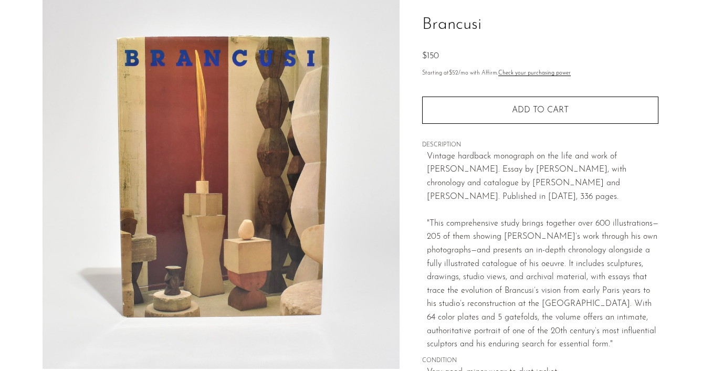
scroll to position [194, 0]
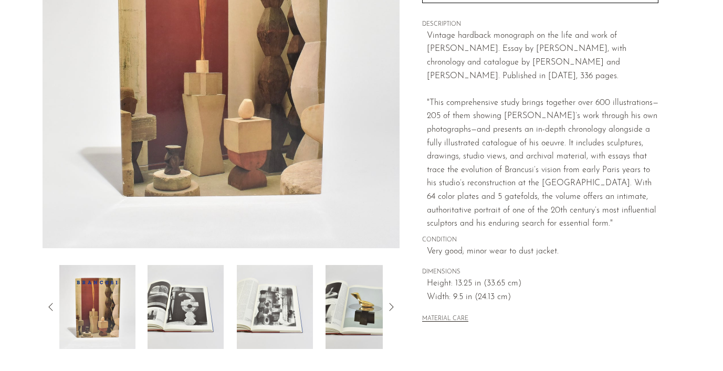
click at [213, 276] on img at bounding box center [186, 307] width 76 height 84
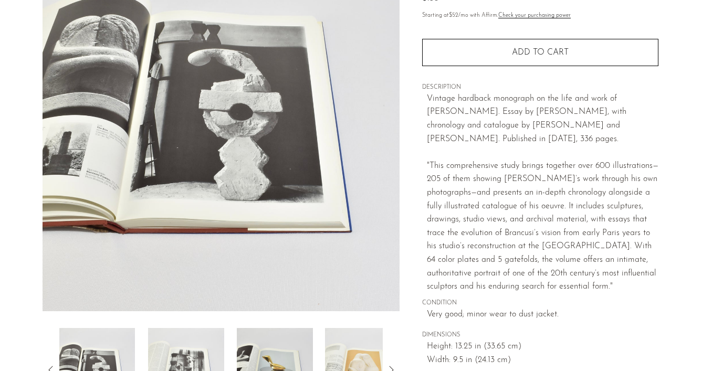
scroll to position [141, 0]
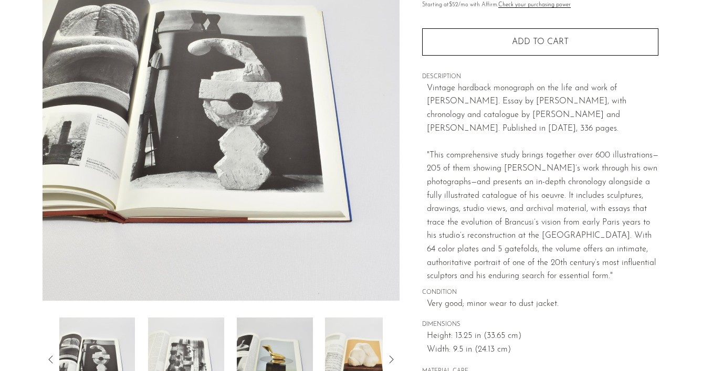
click at [179, 356] on img at bounding box center [186, 360] width 76 height 84
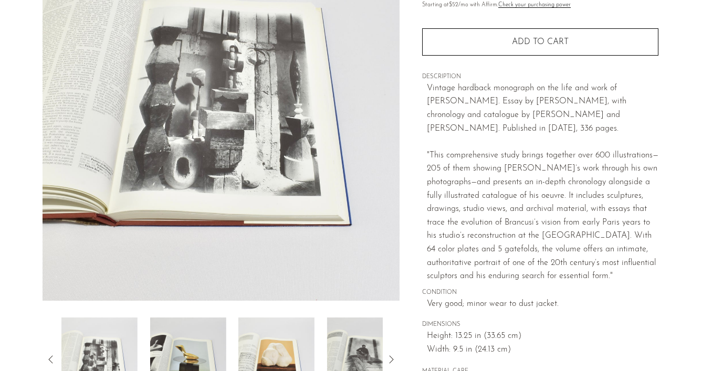
click at [179, 356] on img at bounding box center [188, 360] width 76 height 84
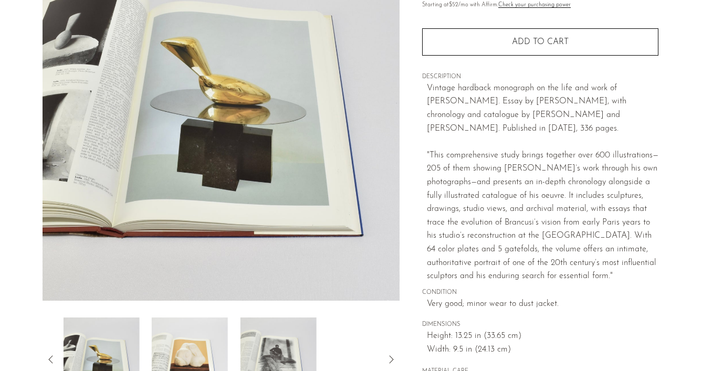
click at [179, 356] on img at bounding box center [190, 360] width 76 height 84
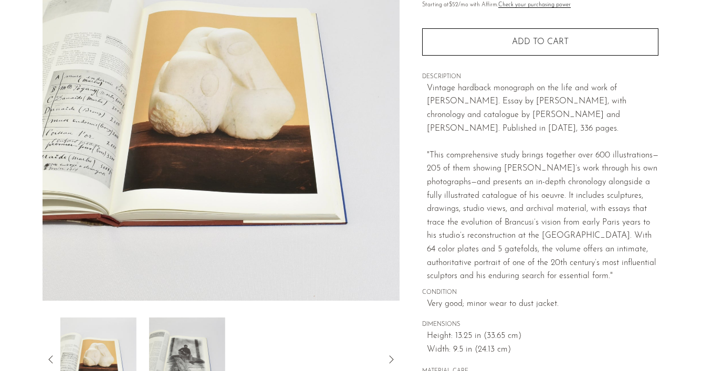
click at [179, 356] on img at bounding box center [187, 360] width 76 height 84
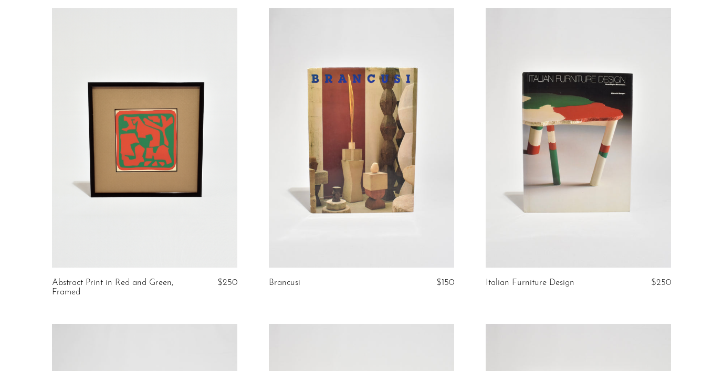
scroll to position [2248, 0]
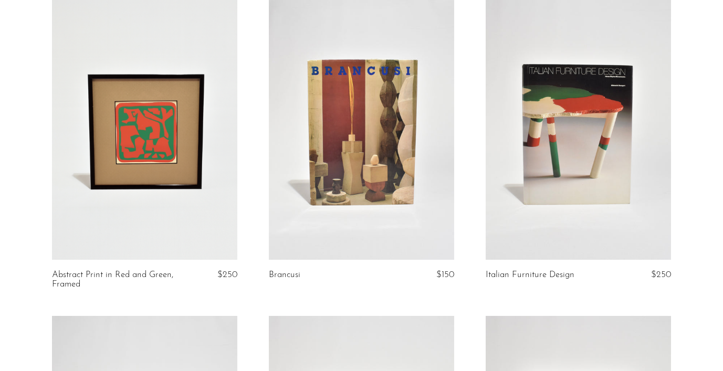
click at [539, 165] on link at bounding box center [578, 129] width 185 height 259
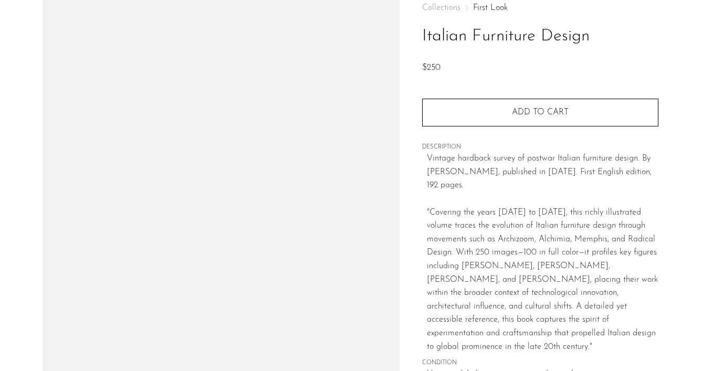
scroll to position [126, 0]
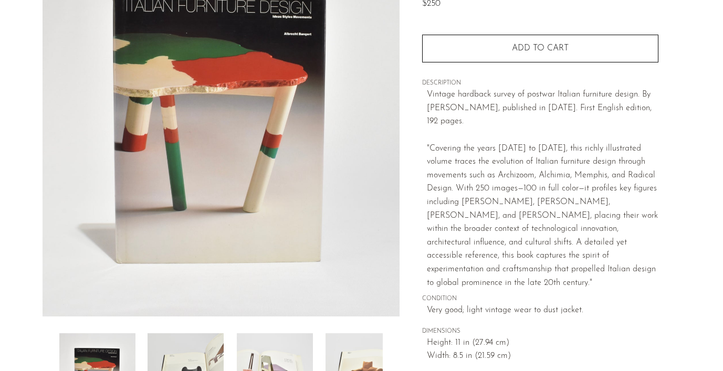
click at [191, 357] on img at bounding box center [186, 375] width 76 height 84
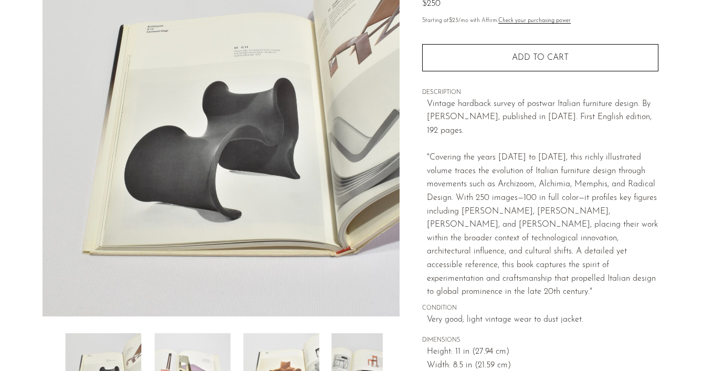
click at [191, 357] on img at bounding box center [192, 375] width 76 height 84
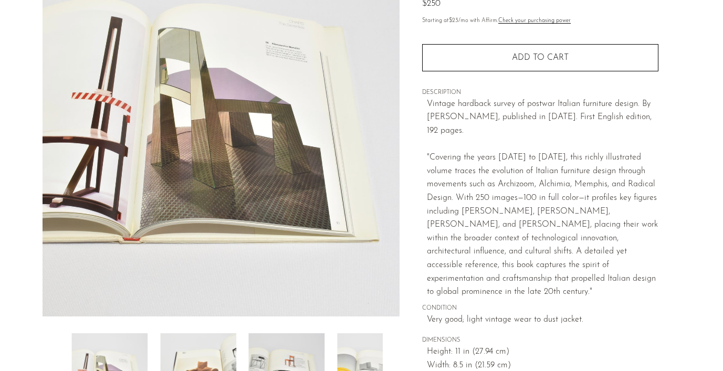
click at [191, 357] on img at bounding box center [198, 375] width 76 height 84
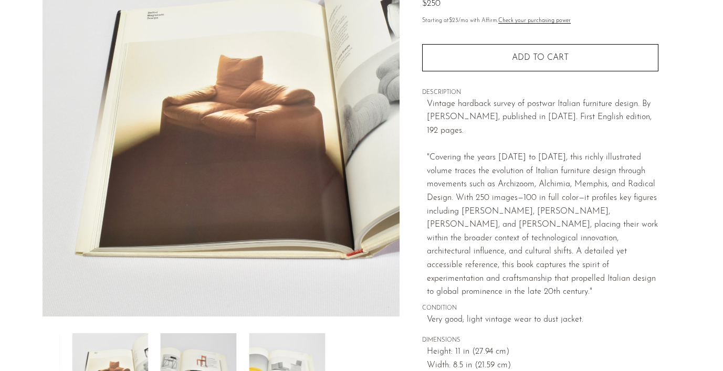
click at [191, 357] on img at bounding box center [199, 375] width 76 height 84
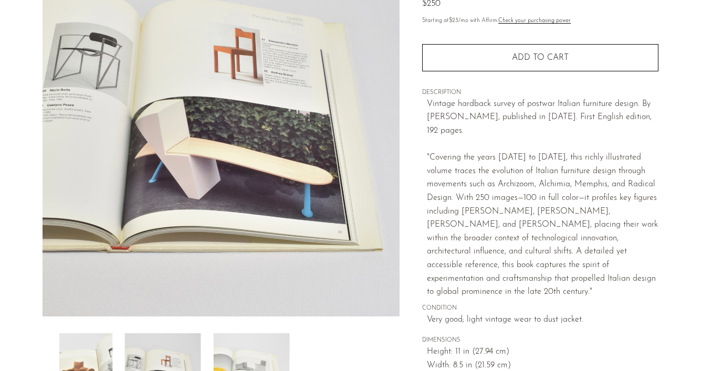
click at [214, 357] on img at bounding box center [252, 375] width 76 height 84
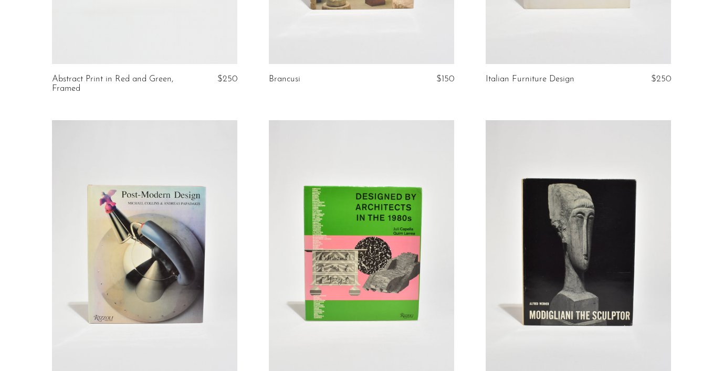
scroll to position [2531, 0]
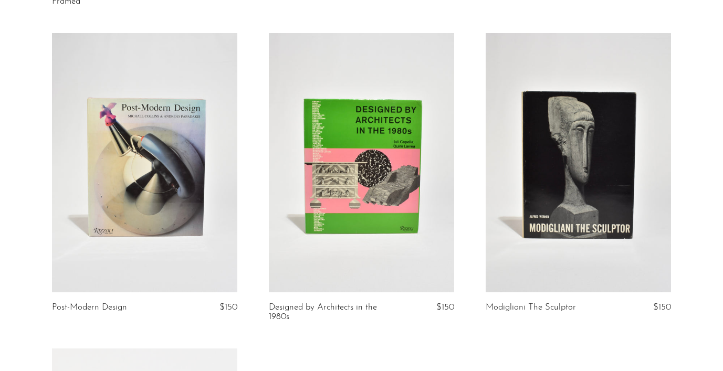
click at [180, 187] on link at bounding box center [144, 162] width 185 height 259
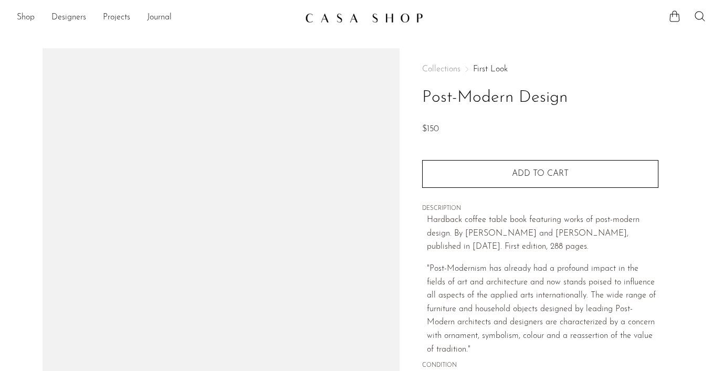
scroll to position [126, 0]
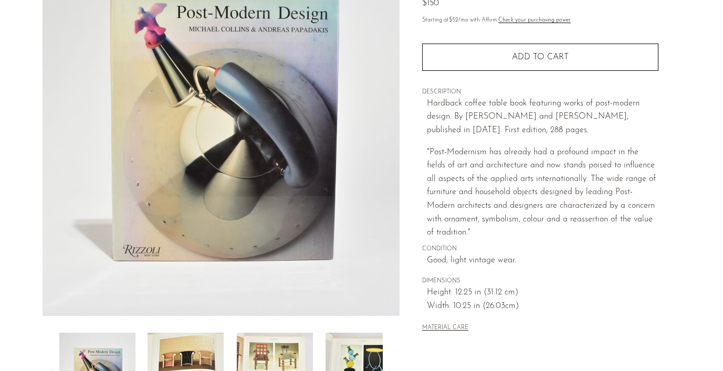
click at [199, 349] on img at bounding box center [186, 375] width 76 height 84
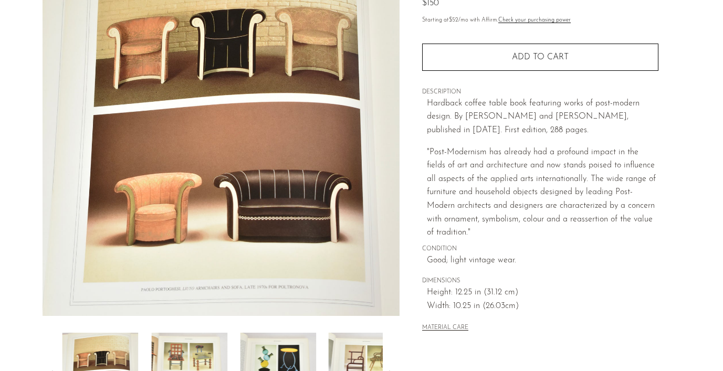
click at [199, 349] on img at bounding box center [189, 375] width 76 height 84
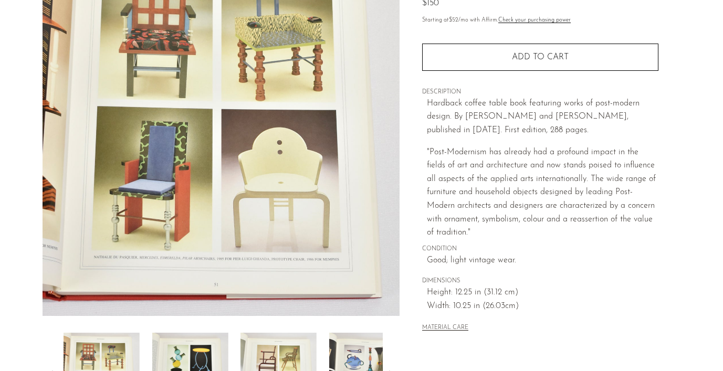
click at [199, 349] on img at bounding box center [190, 375] width 76 height 84
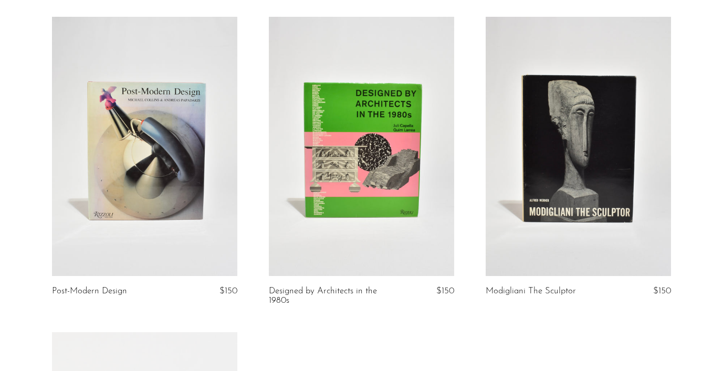
scroll to position [2549, 0]
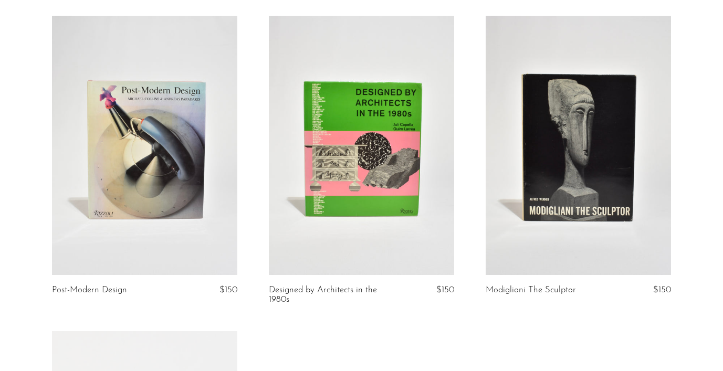
click at [383, 200] on link at bounding box center [361, 145] width 185 height 259
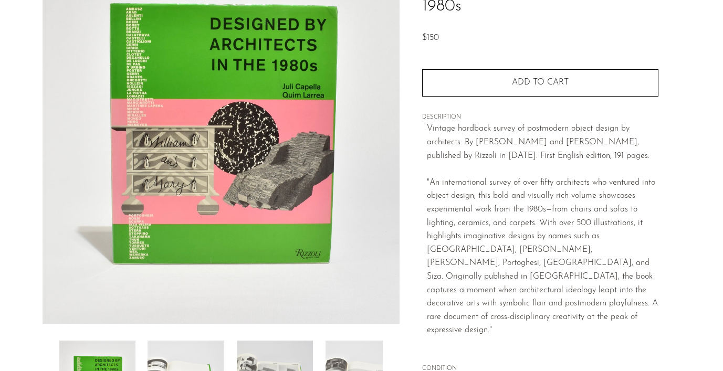
scroll to position [126, 0]
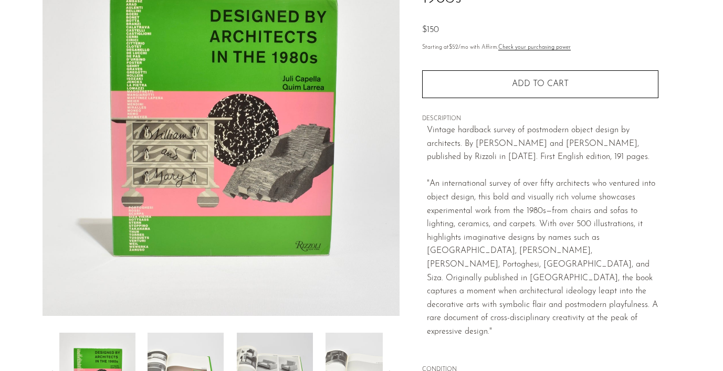
click at [174, 359] on img at bounding box center [186, 375] width 76 height 84
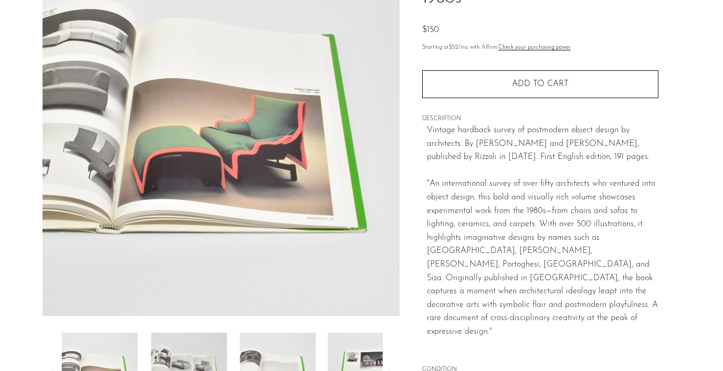
click at [174, 359] on img at bounding box center [189, 375] width 76 height 84
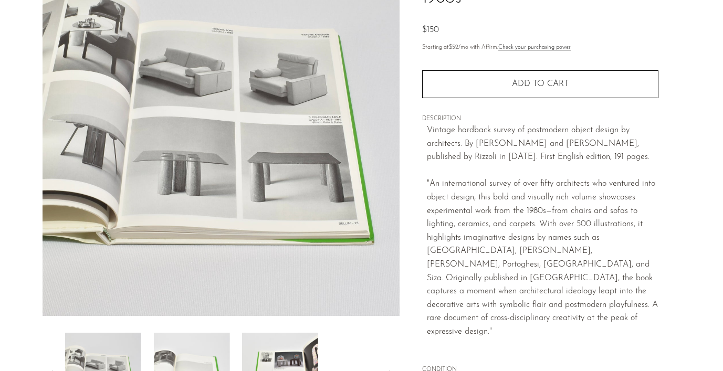
click at [174, 359] on img at bounding box center [191, 375] width 76 height 84
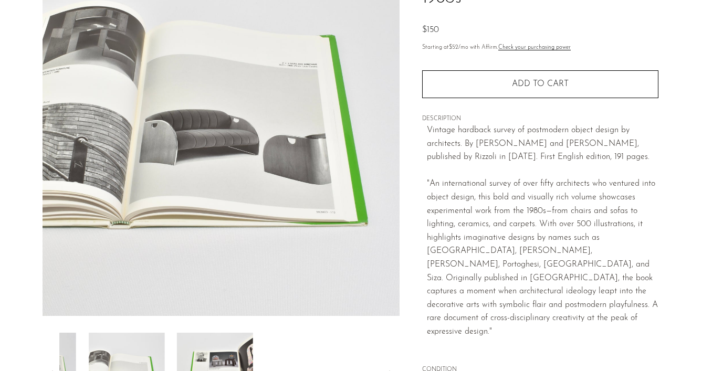
click at [177, 359] on img at bounding box center [215, 375] width 76 height 84
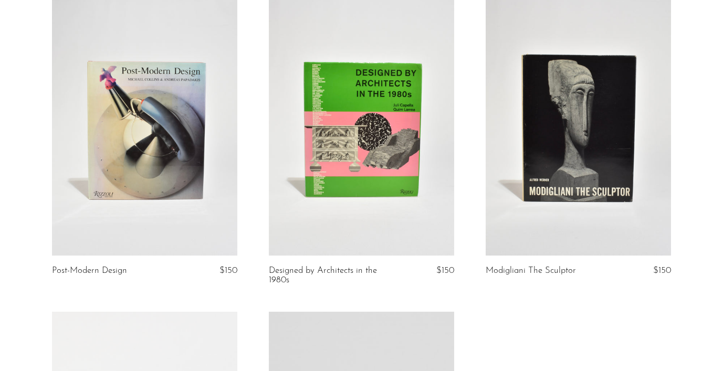
scroll to position [2576, 0]
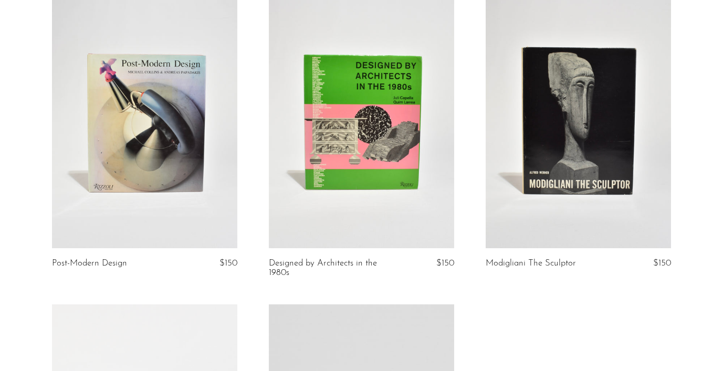
click at [565, 138] on link at bounding box center [578, 118] width 185 height 259
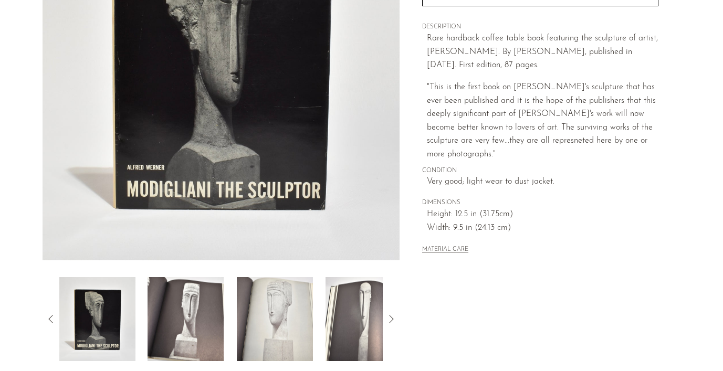
scroll to position [177, 0]
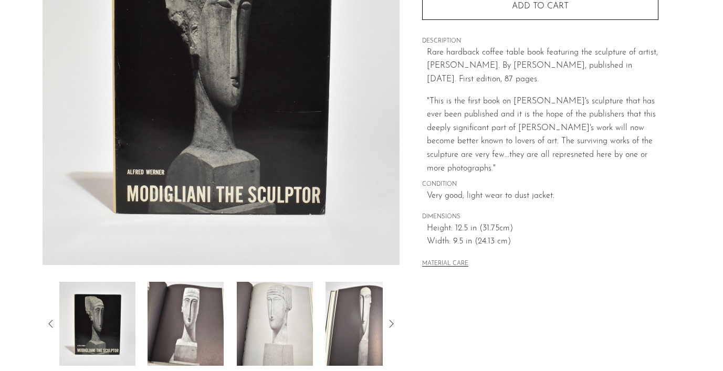
click at [190, 305] on img at bounding box center [186, 324] width 76 height 84
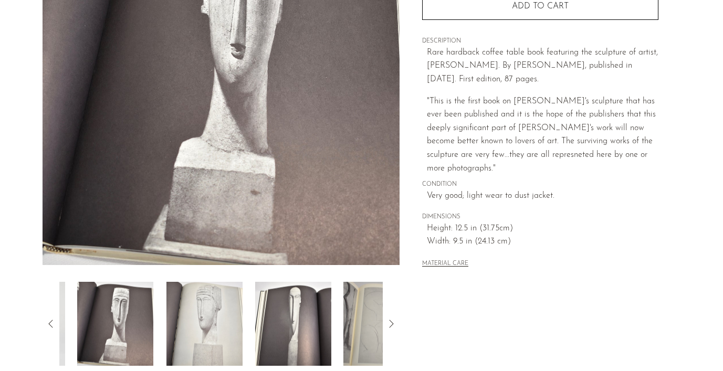
click at [190, 305] on img at bounding box center [204, 324] width 76 height 84
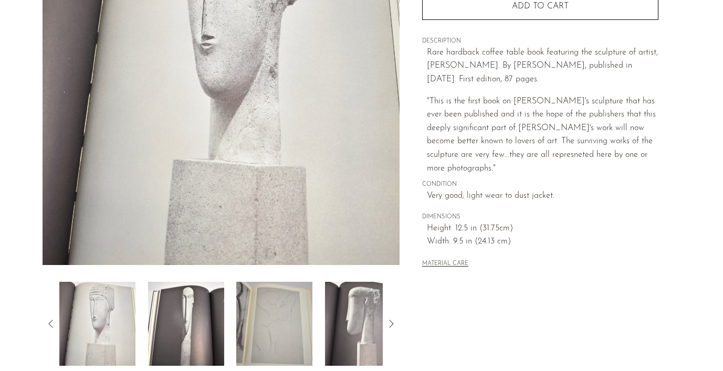
click at [189, 309] on img at bounding box center [186, 324] width 76 height 84
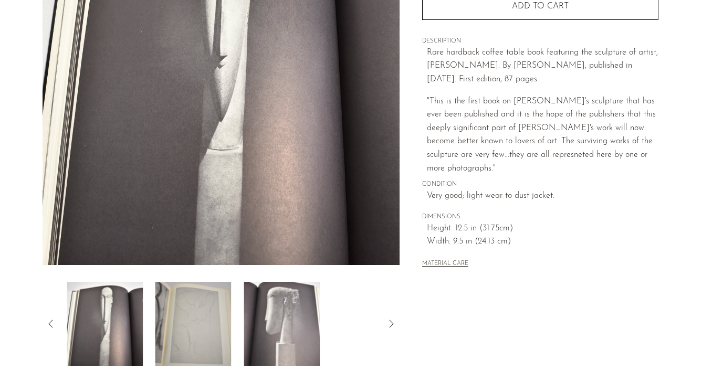
click at [189, 309] on img at bounding box center [193, 324] width 76 height 84
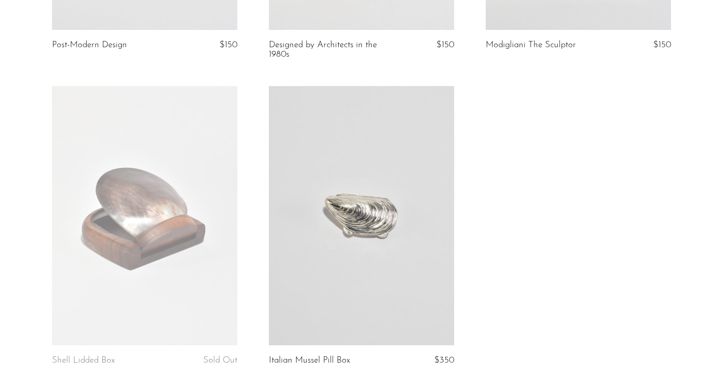
scroll to position [2835, 0]
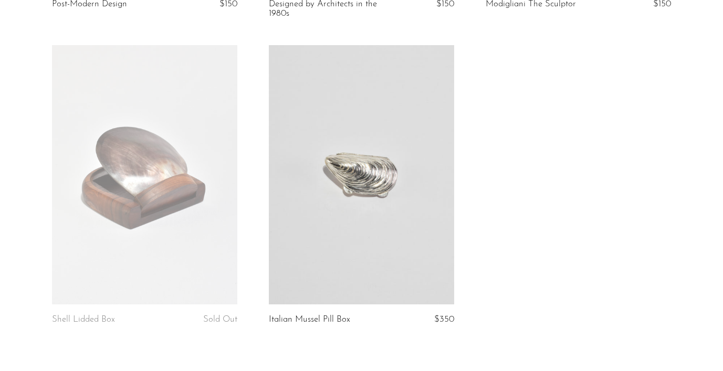
click at [380, 169] on link at bounding box center [361, 174] width 185 height 259
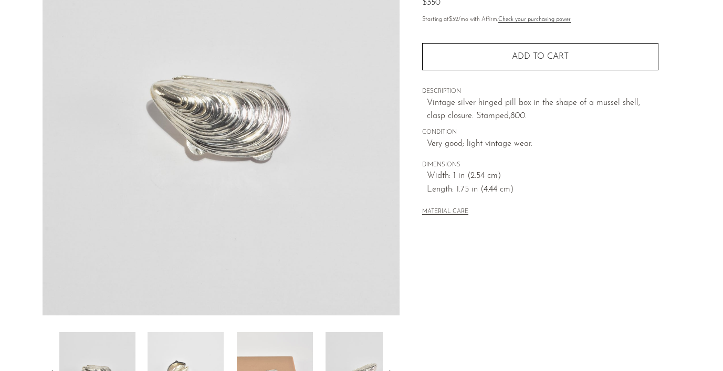
scroll to position [134, 0]
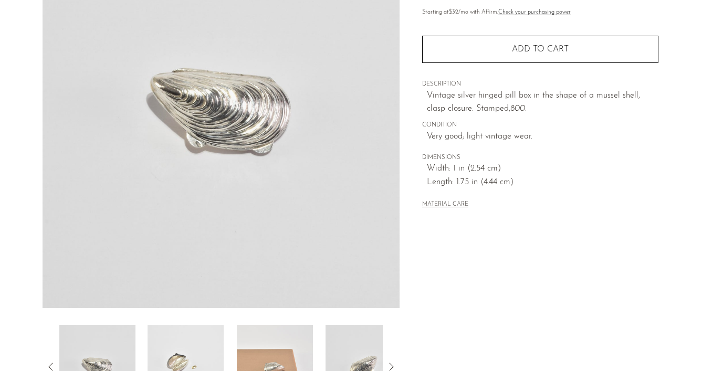
click at [184, 357] on img at bounding box center [186, 367] width 76 height 84
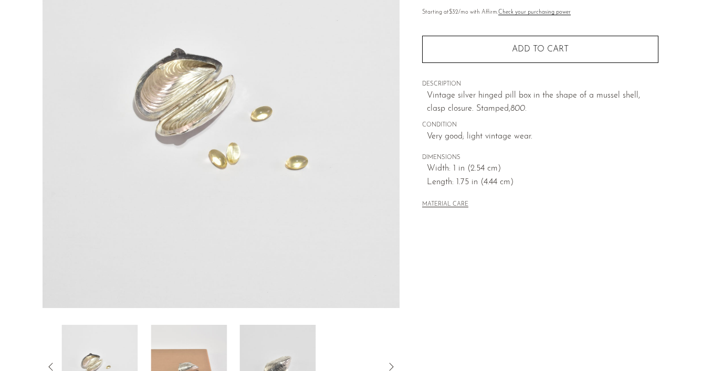
click at [184, 357] on img at bounding box center [189, 367] width 76 height 84
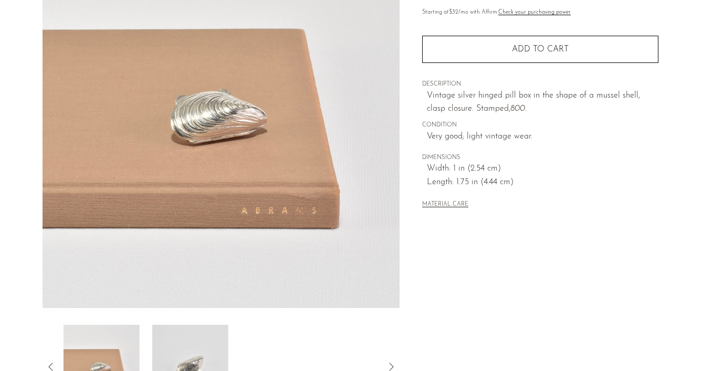
click at [184, 357] on img at bounding box center [190, 367] width 76 height 84
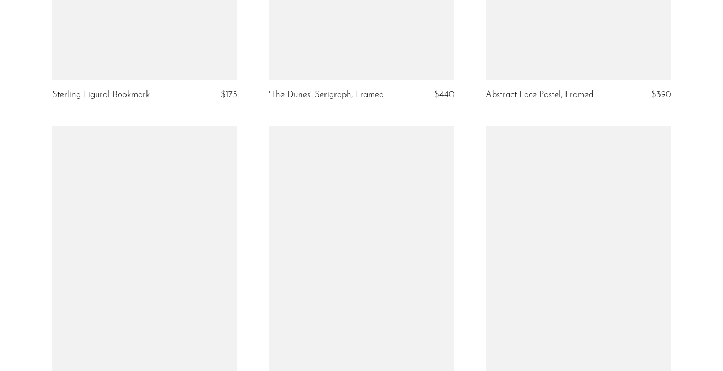
scroll to position [1906, 0]
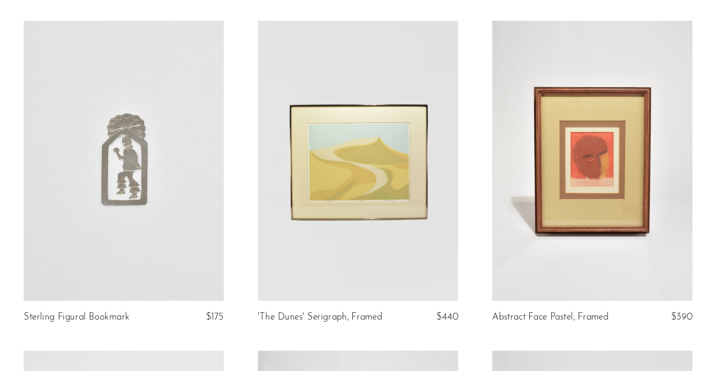
click at [413, 225] on link at bounding box center [361, 165] width 185 height 259
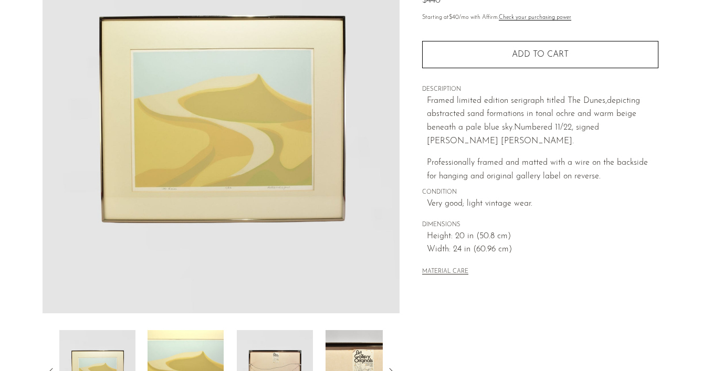
scroll to position [152, 0]
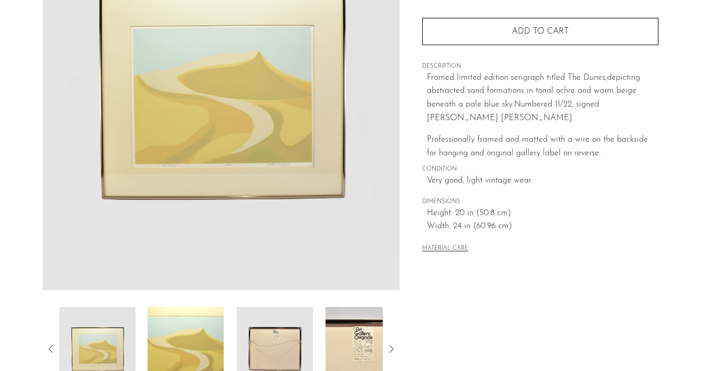
click at [210, 352] on img at bounding box center [186, 349] width 76 height 84
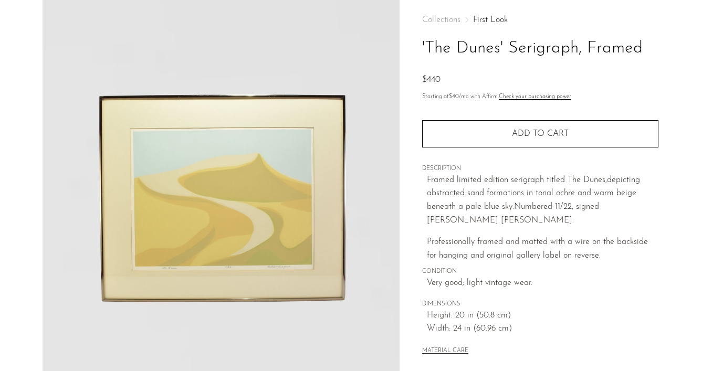
scroll to position [40, 0]
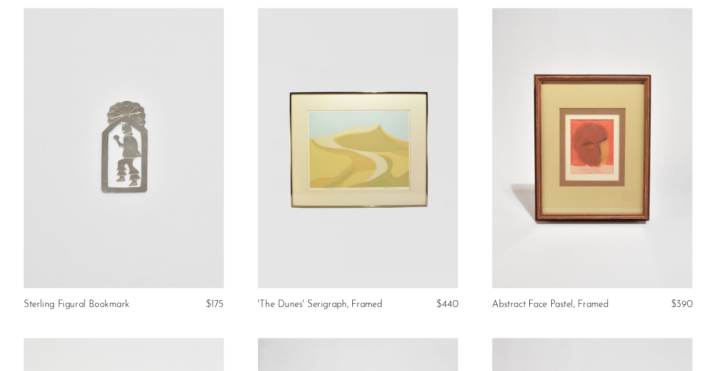
scroll to position [1909, 0]
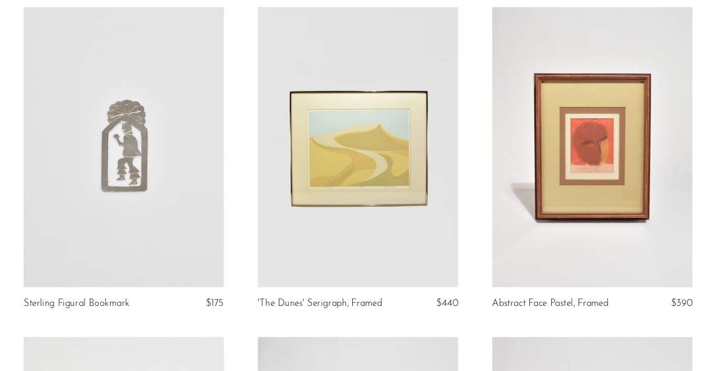
click at [432, 147] on link at bounding box center [361, 163] width 185 height 259
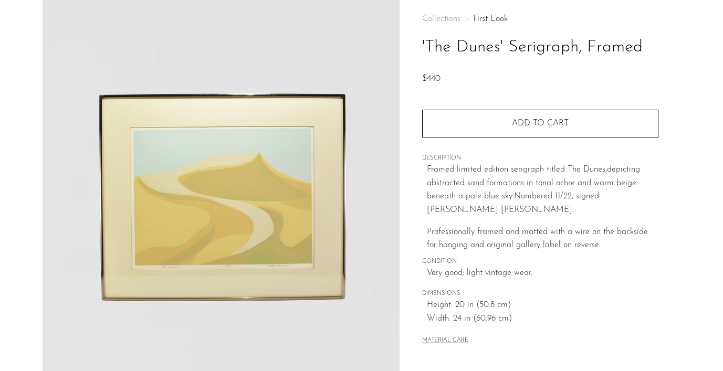
scroll to position [87, 0]
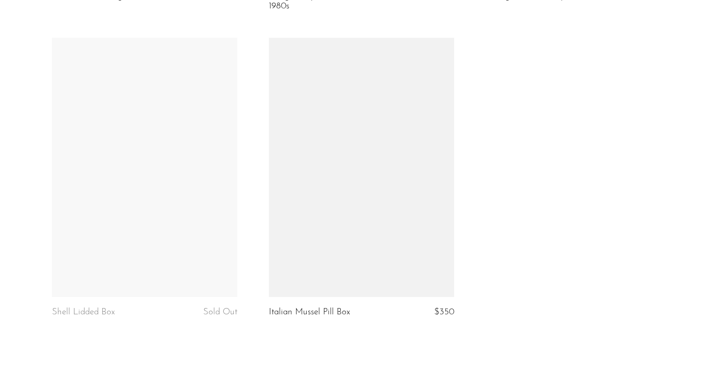
scroll to position [2846, 0]
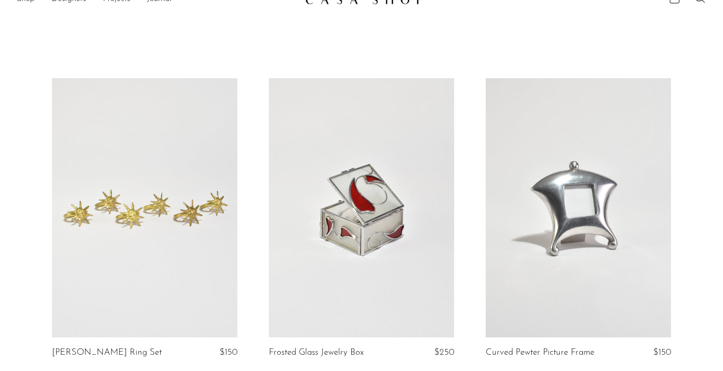
scroll to position [0, 0]
